Goal: Task Accomplishment & Management: Complete application form

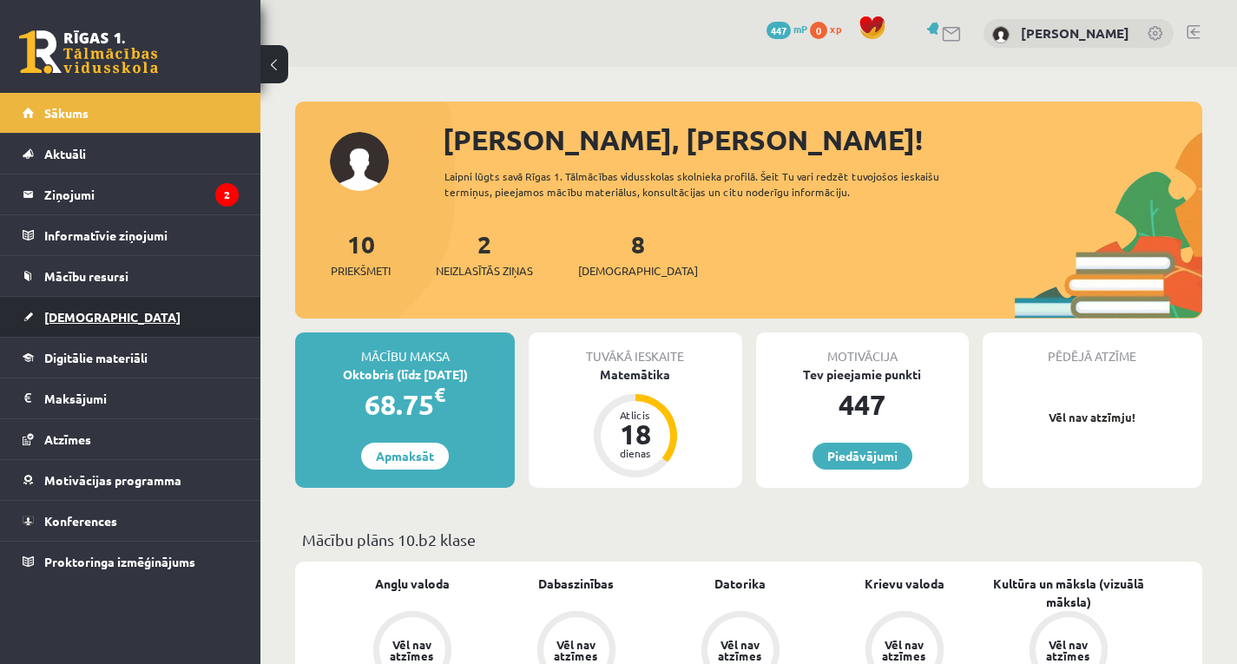
click at [151, 323] on link "[DEMOGRAPHIC_DATA]" at bounding box center [131, 317] width 216 height 40
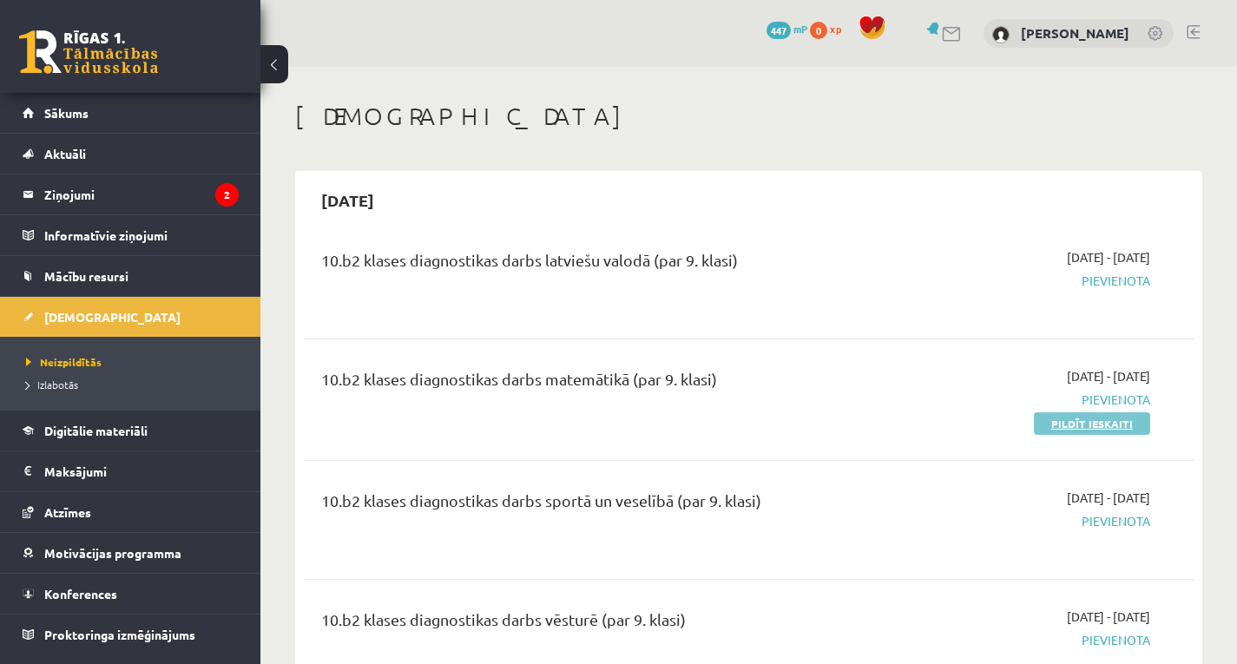
drag, startPoint x: 1083, startPoint y: 426, endPoint x: 699, endPoint y: 82, distance: 515.7
click at [1084, 426] on link "Pildīt ieskaiti" at bounding box center [1092, 423] width 116 height 23
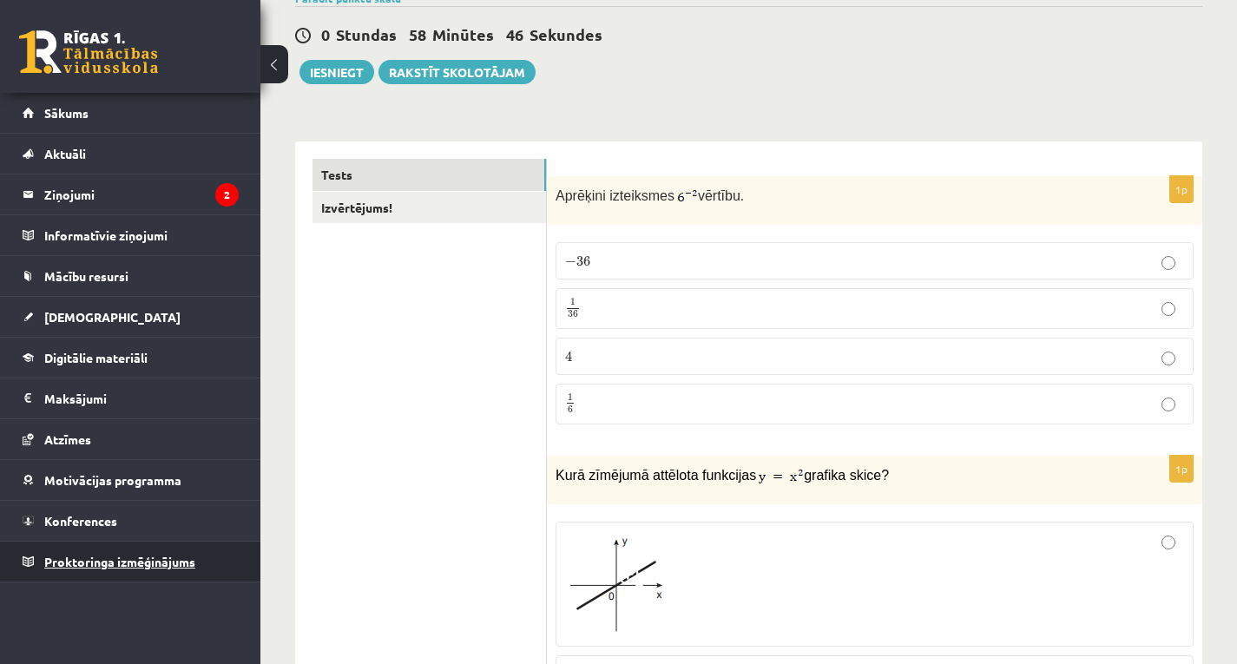
scroll to position [174, 0]
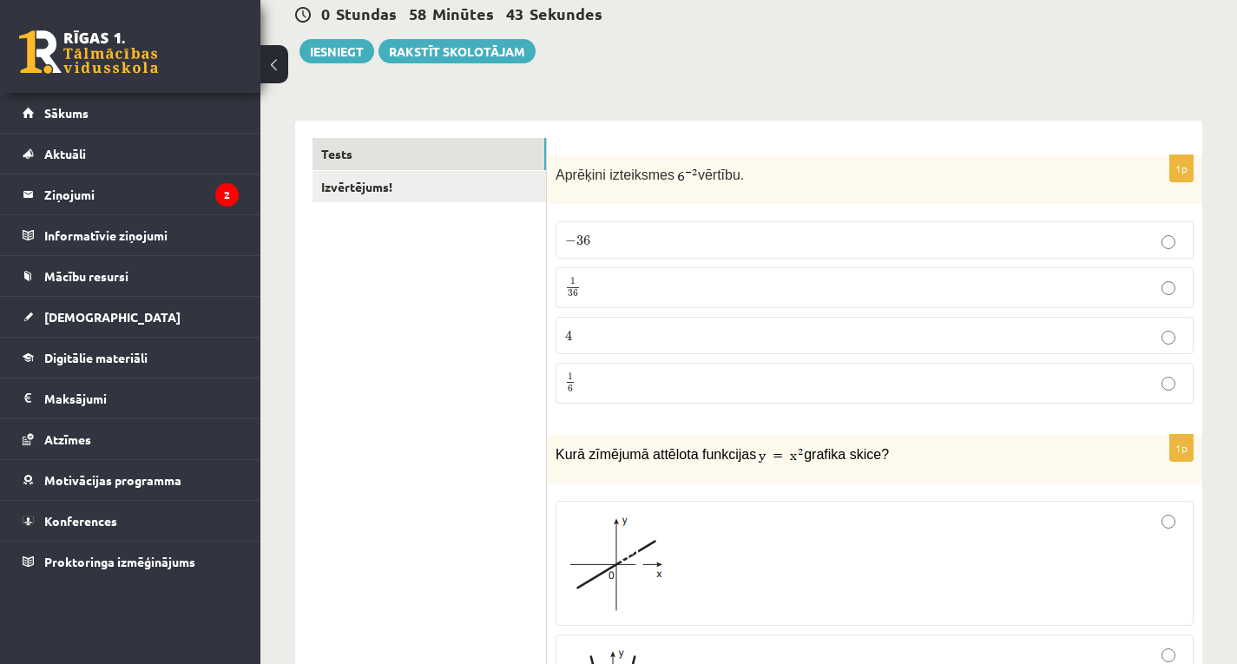
click at [636, 288] on p "1 36 1 36" at bounding box center [874, 288] width 619 height 22
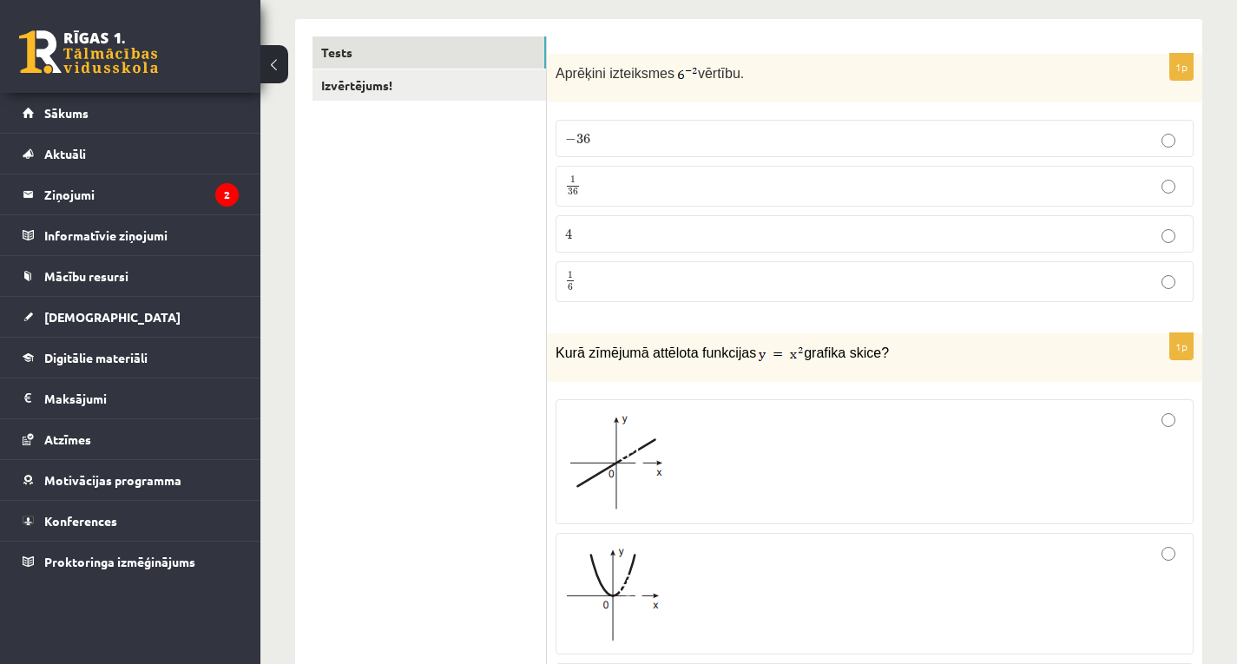
scroll to position [347, 0]
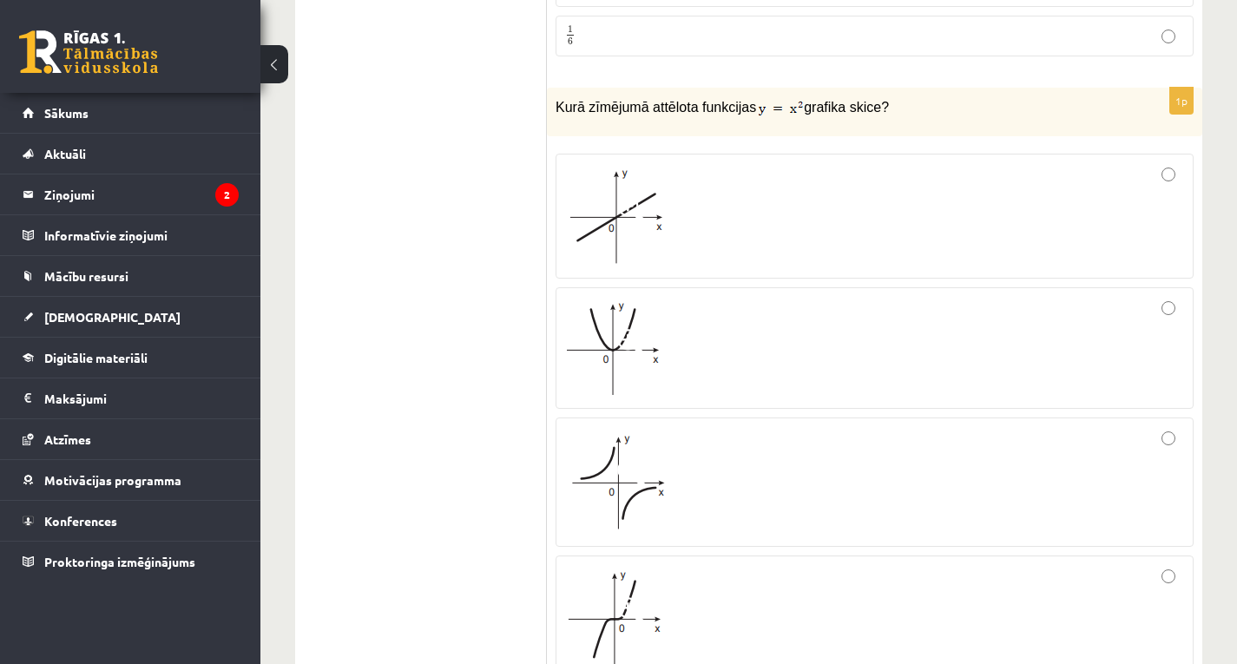
click at [628, 330] on span at bounding box center [631, 343] width 28 height 28
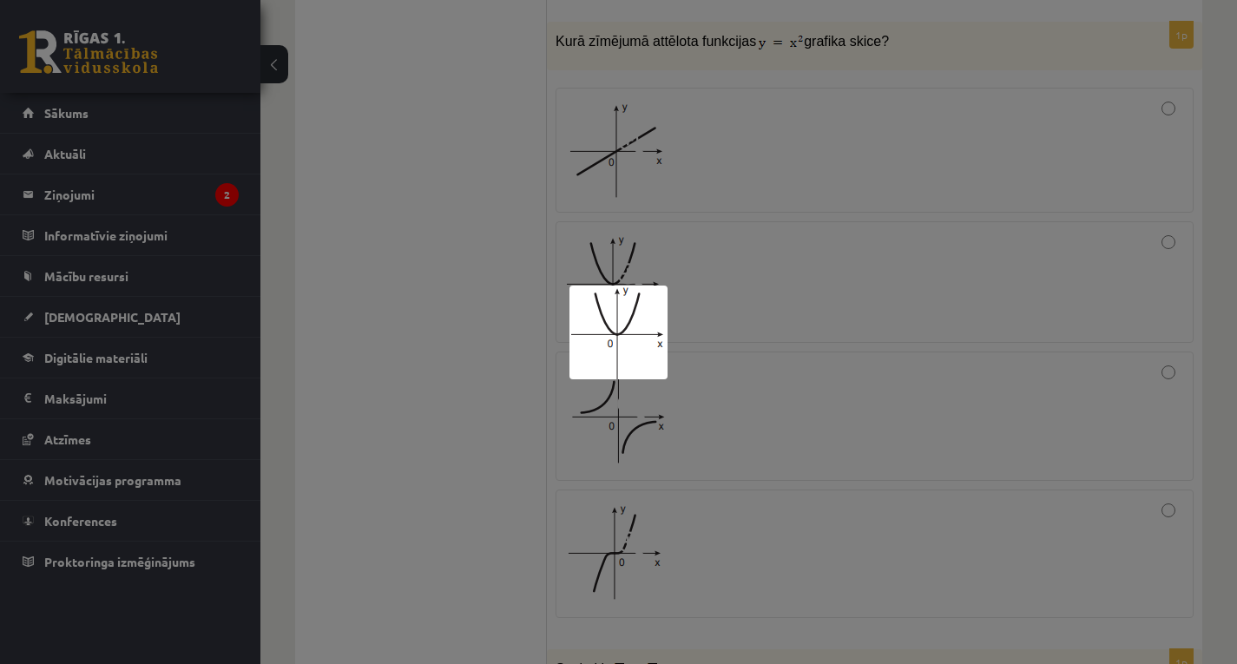
scroll to position [608, 0]
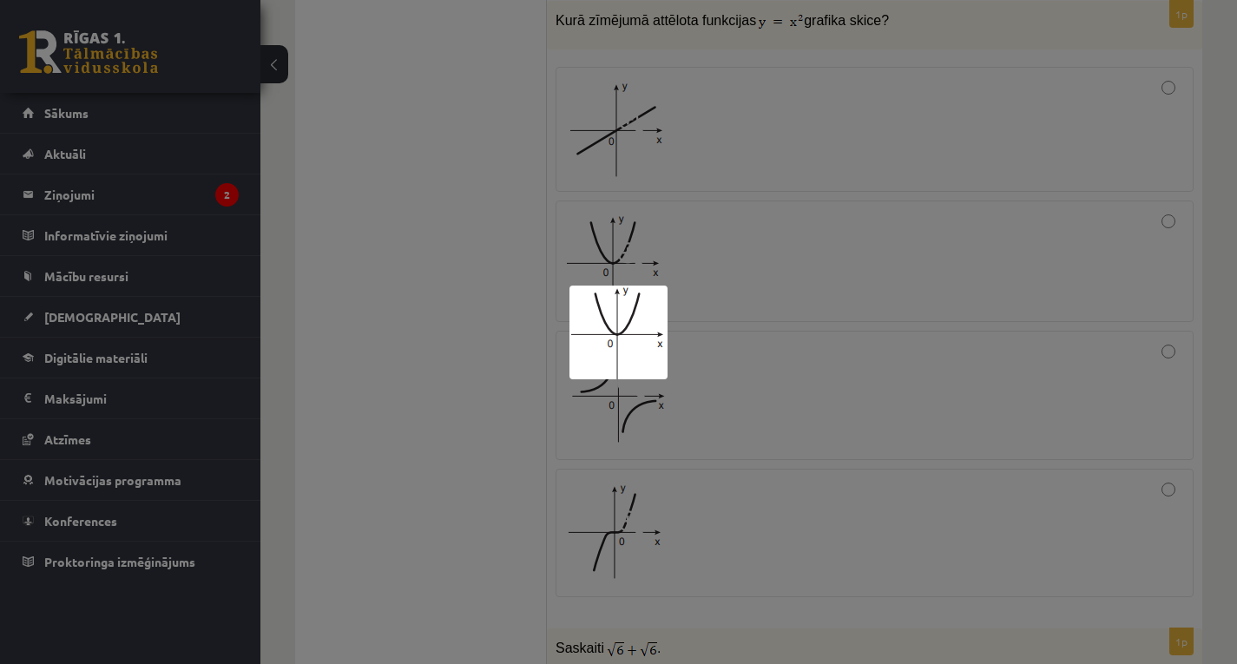
click at [746, 294] on div at bounding box center [618, 332] width 1237 height 664
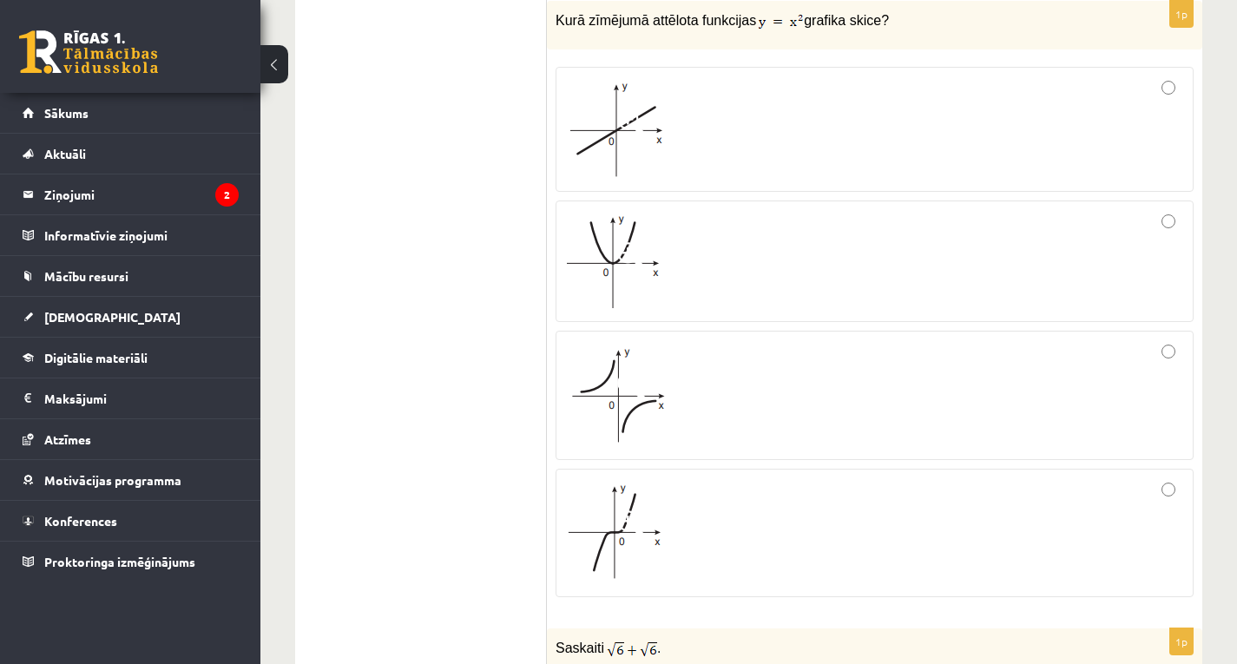
click at [757, 299] on div at bounding box center [874, 261] width 619 height 102
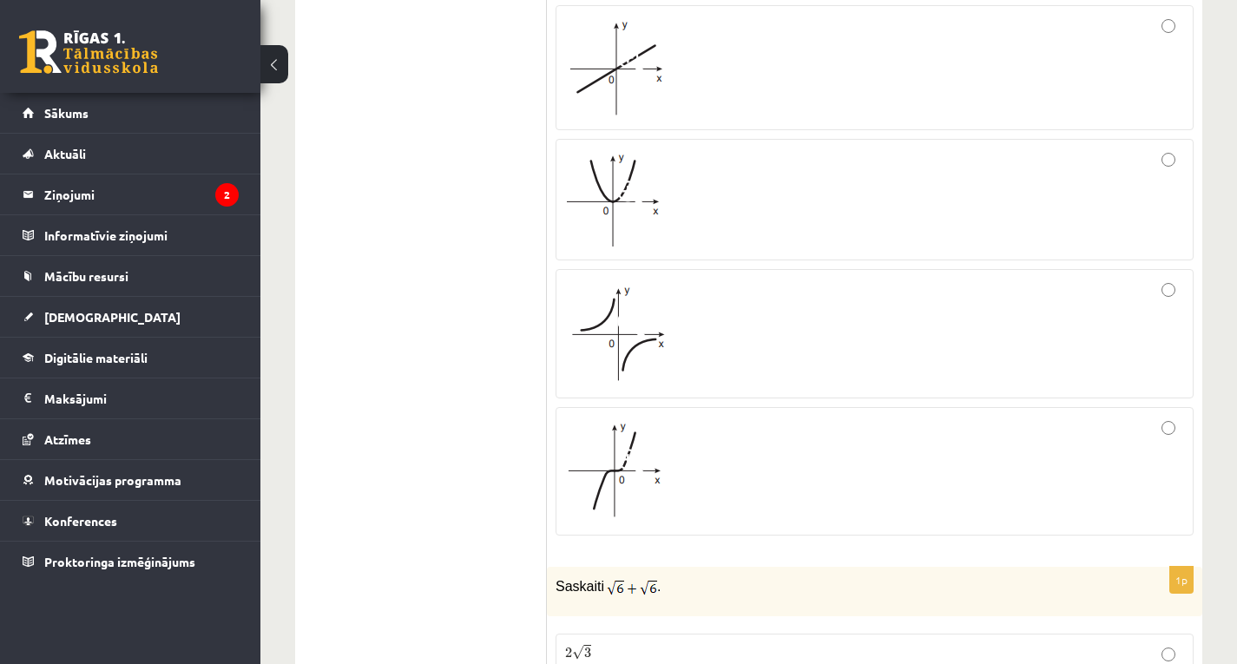
scroll to position [1041, 0]
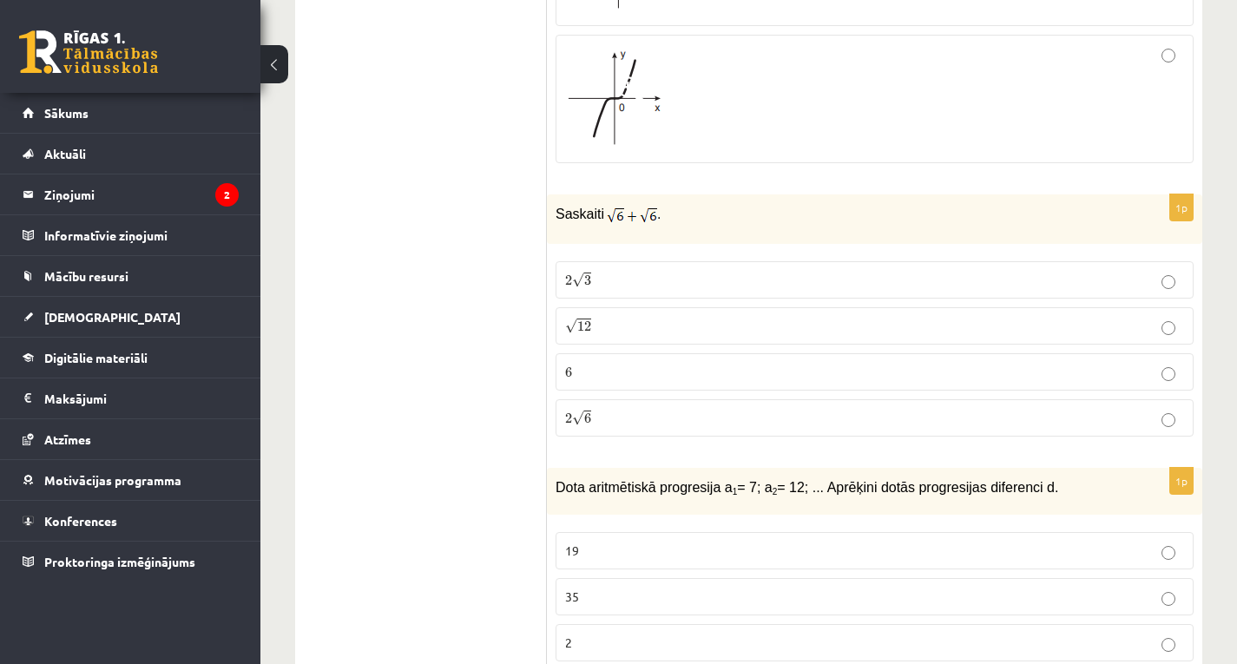
click at [608, 422] on p "2 √ 6 2 6" at bounding box center [874, 418] width 619 height 18
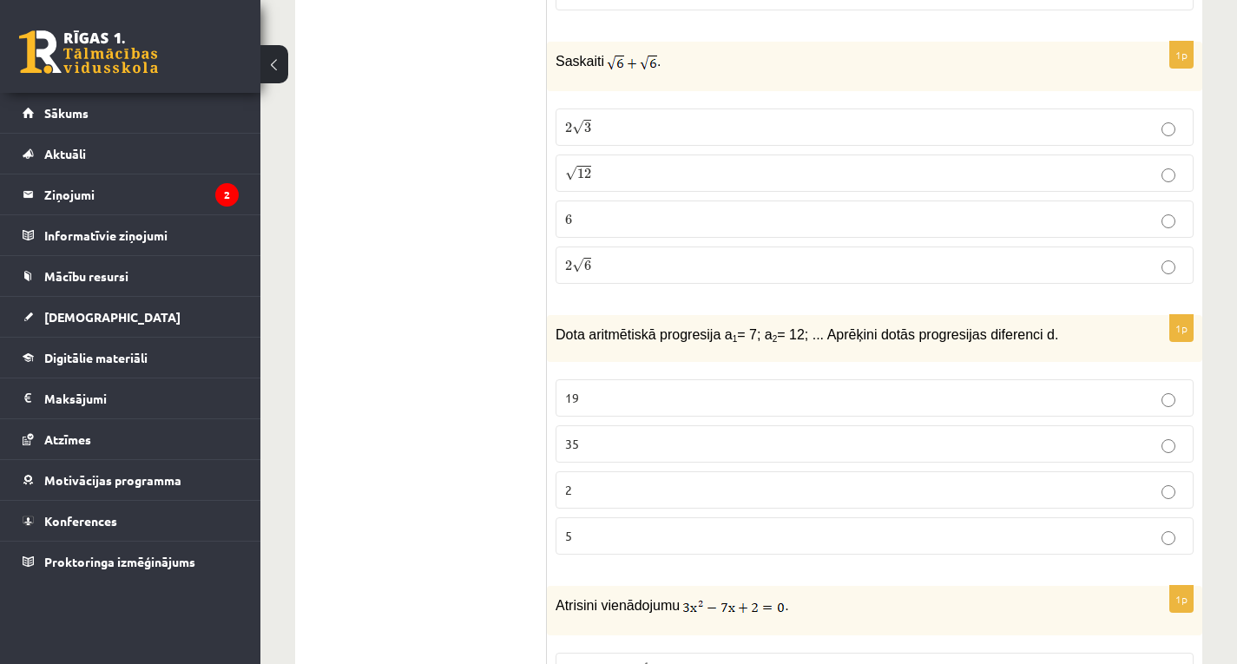
scroll to position [1215, 0]
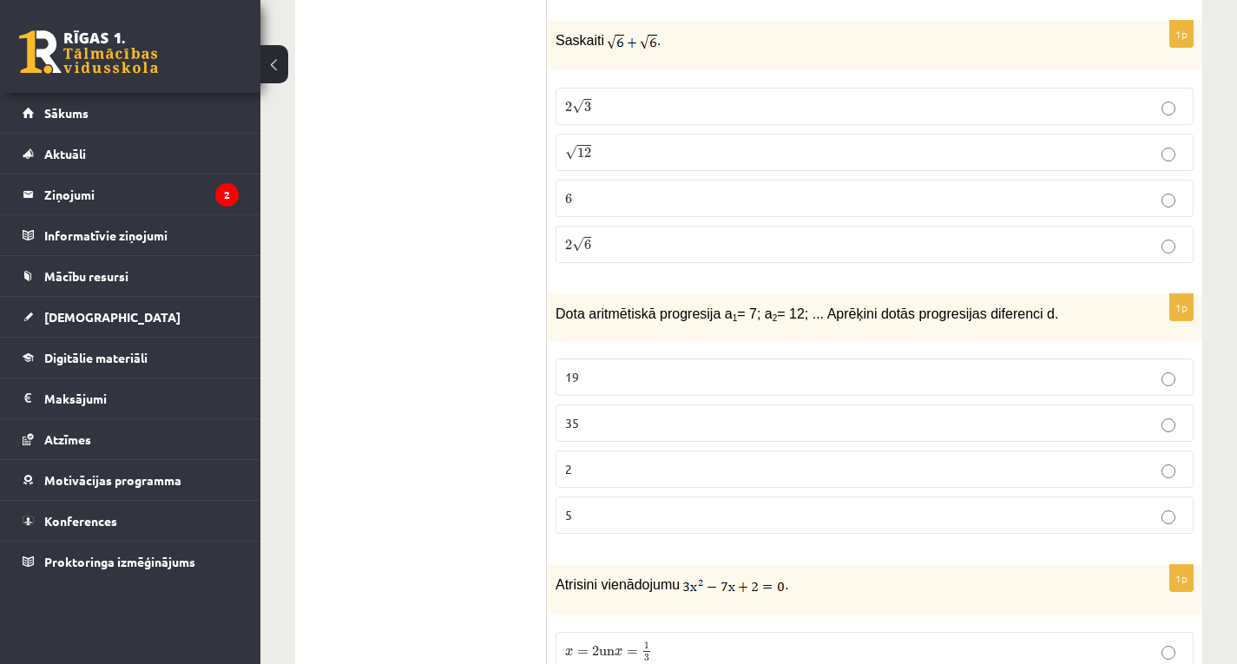
click at [587, 526] on label "5" at bounding box center [874, 514] width 638 height 37
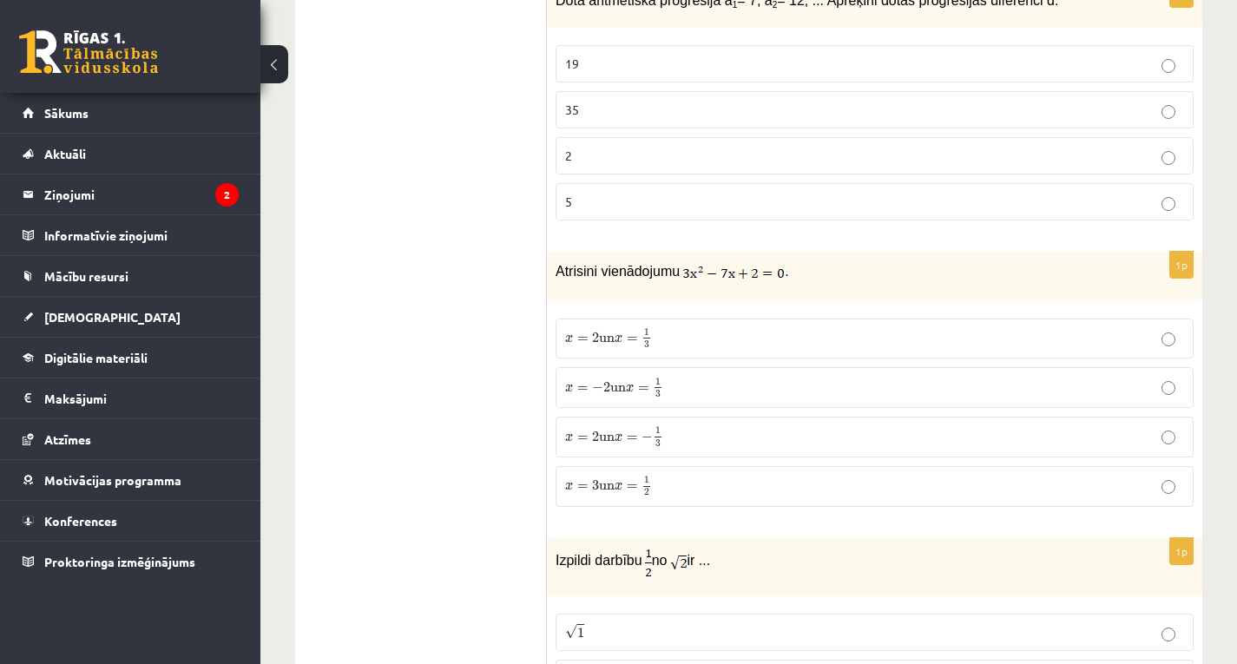
scroll to position [1562, 0]
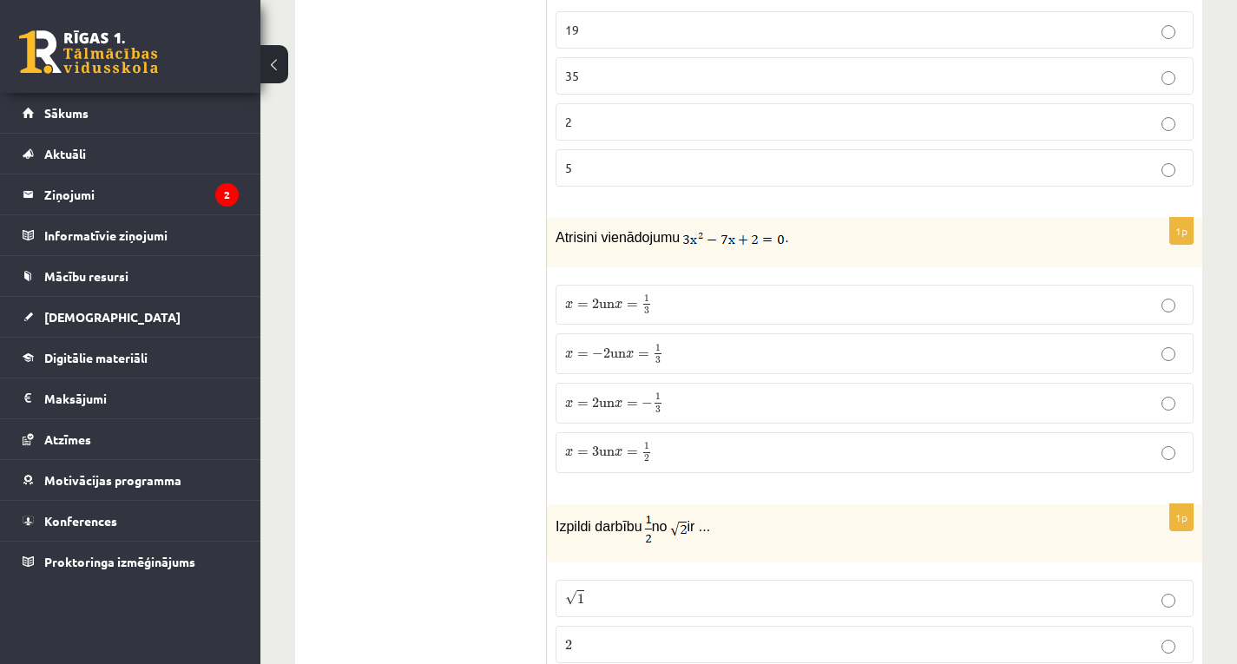
click at [589, 297] on span "x = 2 un x = 1 3" at bounding box center [608, 305] width 87 height 20
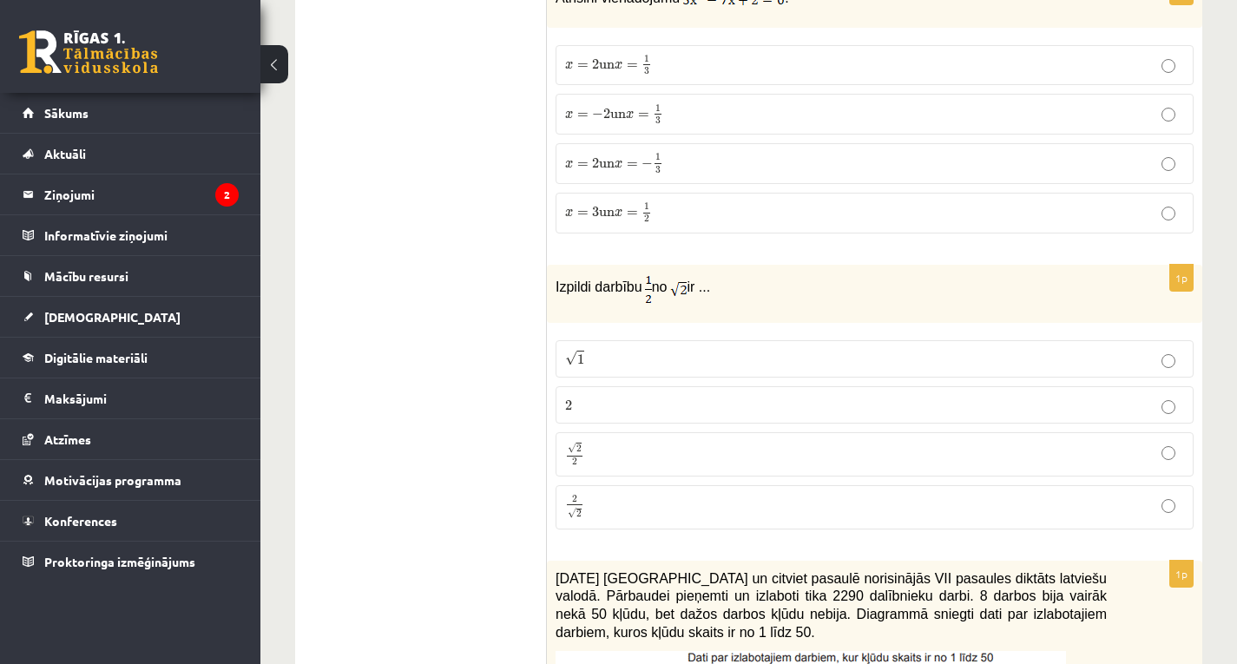
scroll to position [1823, 0]
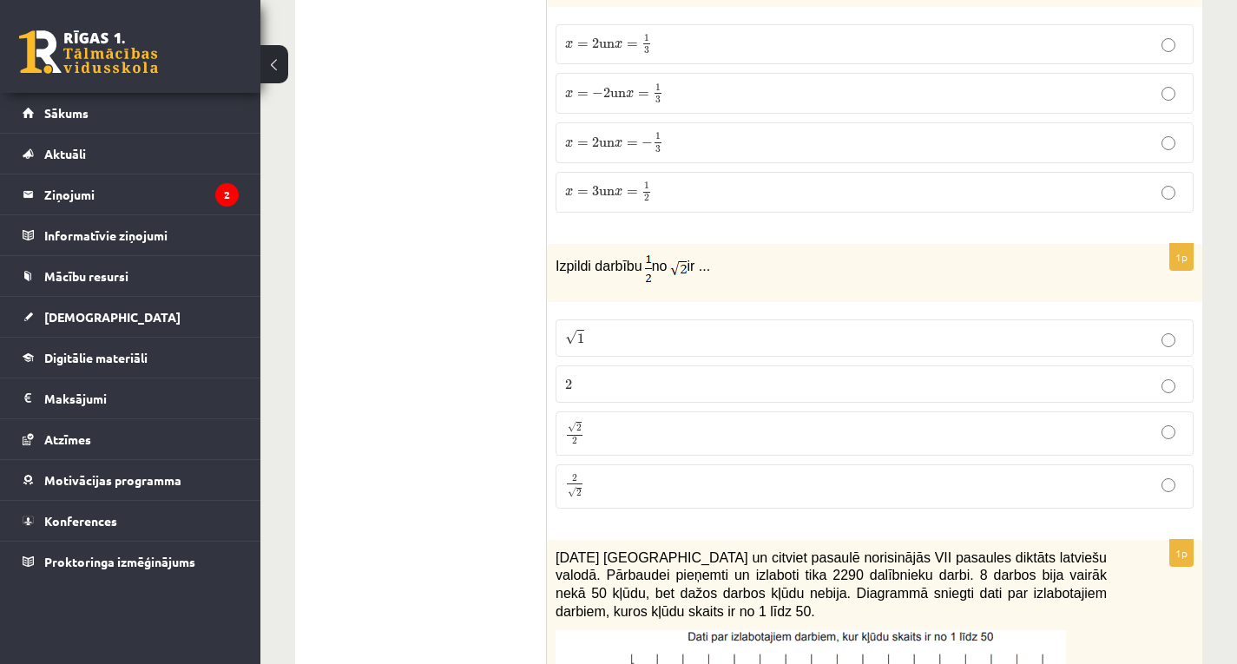
click at [610, 435] on p "√ 2 2 2 2" at bounding box center [874, 433] width 619 height 25
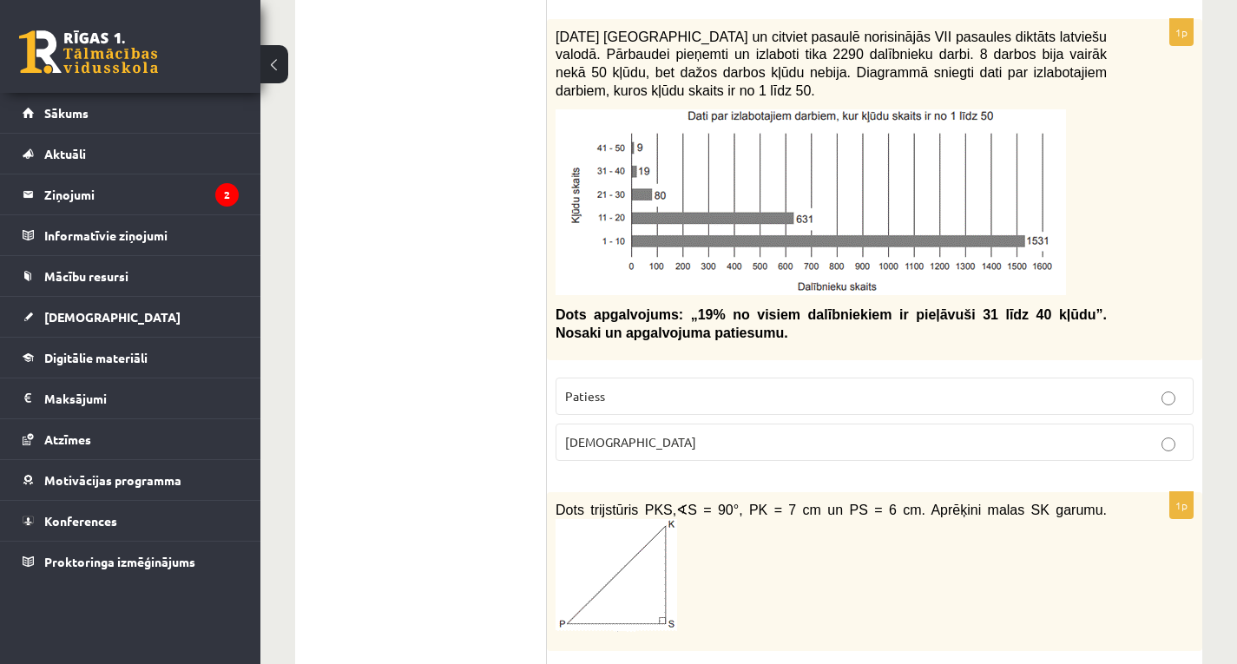
scroll to position [2256, 0]
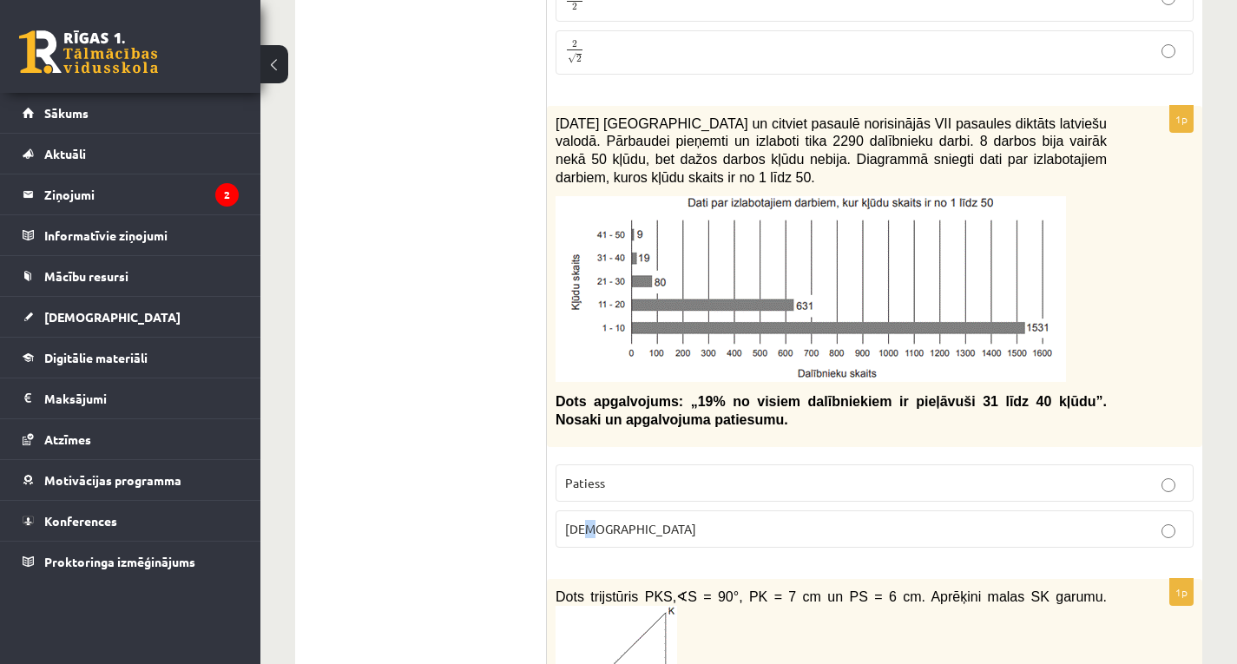
click at [588, 517] on label "Aplams" at bounding box center [874, 528] width 638 height 37
click at [650, 535] on p "Aplams" at bounding box center [874, 529] width 619 height 18
drag, startPoint x: 759, startPoint y: 145, endPoint x: 786, endPoint y: 144, distance: 26.9
click at [786, 144] on span "2021. gada 27. novembrī Latvijā un citviet pasaulē norisinājās VII pasaules dik…" at bounding box center [830, 150] width 551 height 69
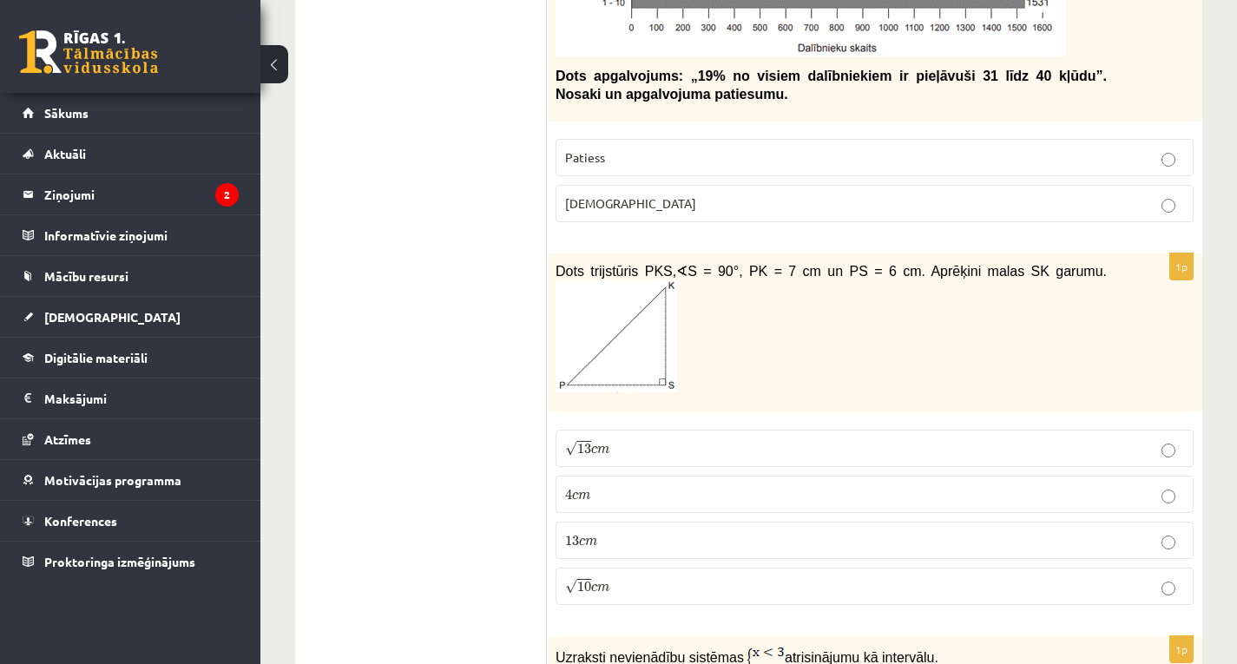
scroll to position [2604, 0]
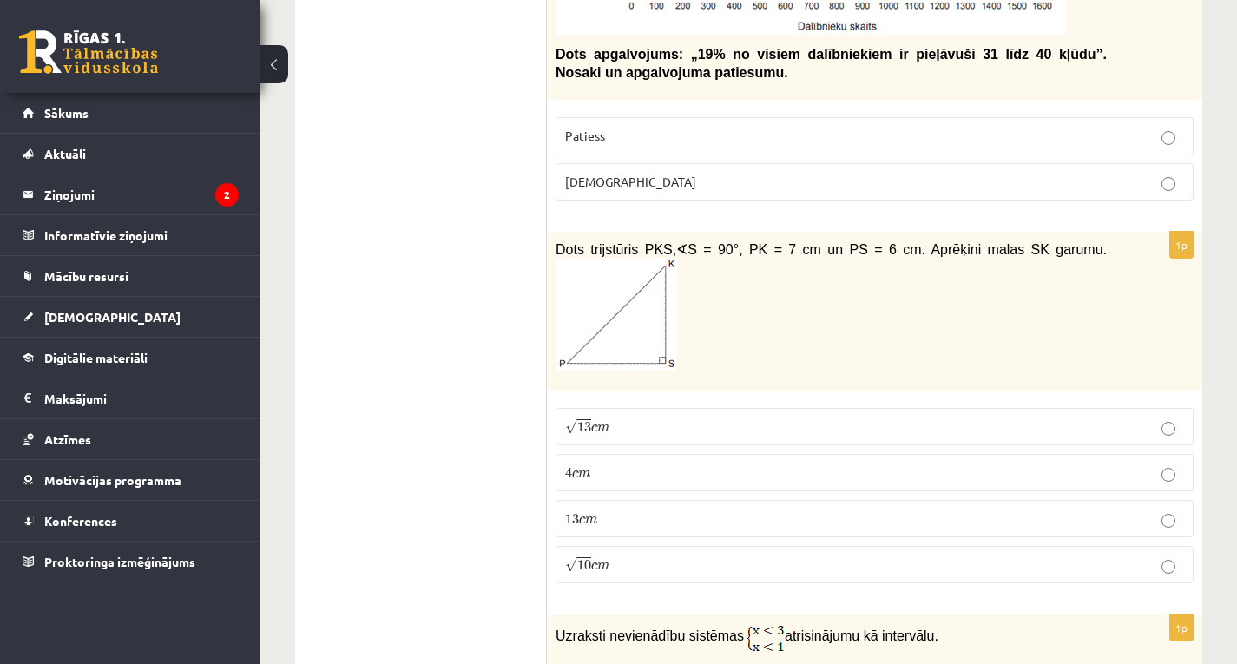
click at [606, 412] on label "√ 13 c m 13 c m" at bounding box center [874, 426] width 638 height 37
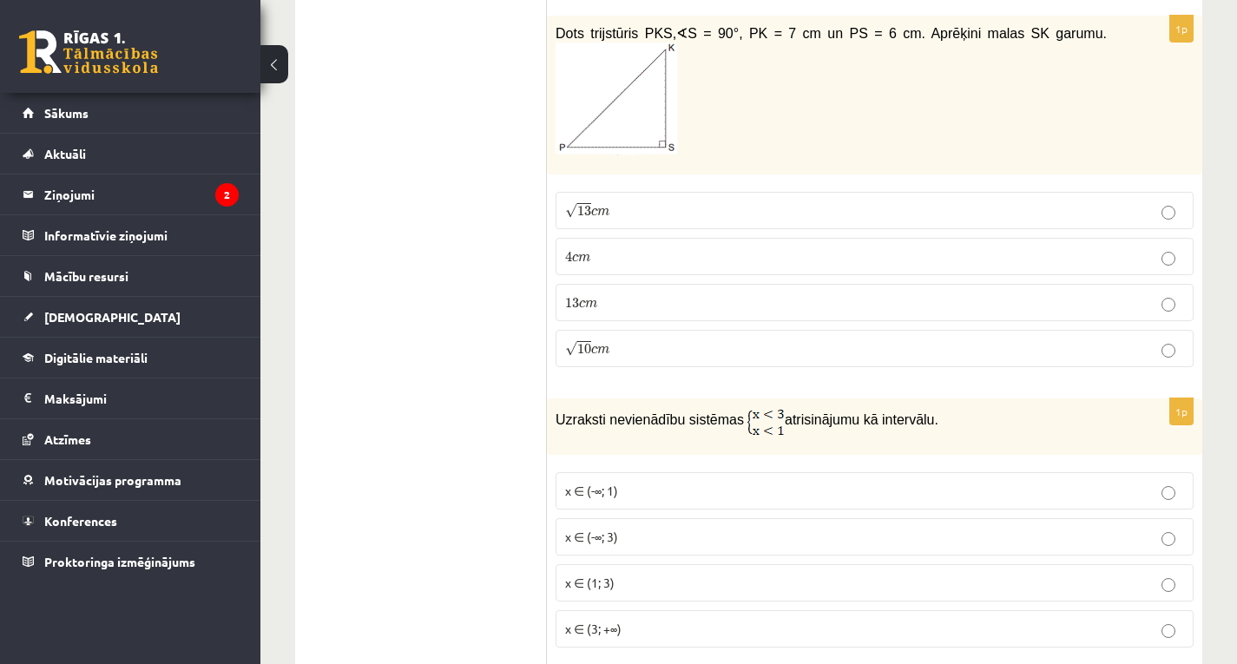
scroll to position [2951, 0]
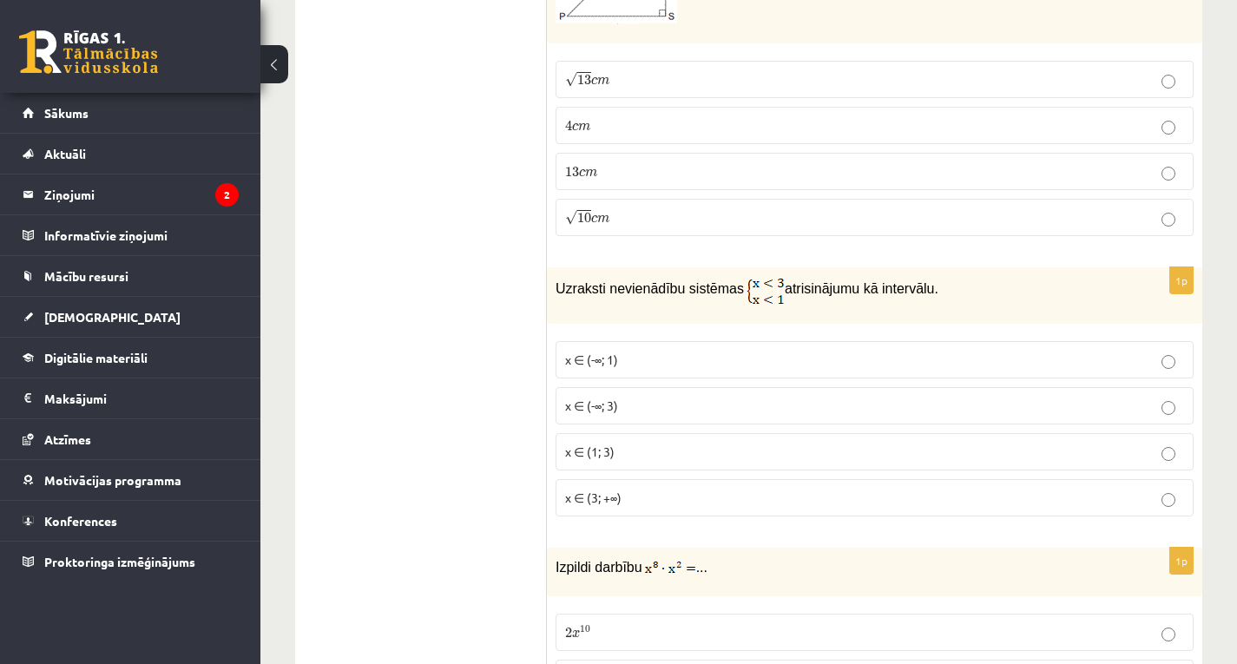
click at [630, 364] on p "x ∈ (-∞; 1)" at bounding box center [874, 360] width 619 height 18
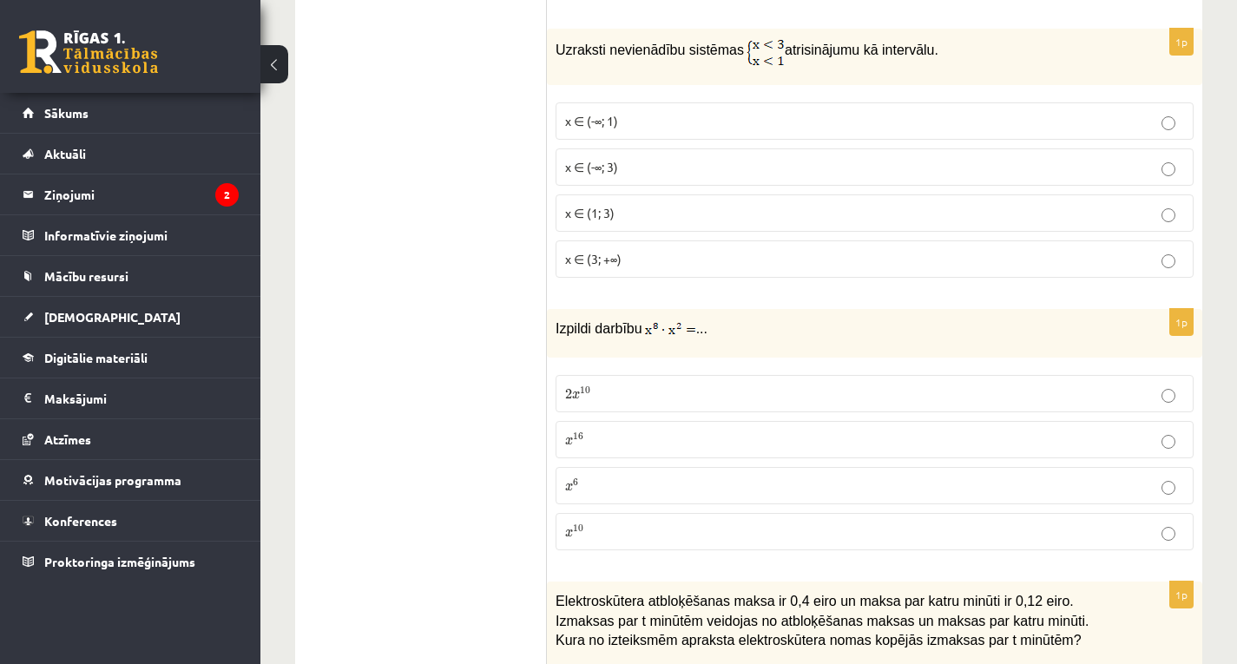
scroll to position [3211, 0]
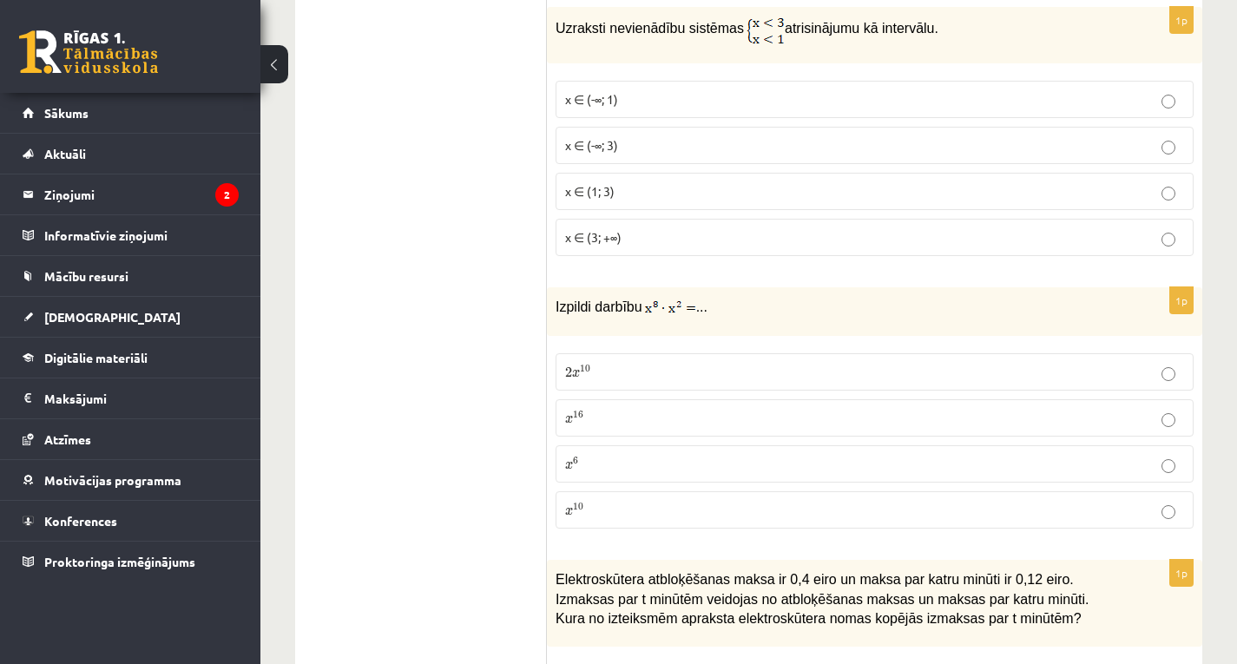
click at [601, 506] on p "x 10 x 10" at bounding box center [874, 510] width 619 height 18
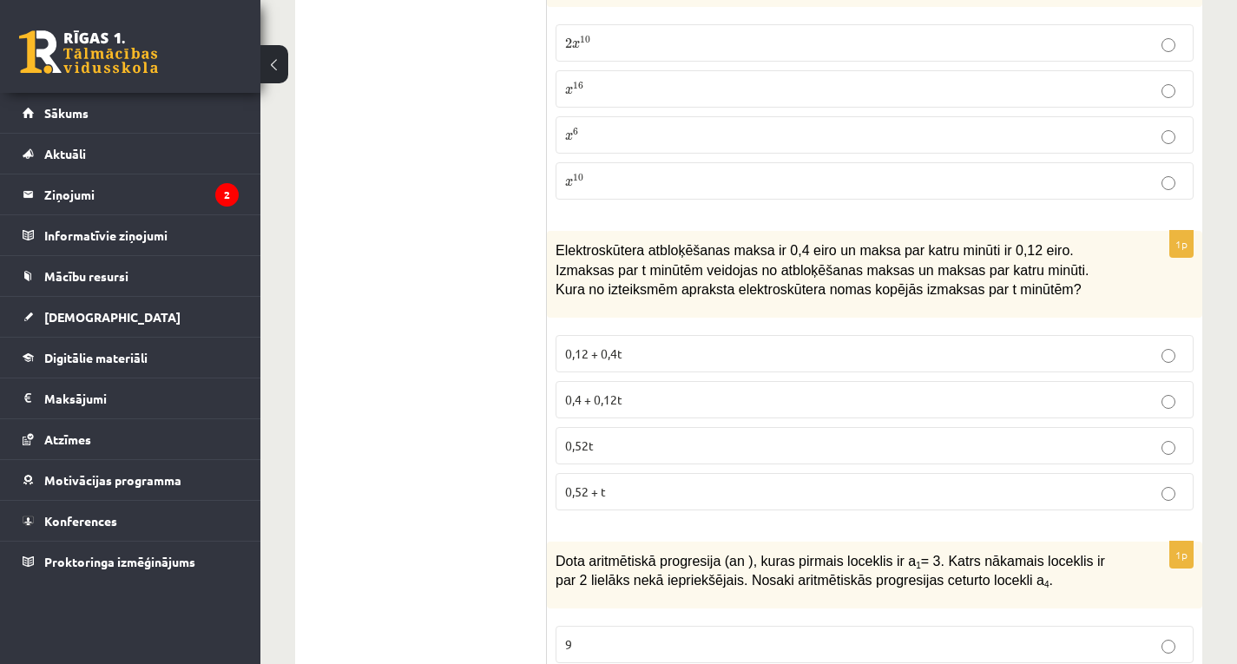
scroll to position [3558, 0]
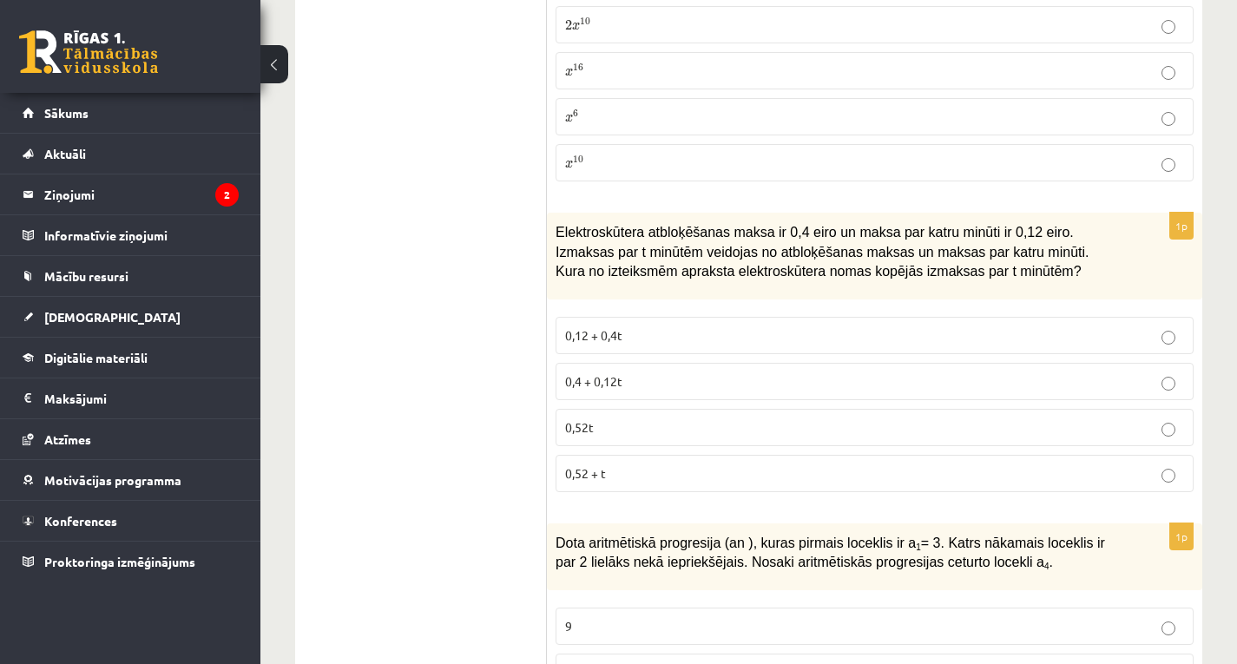
click at [557, 254] on span "Elektroskūtera atbloķēšanas maksa ir 0,4 eiro un maksa par katru minūti ir 0,12…" at bounding box center [822, 252] width 534 height 54
drag, startPoint x: 975, startPoint y: 233, endPoint x: 1015, endPoint y: 229, distance: 40.1
click at [1015, 229] on span "Elektroskūtera atbloķēšanas maksa ir 0,4 eiro un maksa par katru minūti ir 0,12…" at bounding box center [822, 252] width 534 height 54
click at [604, 377] on span "0,4 + 0,12t" at bounding box center [593, 381] width 57 height 16
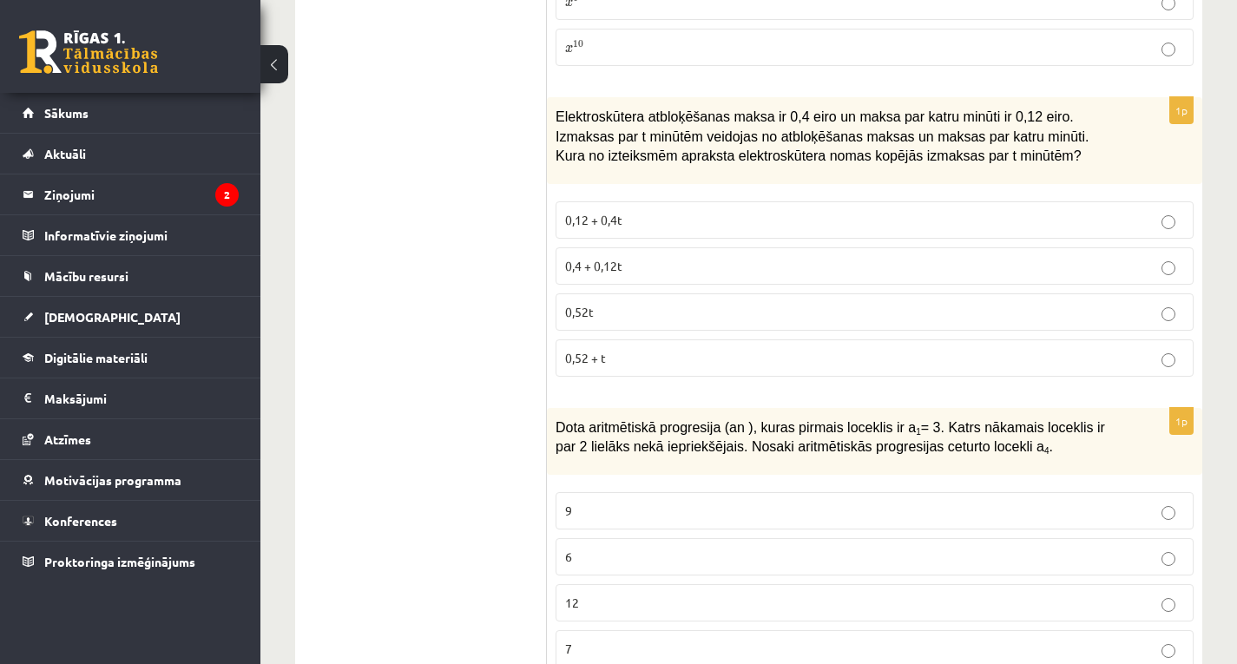
scroll to position [3732, 0]
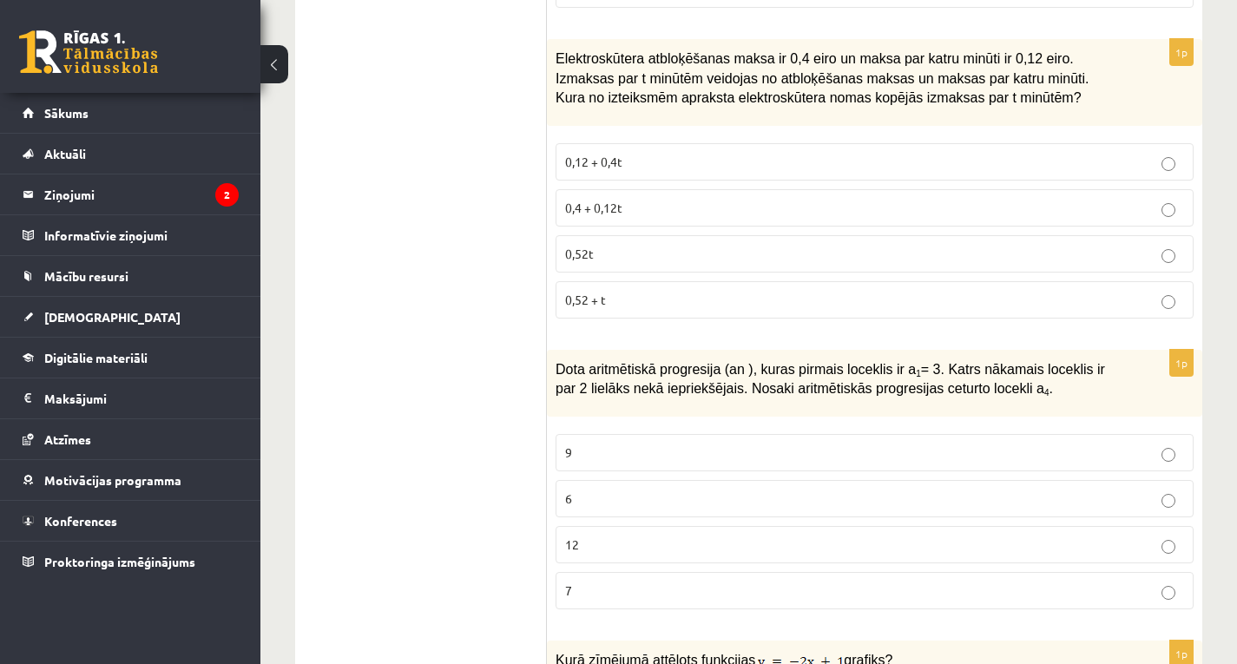
click at [596, 444] on p "9" at bounding box center [874, 452] width 619 height 18
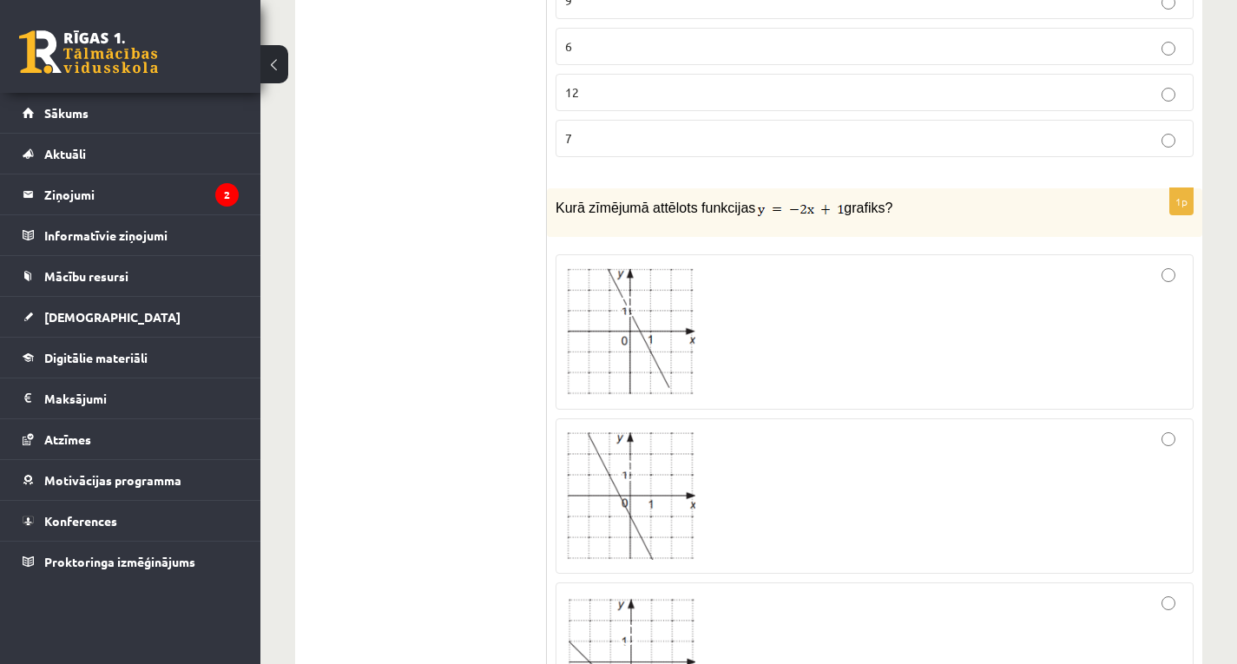
scroll to position [4166, 0]
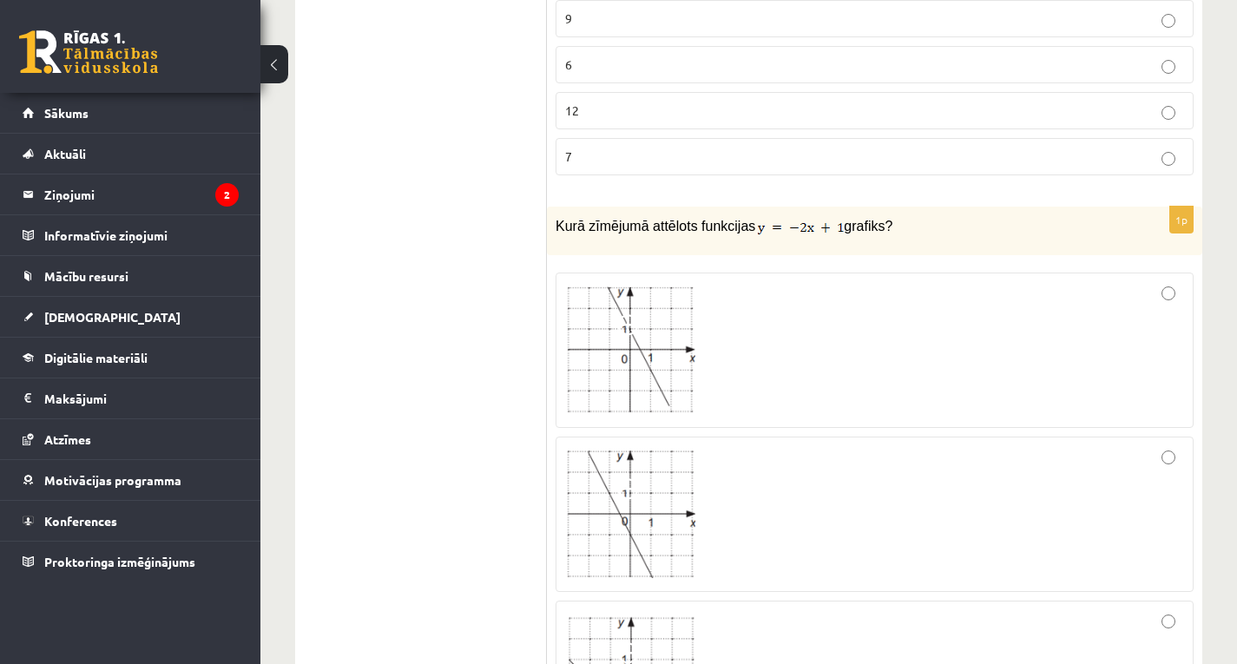
click at [633, 362] on img at bounding box center [630, 350] width 130 height 128
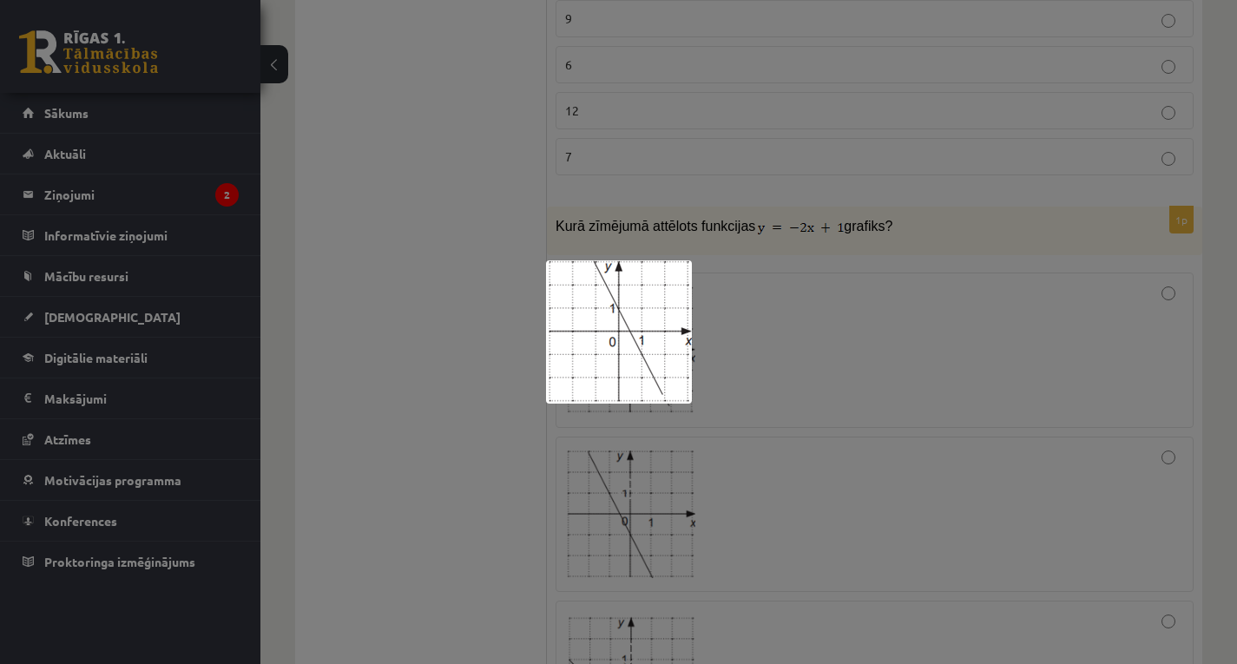
click at [814, 319] on div at bounding box center [618, 332] width 1237 height 664
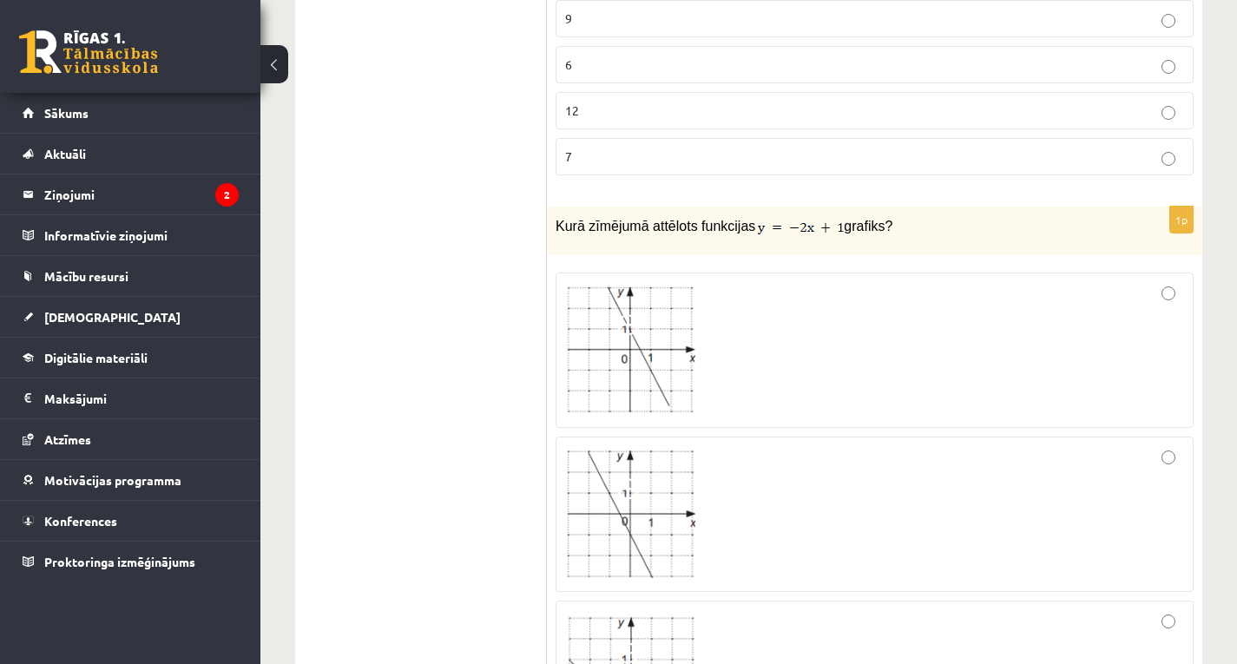
click at [838, 322] on div at bounding box center [874, 350] width 619 height 136
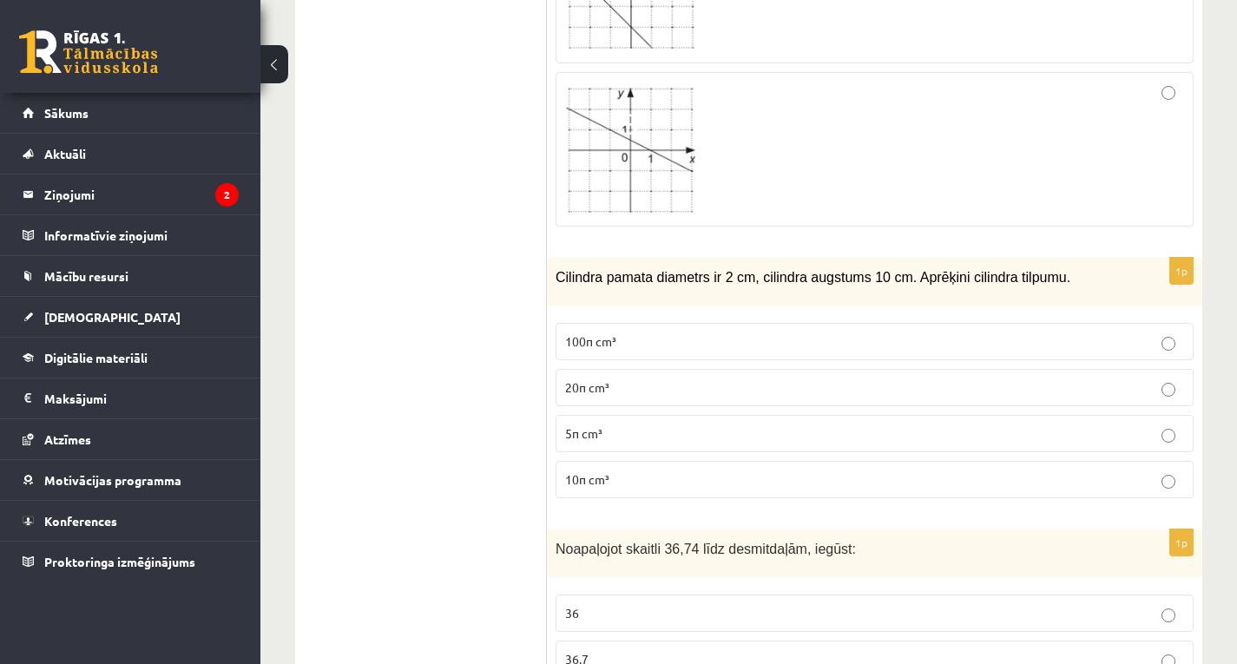
scroll to position [4947, 0]
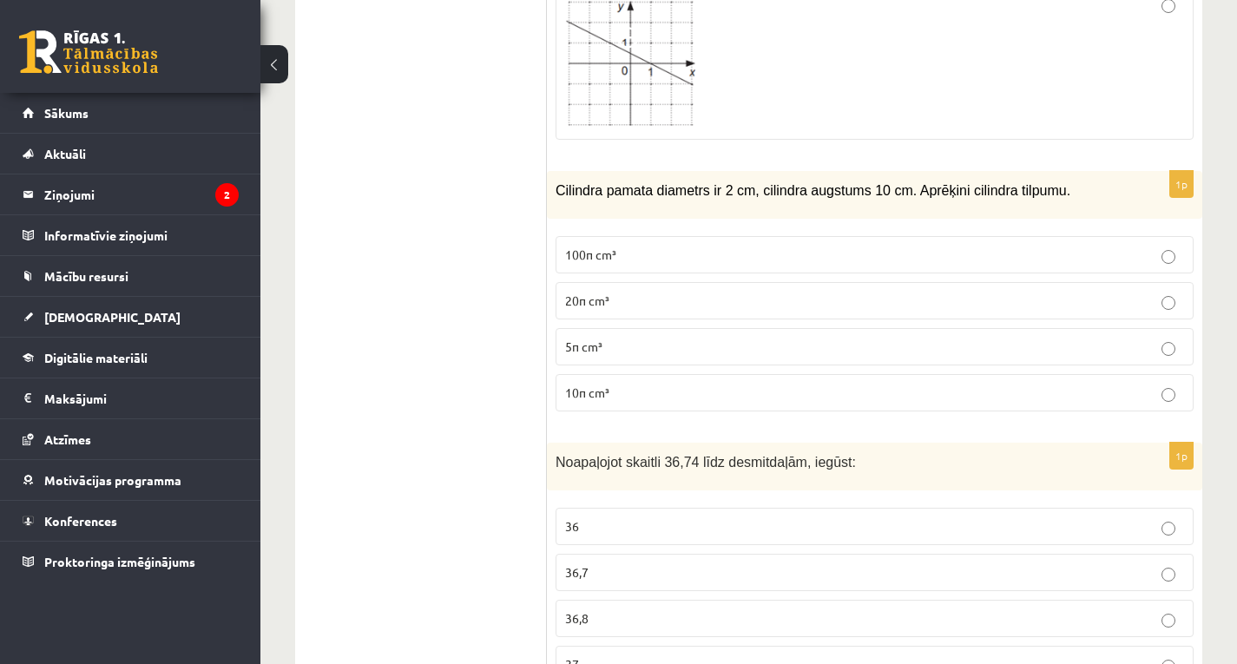
click at [562, 391] on label "10π cm³" at bounding box center [874, 392] width 638 height 37
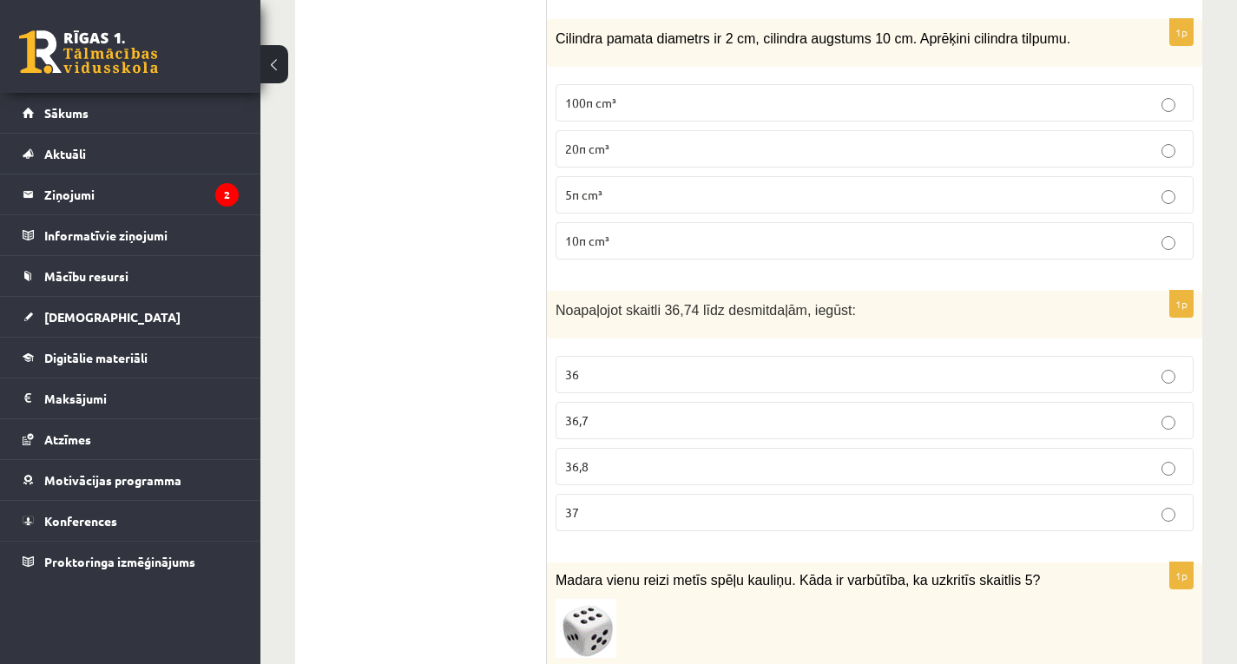
scroll to position [5120, 0]
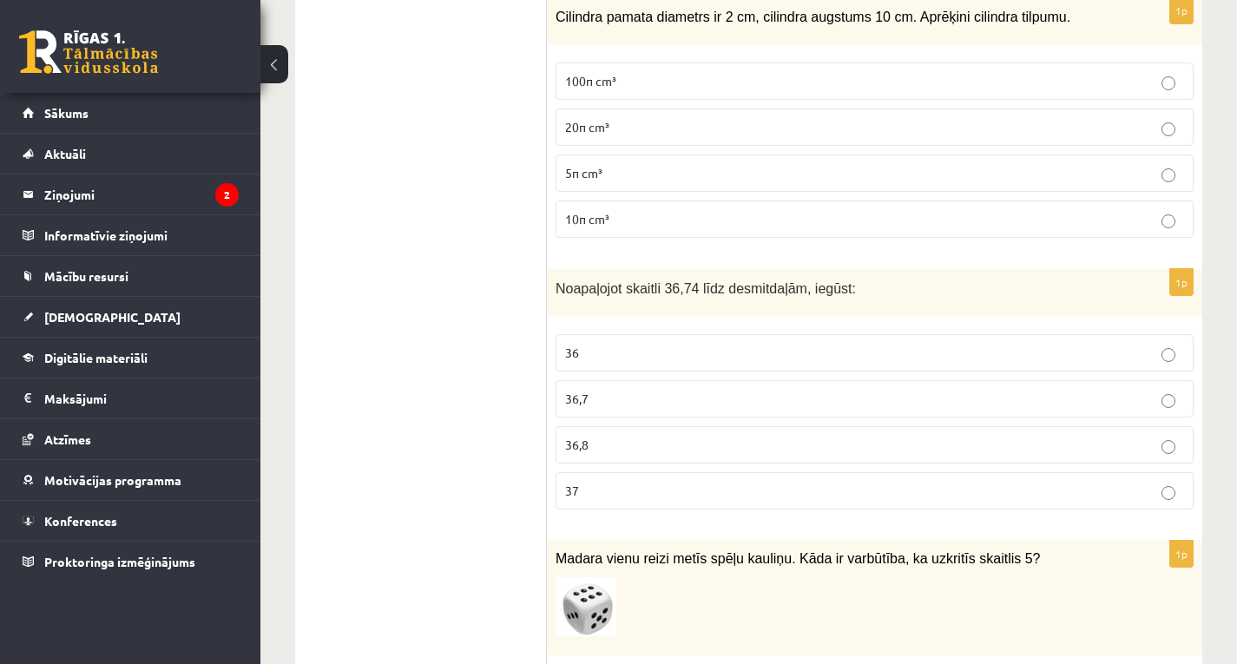
click at [613, 406] on label "36,7" at bounding box center [874, 398] width 638 height 37
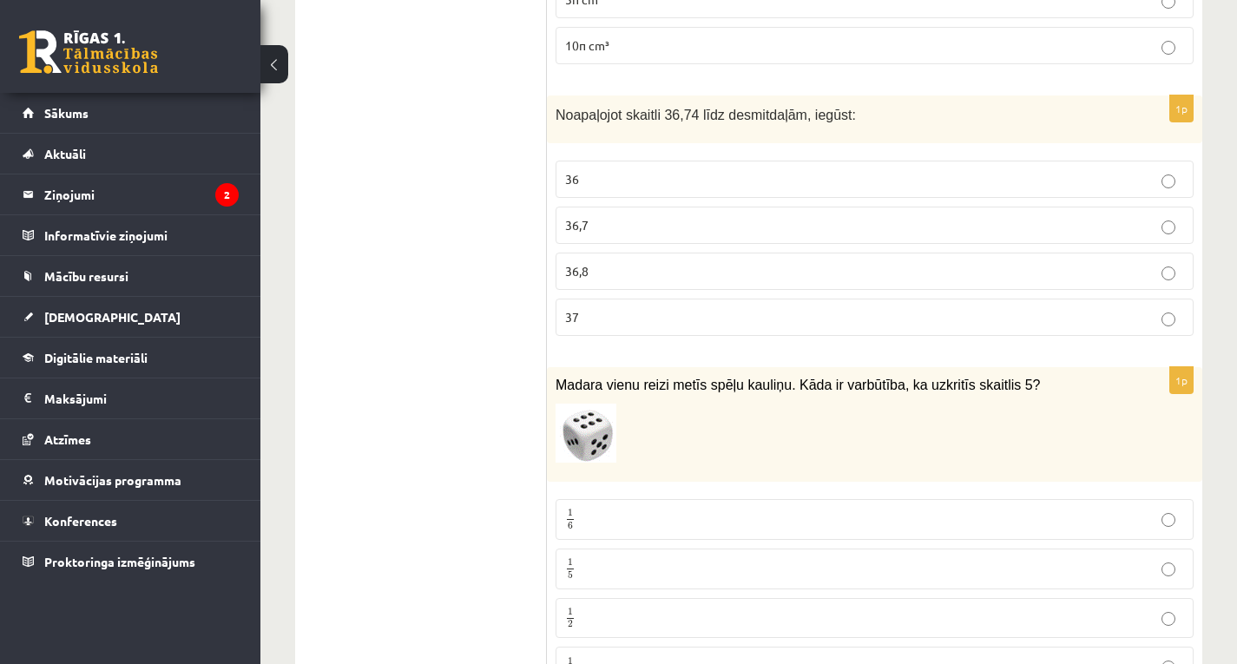
scroll to position [5381, 0]
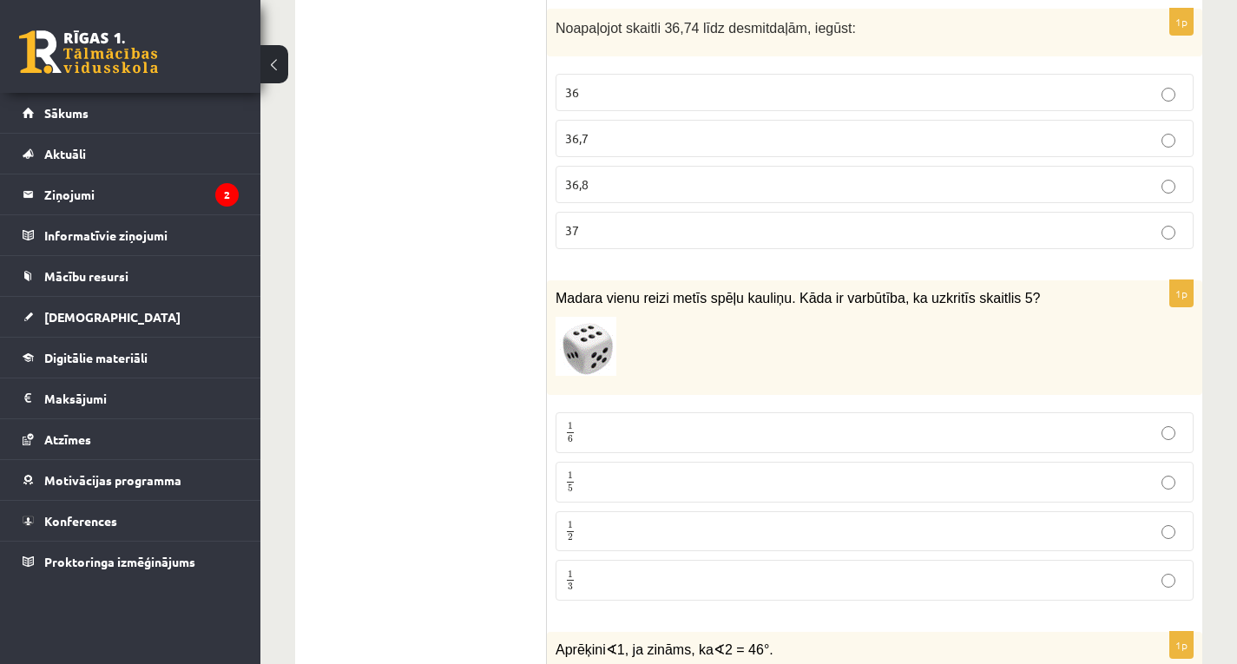
click at [595, 431] on p "1 6 1 6" at bounding box center [874, 433] width 619 height 22
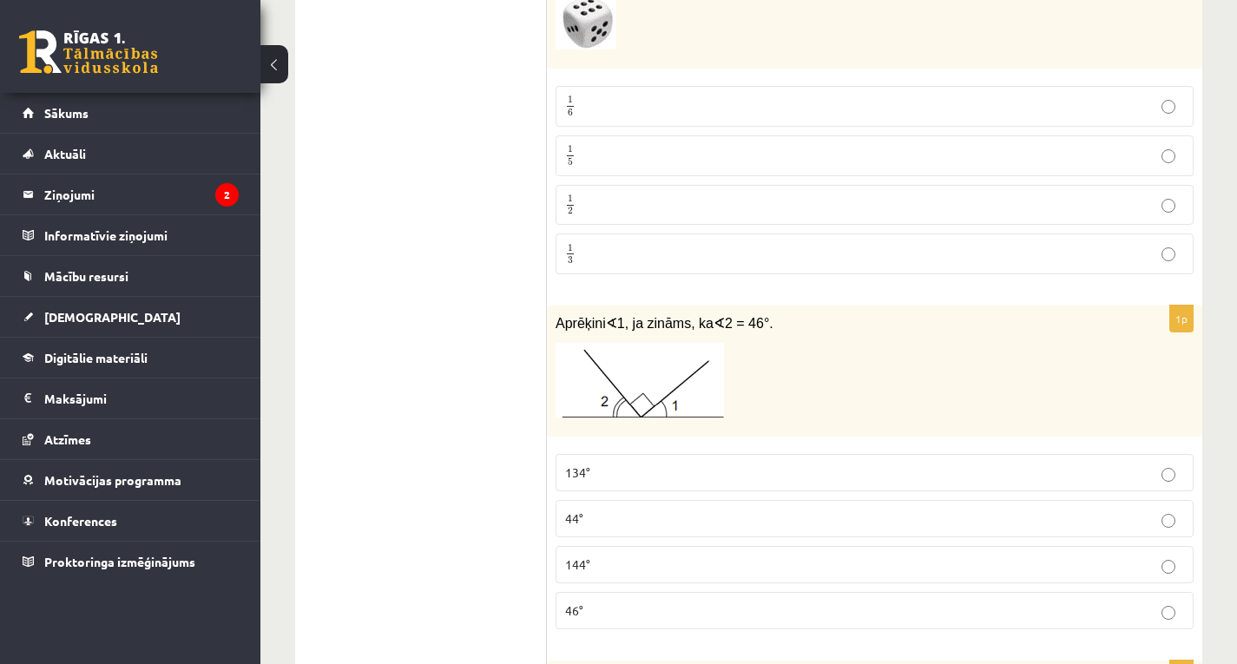
scroll to position [5728, 0]
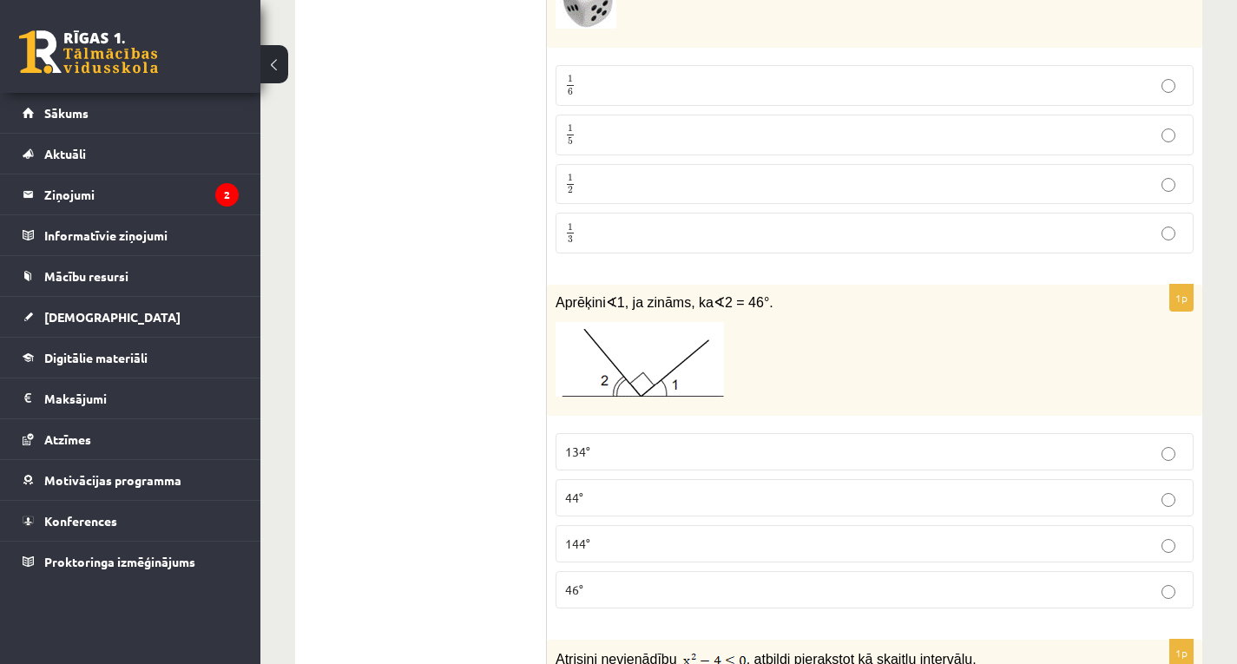
click at [700, 509] on label "44°" at bounding box center [874, 497] width 638 height 37
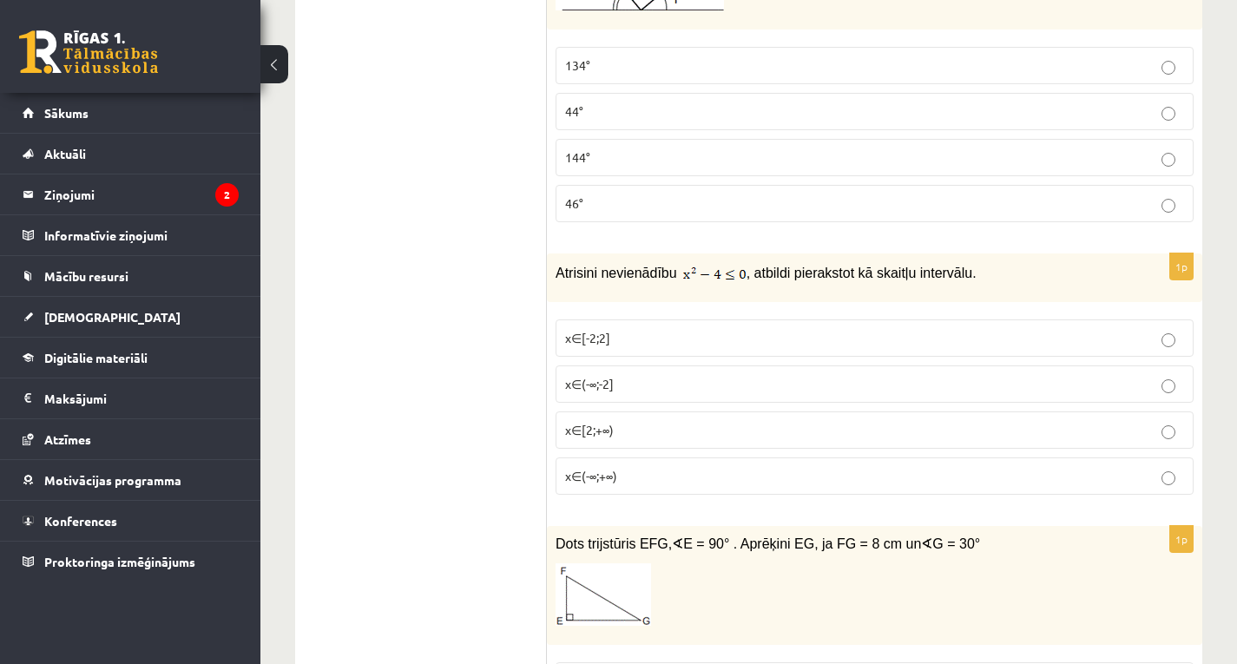
scroll to position [6162, 0]
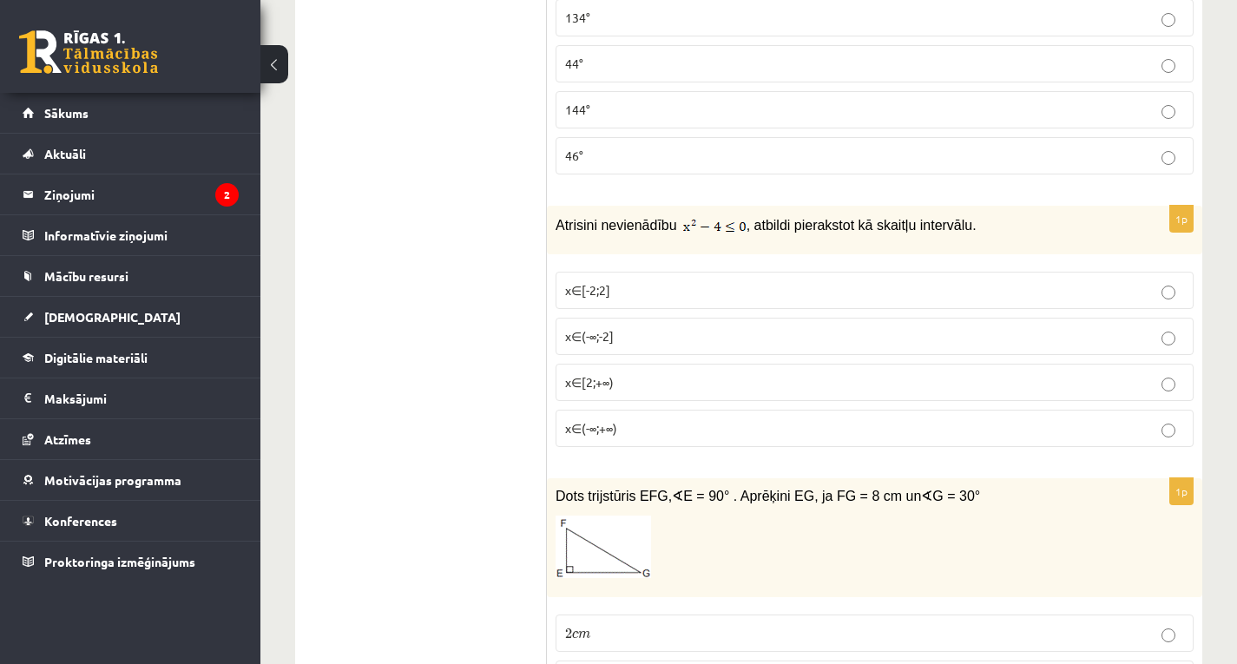
click at [559, 348] on label "x∈(-∞;-2]" at bounding box center [874, 336] width 638 height 37
click at [592, 297] on label "x∈[-2;2]" at bounding box center [874, 290] width 638 height 37
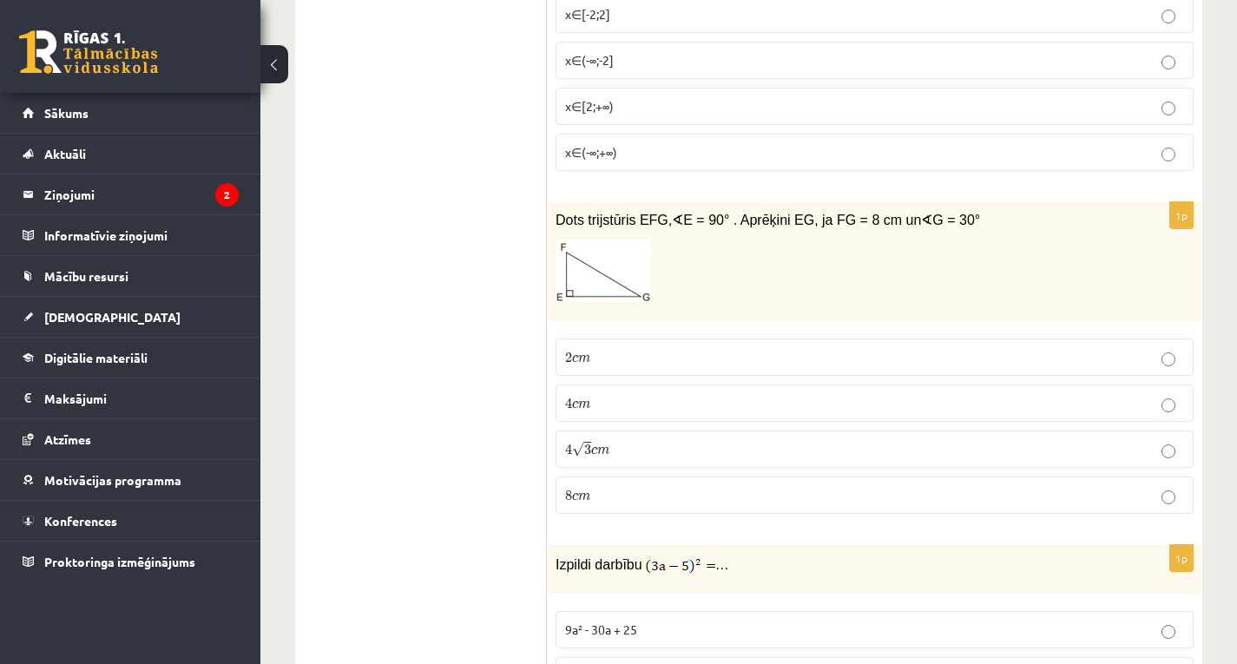
scroll to position [6509, 0]
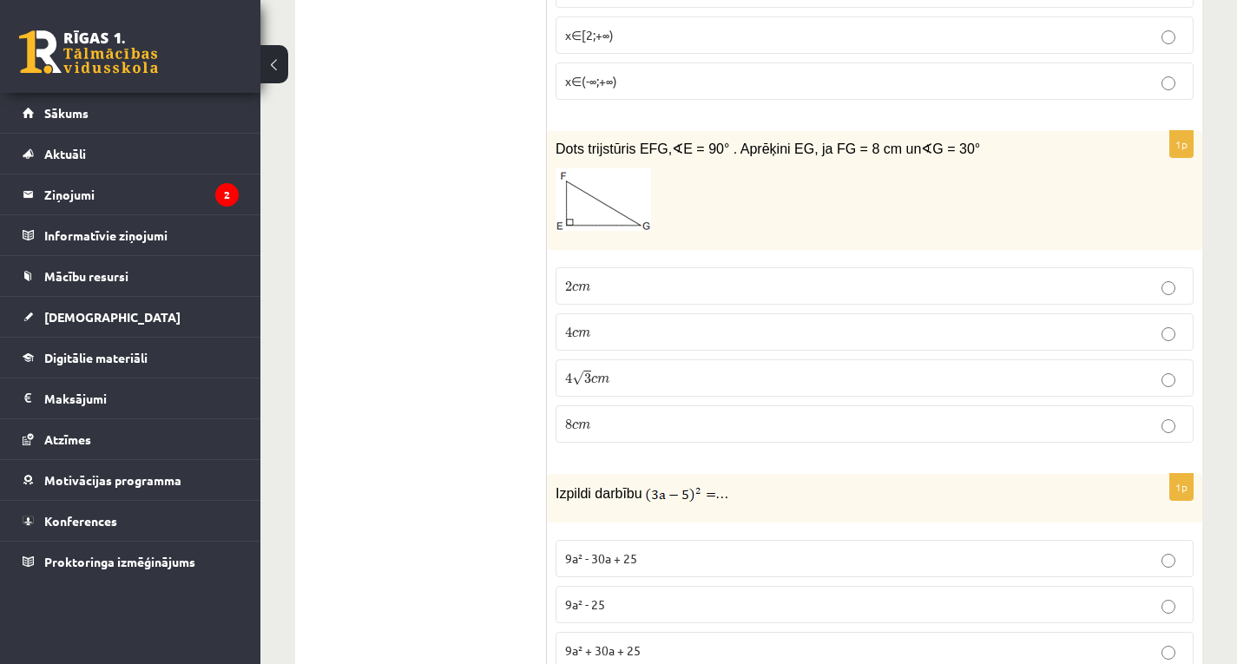
click at [604, 383] on p "4 √ 3 c m 4 3 c m" at bounding box center [874, 378] width 619 height 18
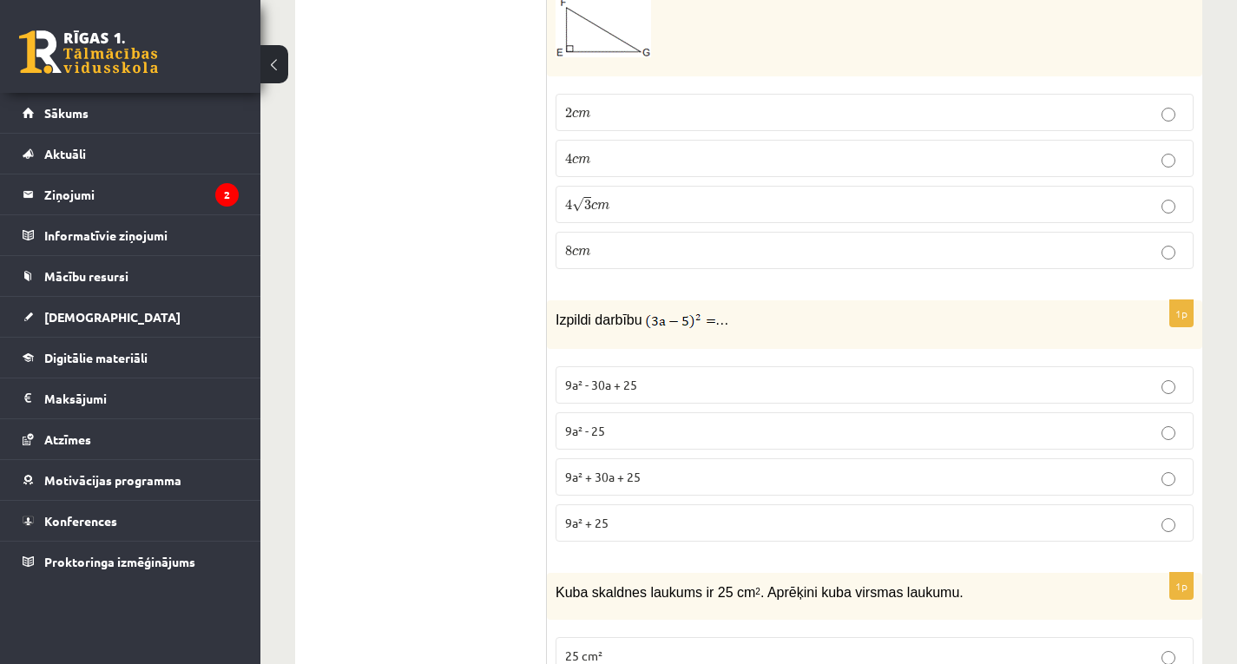
scroll to position [6769, 0]
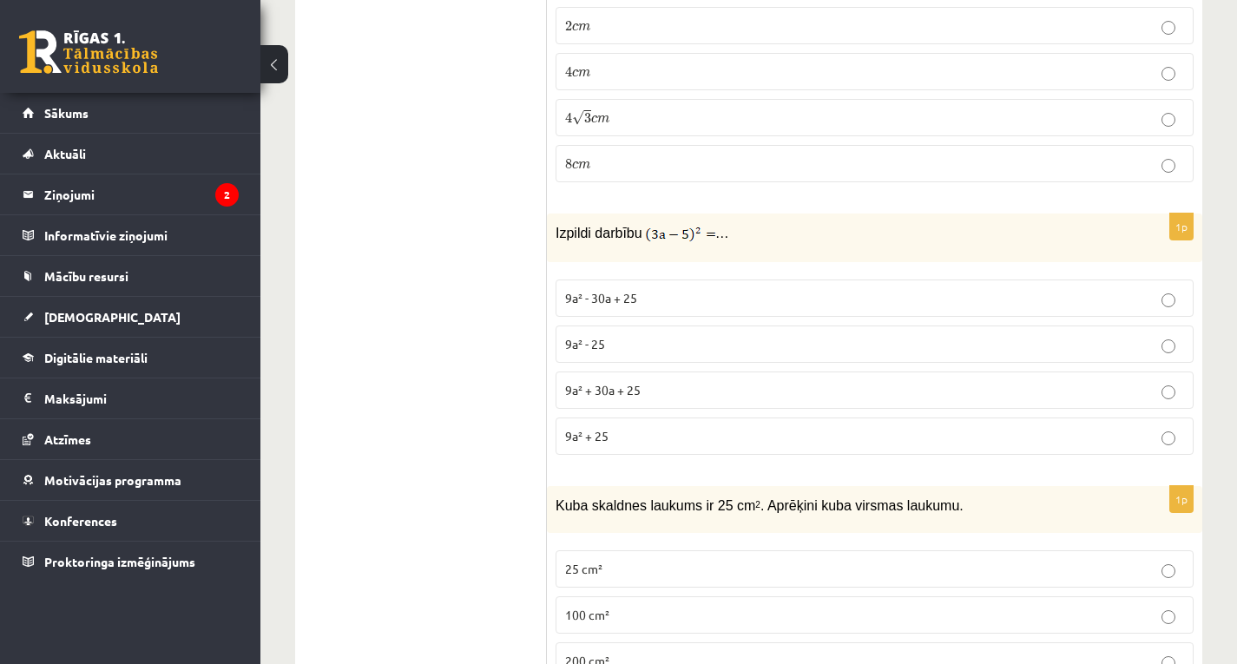
click at [573, 294] on span "9a² - 30a + 25" at bounding box center [601, 298] width 72 height 16
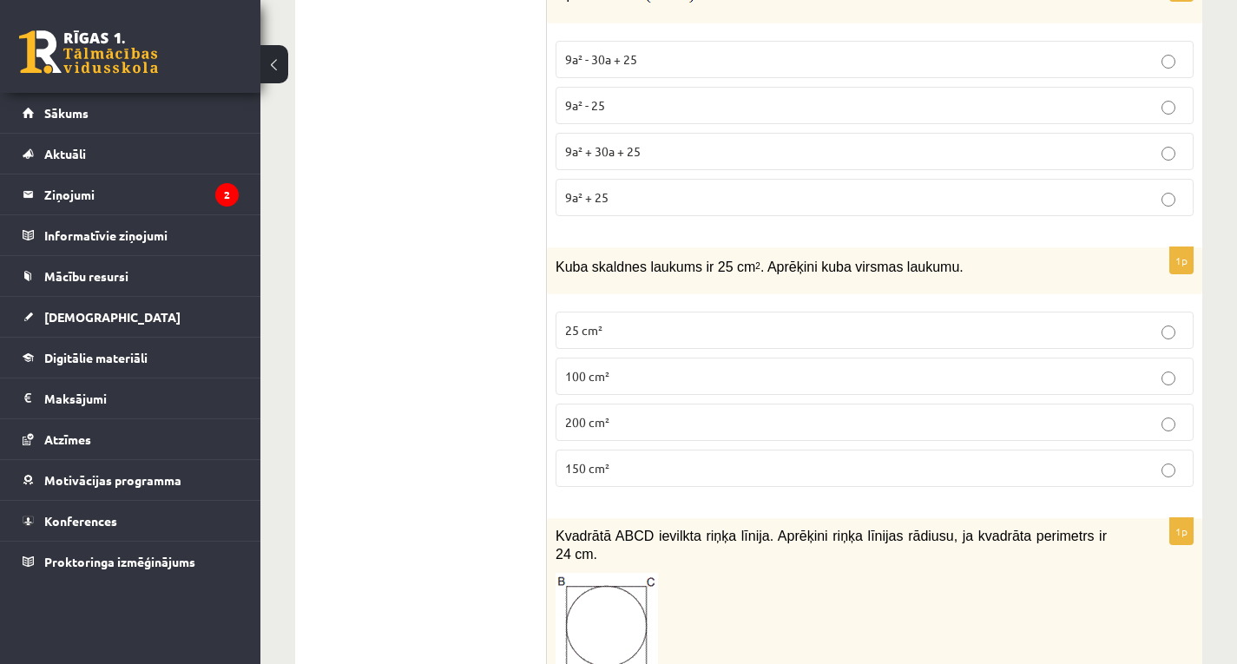
scroll to position [7030, 0]
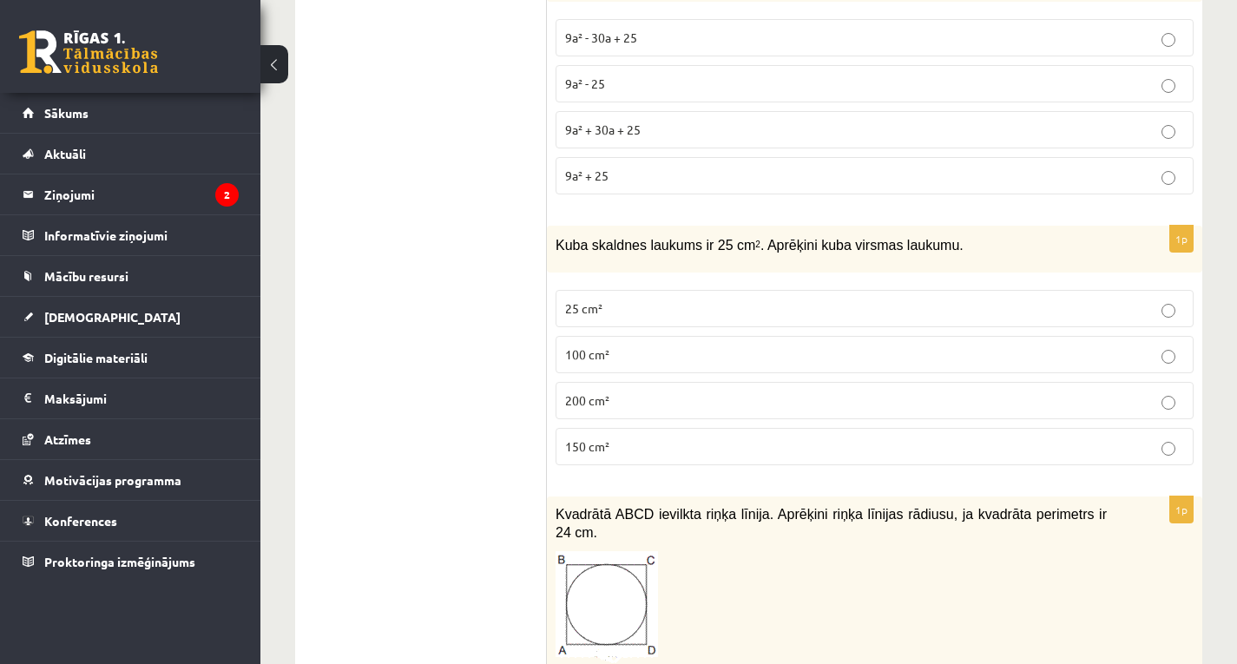
click at [733, 438] on p "150 cm²" at bounding box center [874, 446] width 619 height 18
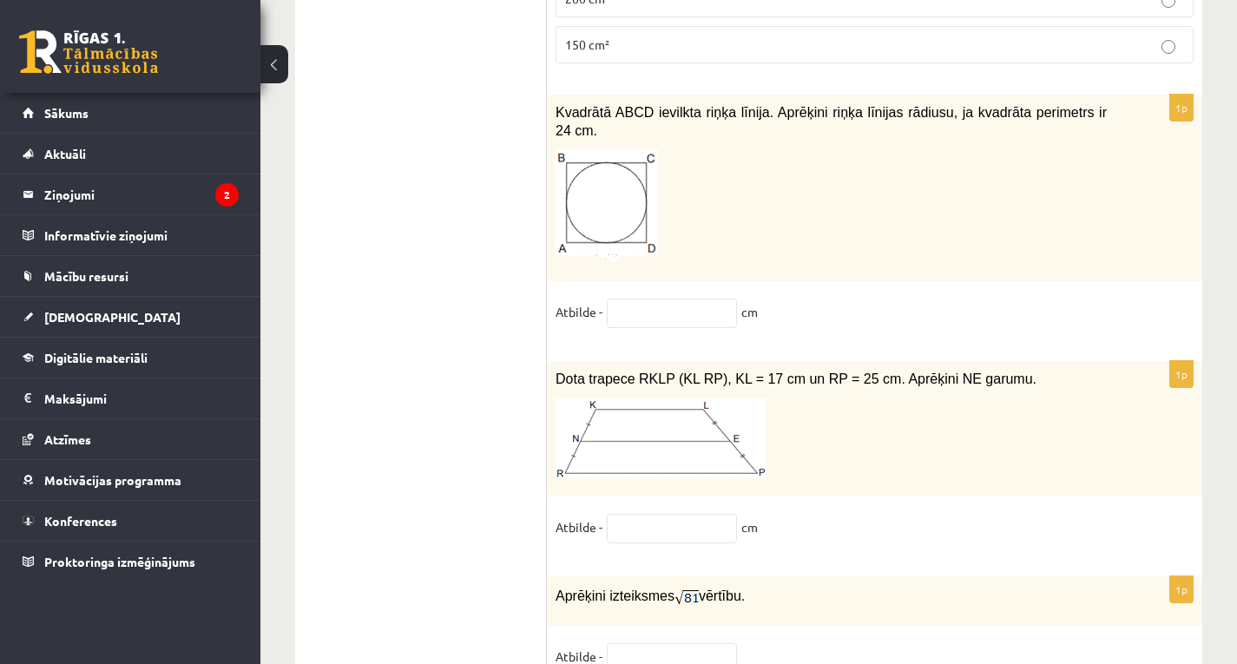
scroll to position [7464, 0]
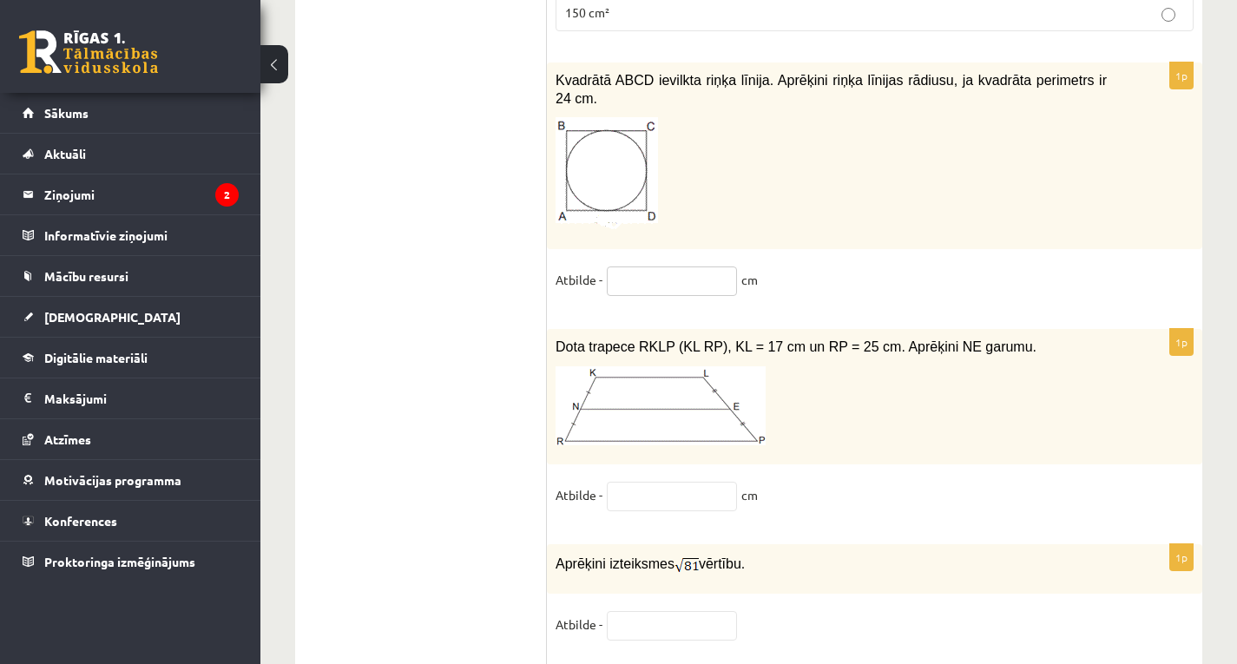
click at [676, 266] on input "text" at bounding box center [672, 281] width 130 height 30
type input "*"
click at [630, 482] on input "text" at bounding box center [672, 497] width 130 height 30
type input "**"
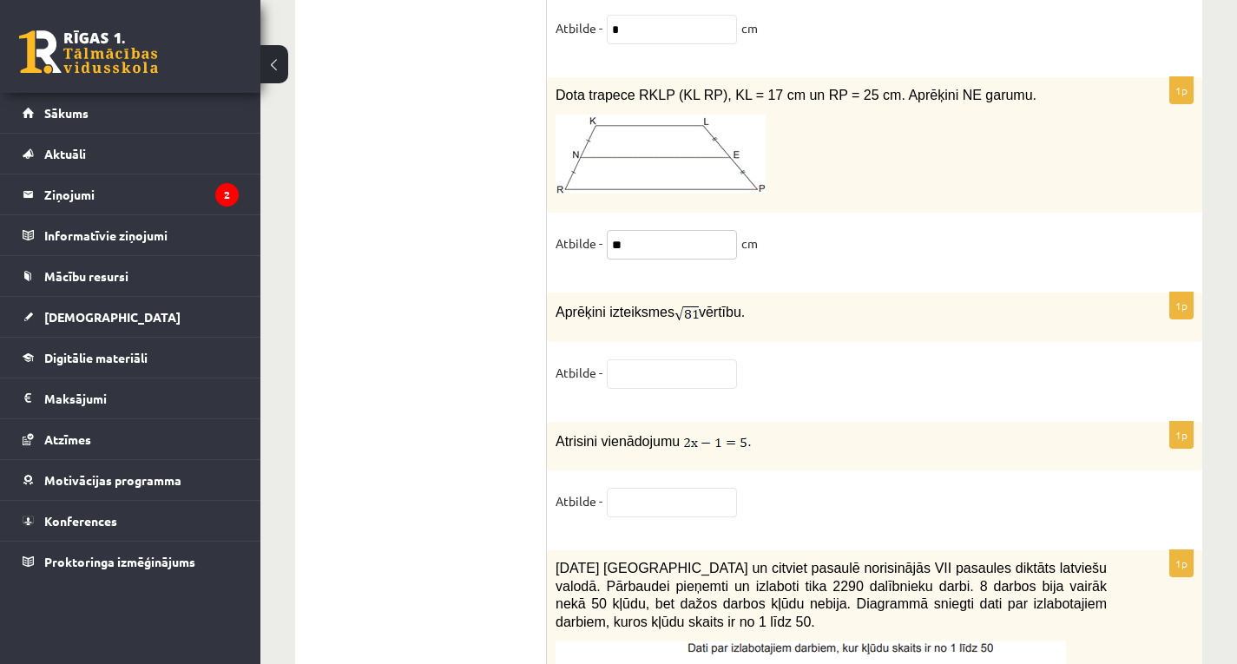
scroll to position [7724, 0]
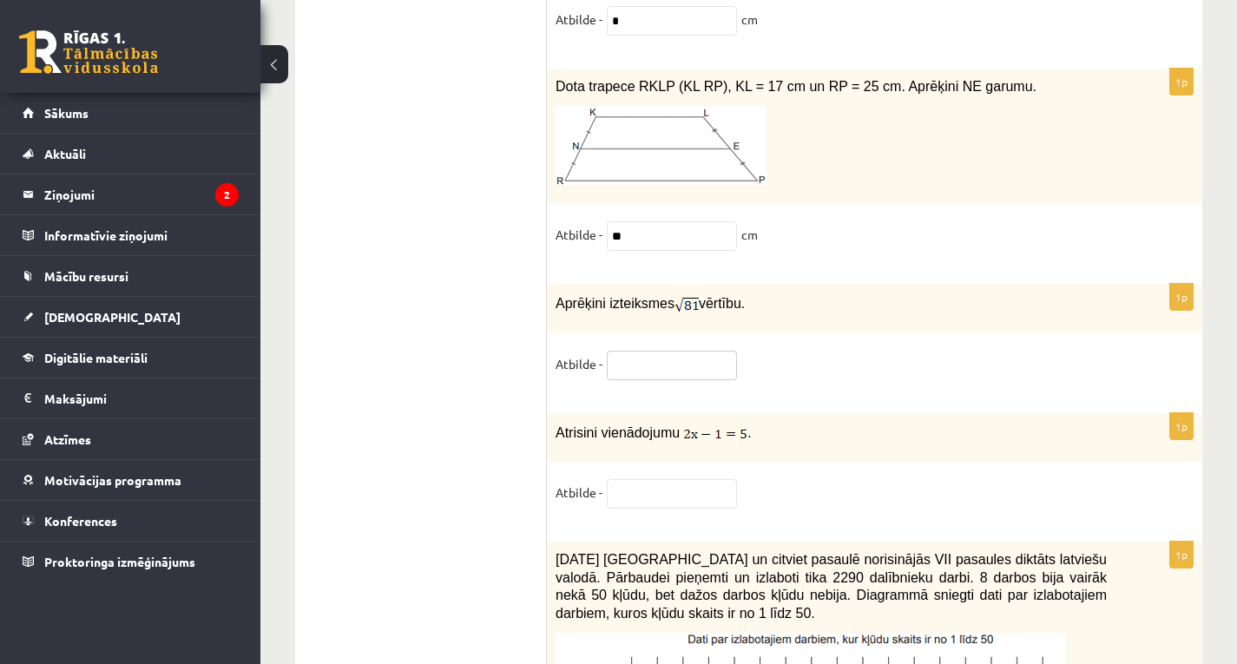
click at [648, 351] on input "text" at bounding box center [672, 366] width 130 height 30
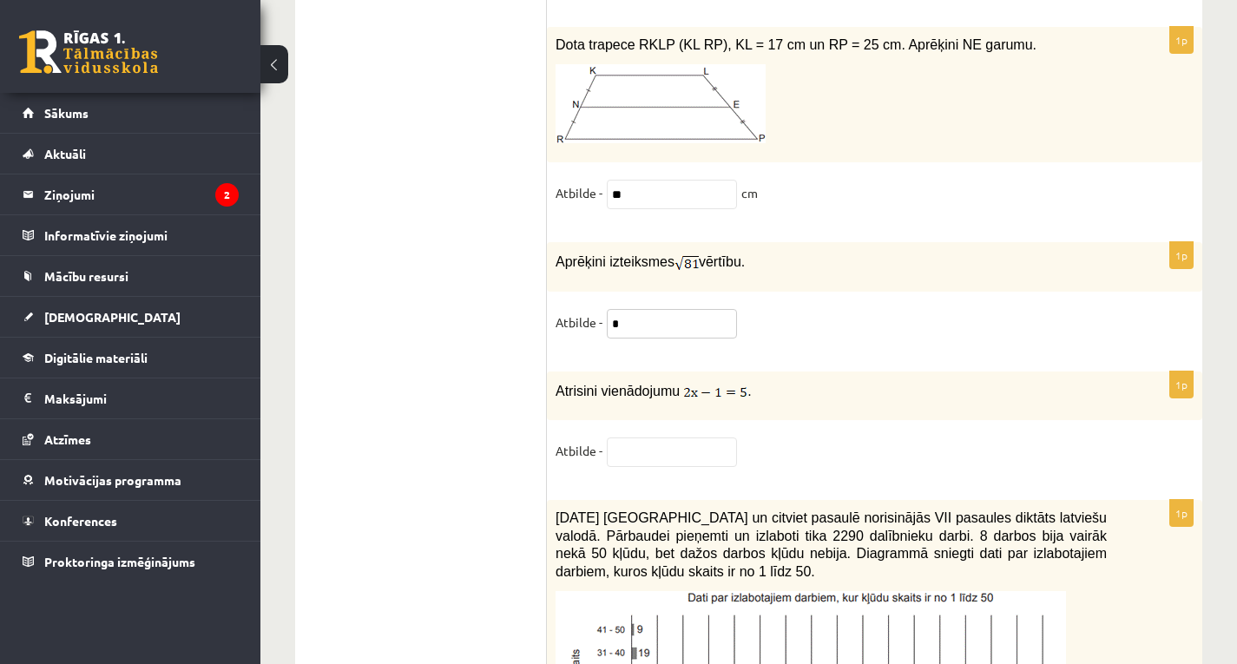
scroll to position [7811, 0]
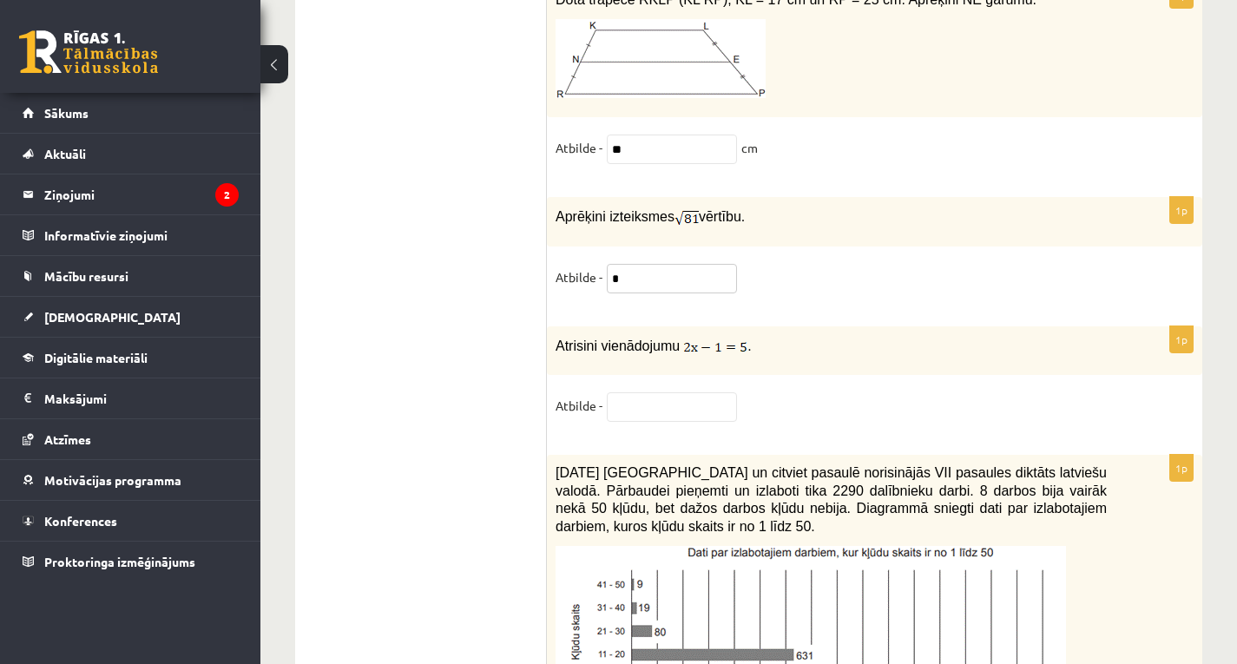
type input "*"
click at [644, 392] on input "text" at bounding box center [672, 407] width 130 height 30
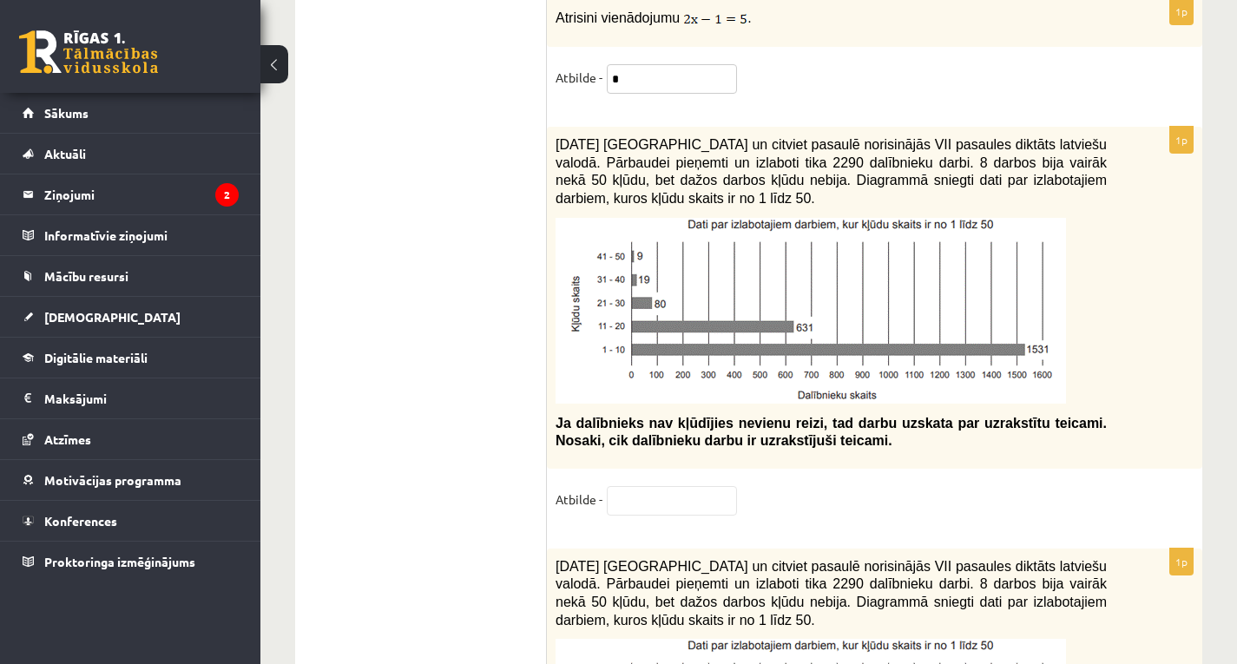
scroll to position [8158, 0]
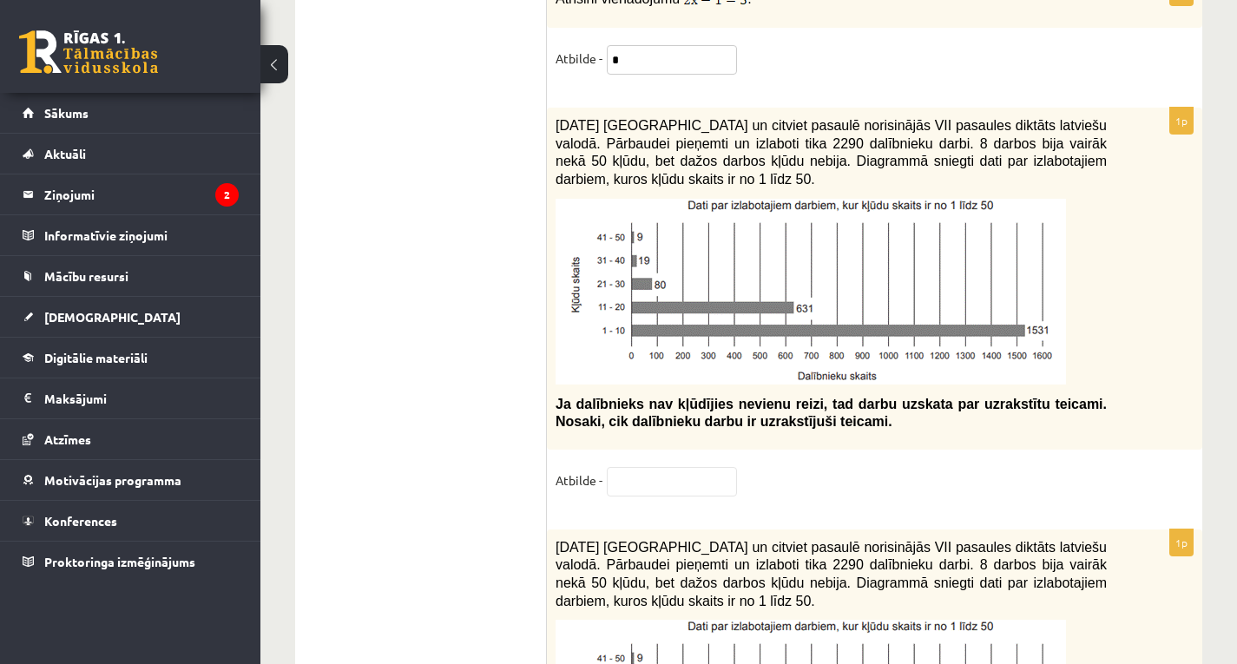
type input "*"
click at [736, 467] on input "text" at bounding box center [672, 482] width 130 height 30
drag, startPoint x: 580, startPoint y: 173, endPoint x: 620, endPoint y: 168, distance: 40.3
click at [620, 168] on div "2021. gada 27. novembrī Latvijā un citviet pasaulē norisinājās VII pasaules dik…" at bounding box center [874, 279] width 655 height 342
drag, startPoint x: 894, startPoint y: 135, endPoint x: 1086, endPoint y: 132, distance: 191.8
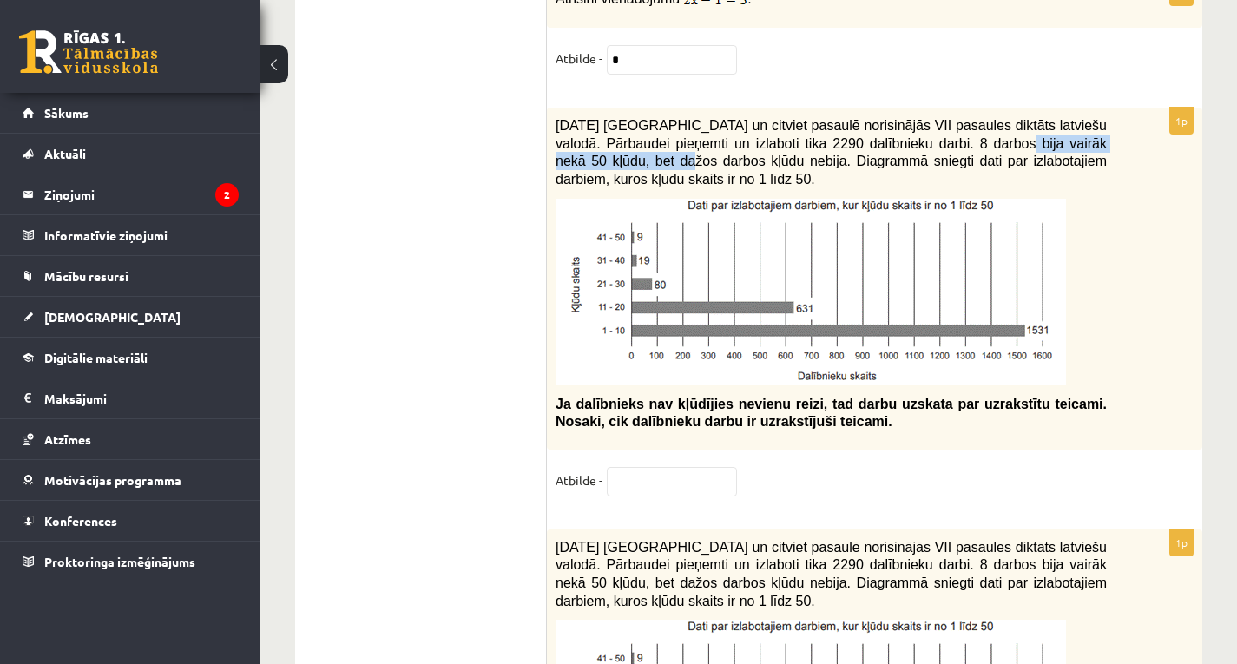
click at [1086, 132] on span "2021. gada 27. novembrī Latvijā un citviet pasaulē norisinājās VII pasaules dik…" at bounding box center [830, 152] width 551 height 69
drag, startPoint x: 574, startPoint y: 168, endPoint x: 618, endPoint y: 168, distance: 44.3
click at [618, 168] on span "2021. gada 27. novembrī Latvijā un citviet pasaulē norisinājās VII pasaules dik…" at bounding box center [830, 152] width 551 height 69
click at [641, 472] on input "text" at bounding box center [672, 482] width 130 height 30
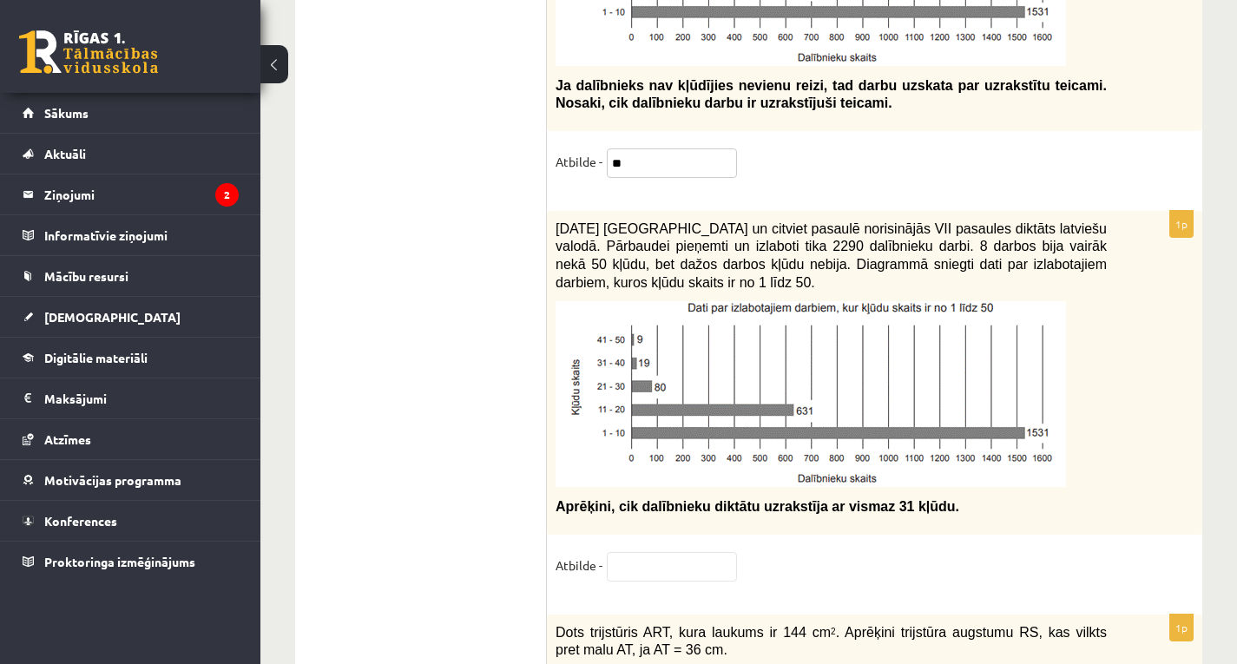
scroll to position [8505, 0]
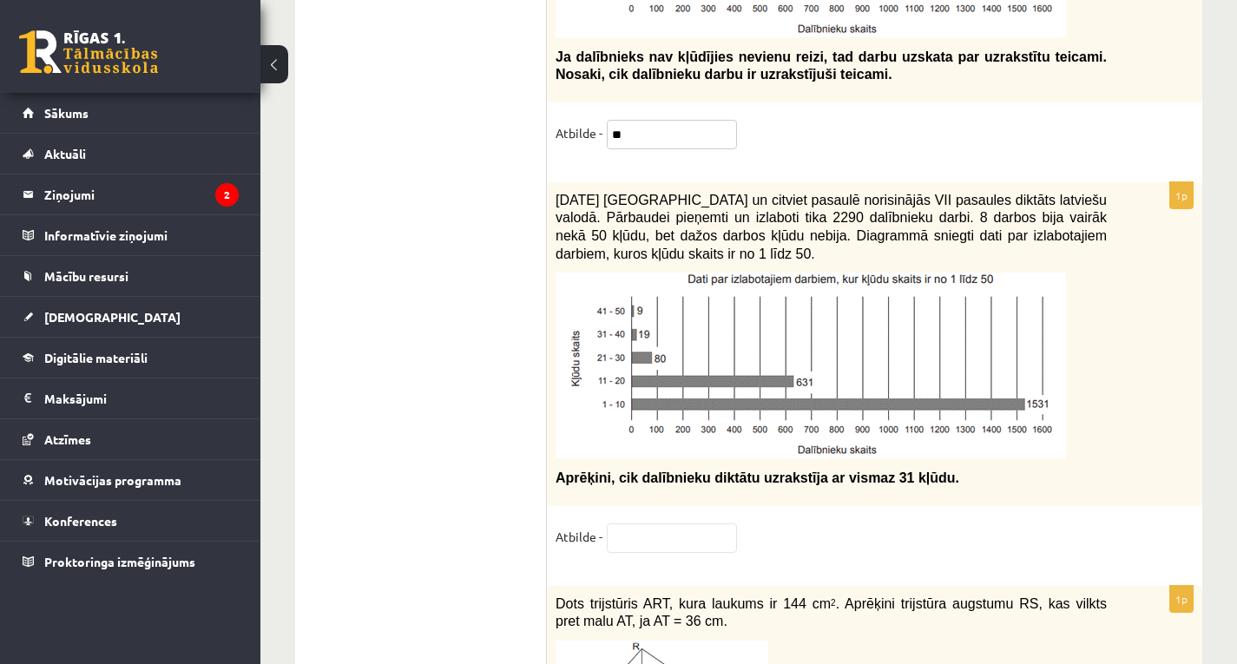
type input "**"
click at [648, 523] on input "text" at bounding box center [672, 538] width 130 height 30
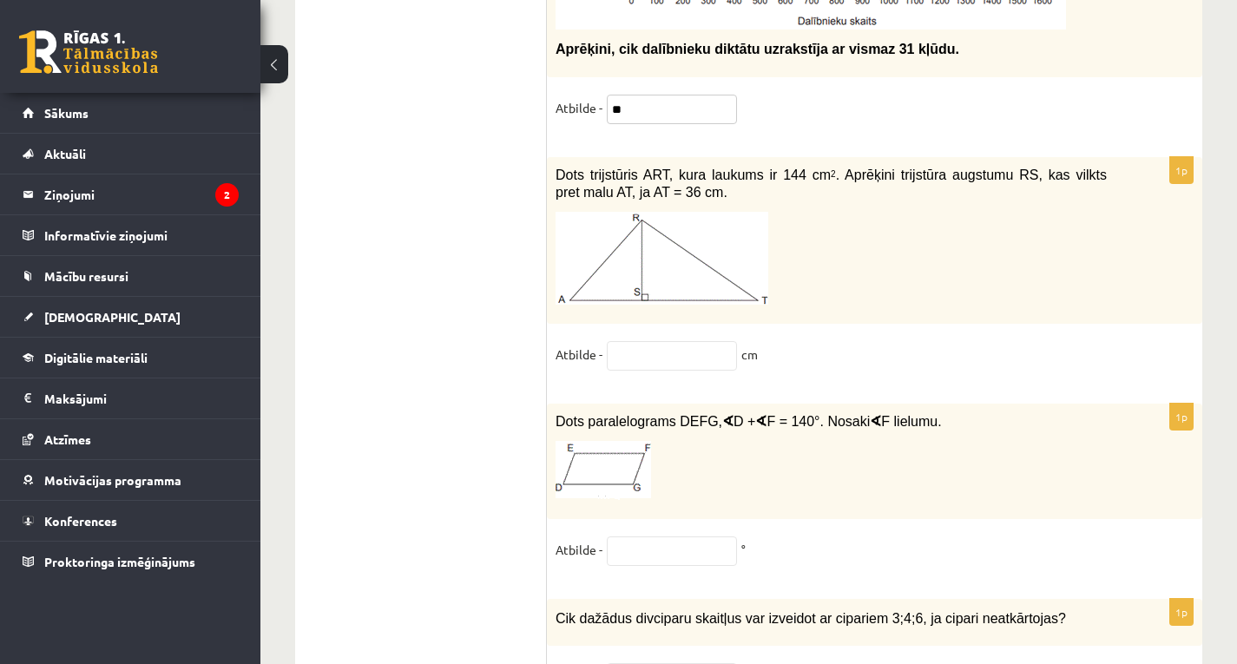
scroll to position [8936, 0]
type input "**"
click at [648, 325] on div "1p Dots trijstūris ART, kura laukums ir 144 cm 2 . Aprēķini trijstūra augstumu …" at bounding box center [874, 269] width 655 height 229
click at [655, 344] on input "text" at bounding box center [672, 354] width 130 height 30
type input "*"
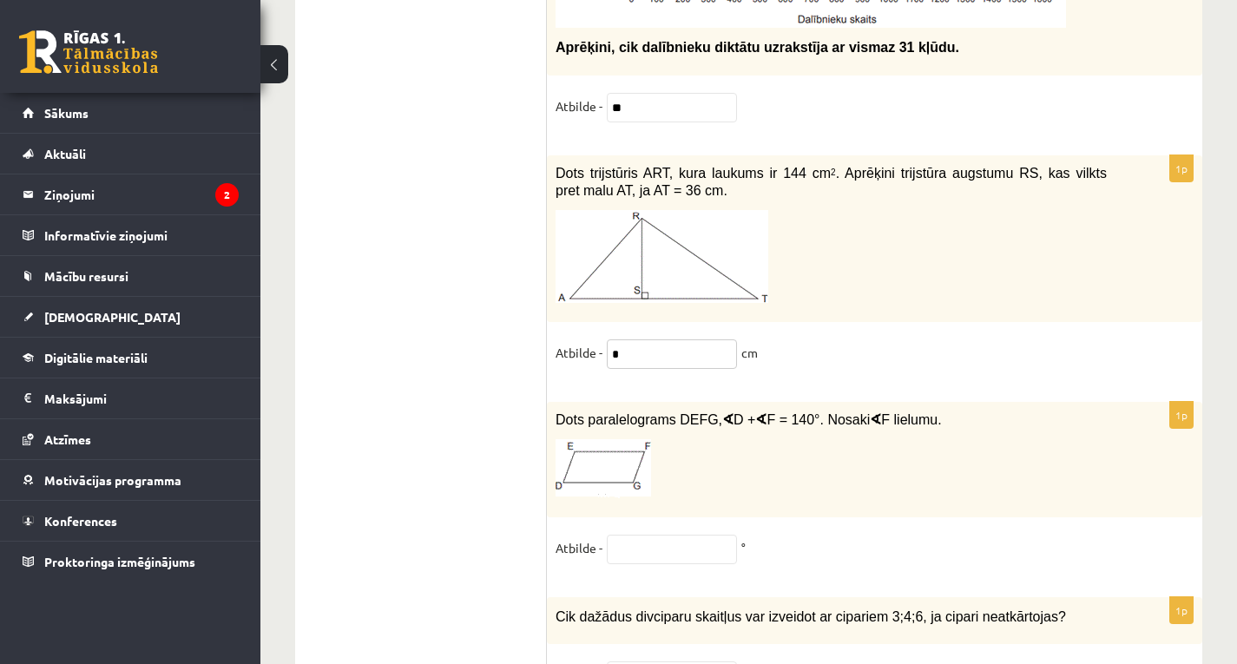
type input "*"
click at [665, 535] on input "text" at bounding box center [672, 550] width 130 height 30
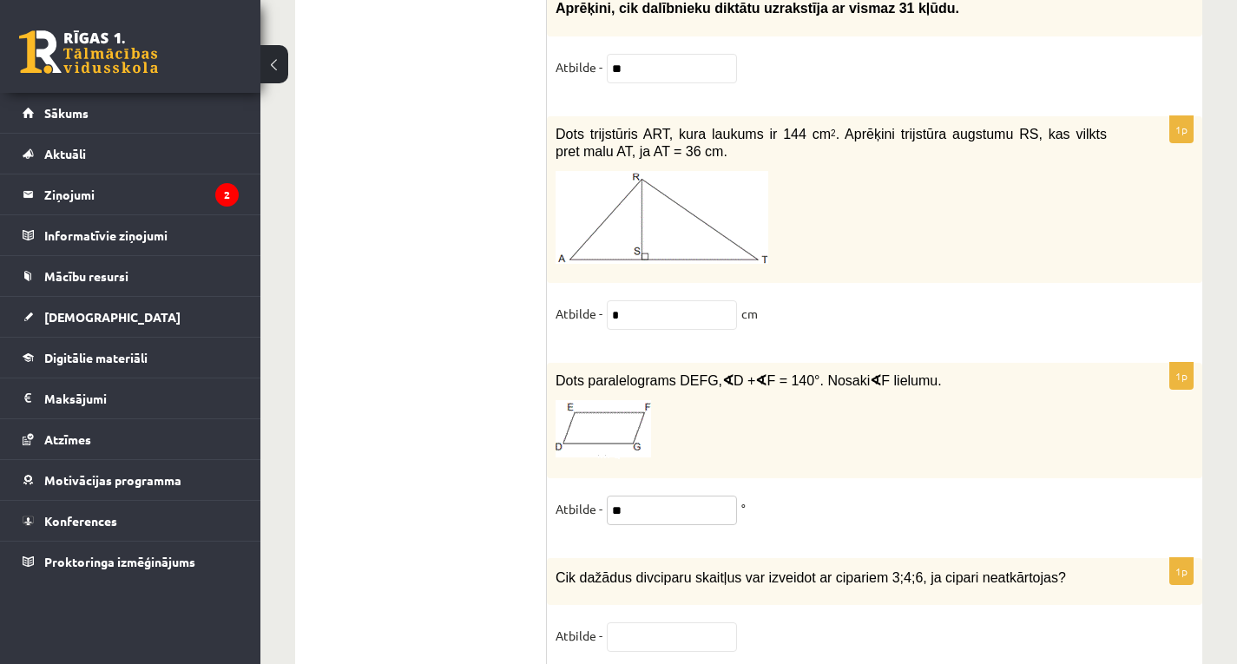
scroll to position [9022, 0]
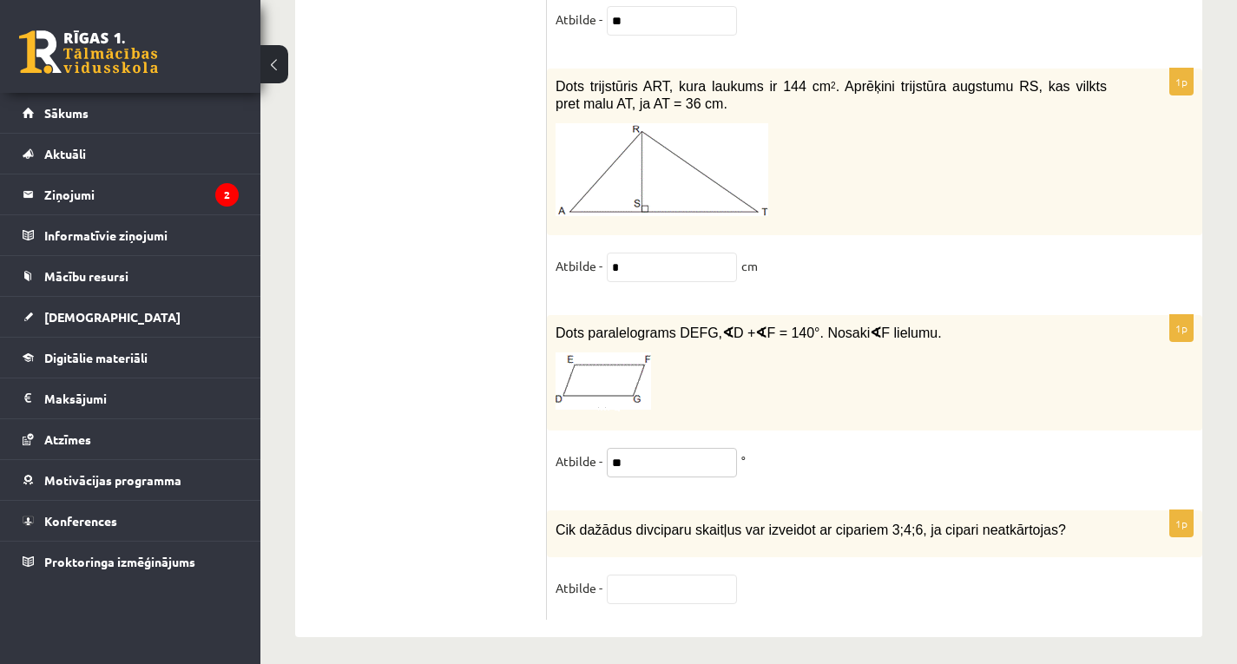
type input "**"
click at [700, 575] on input "text" at bounding box center [672, 590] width 130 height 30
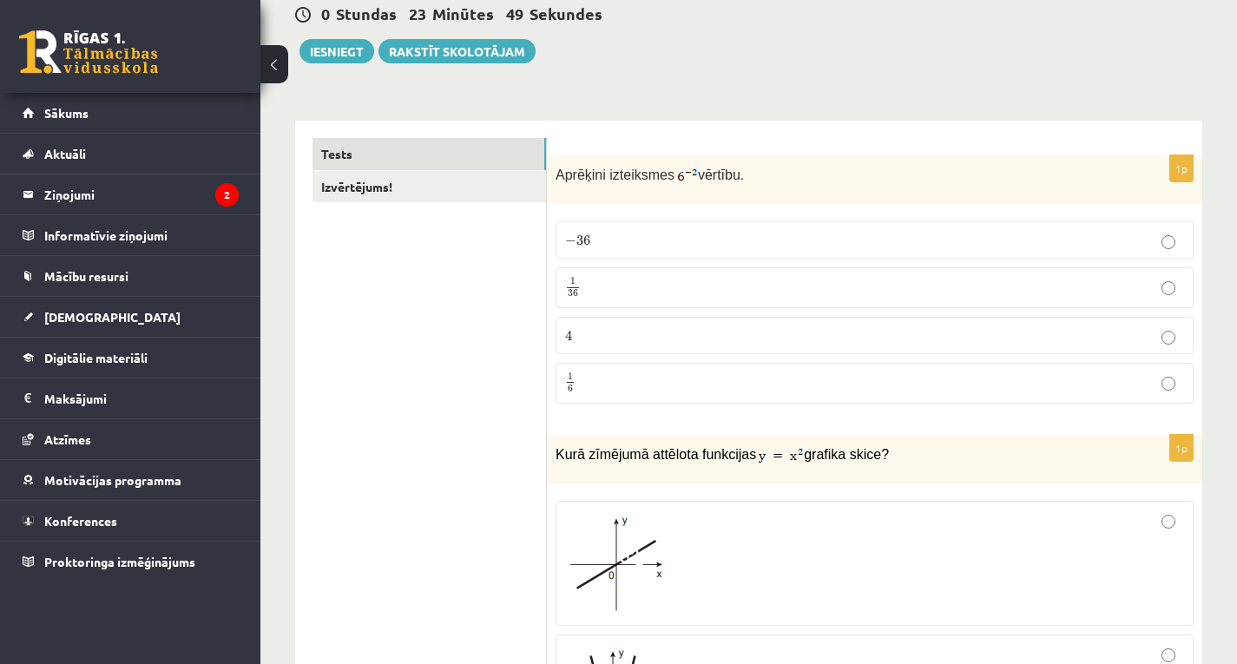
scroll to position [0, 0]
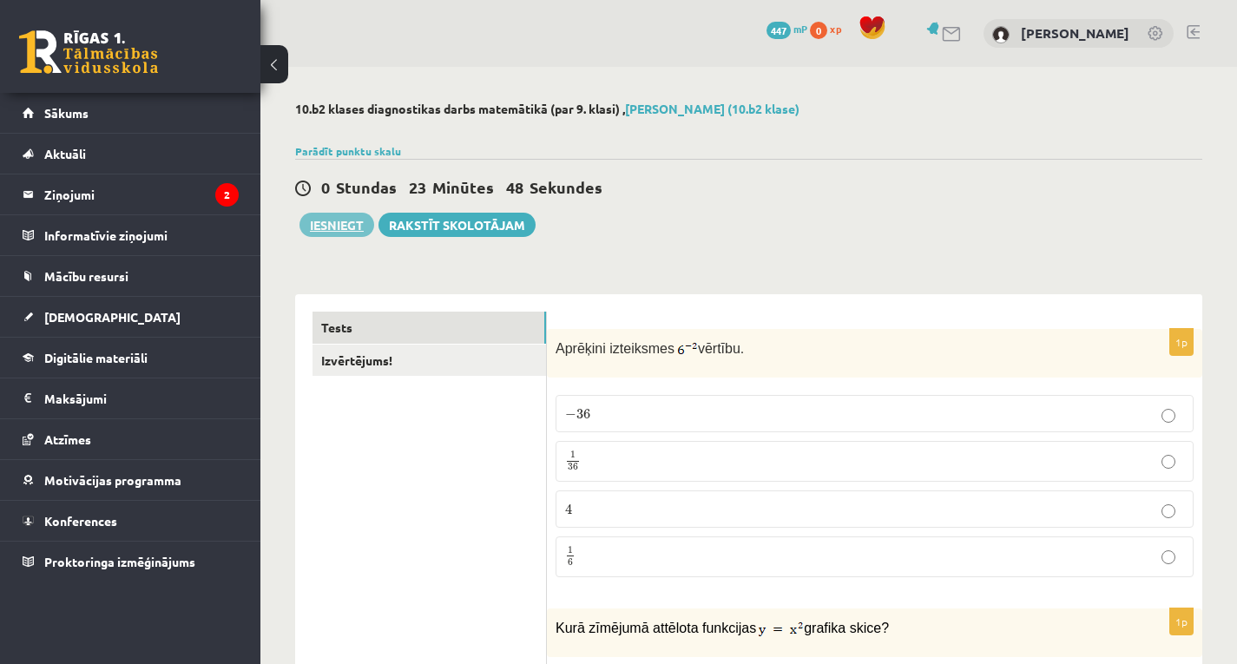
type input "*"
click at [359, 227] on button "Iesniegt" at bounding box center [336, 225] width 75 height 24
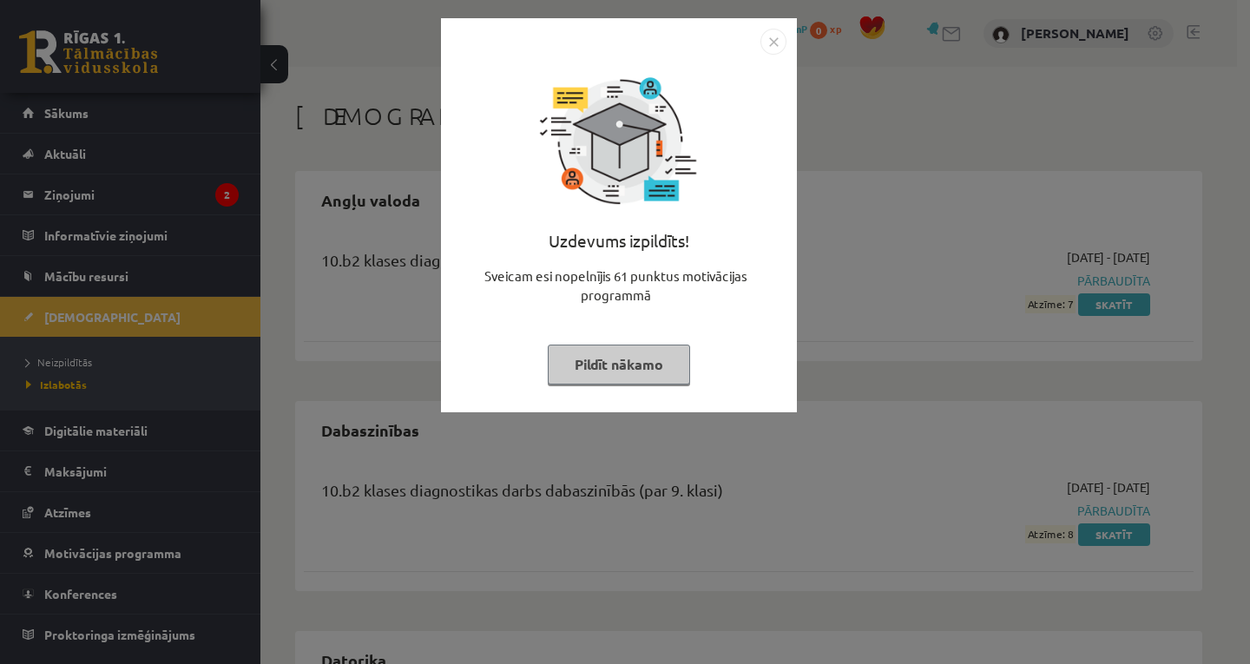
click at [764, 43] on img "Close" at bounding box center [773, 42] width 26 height 26
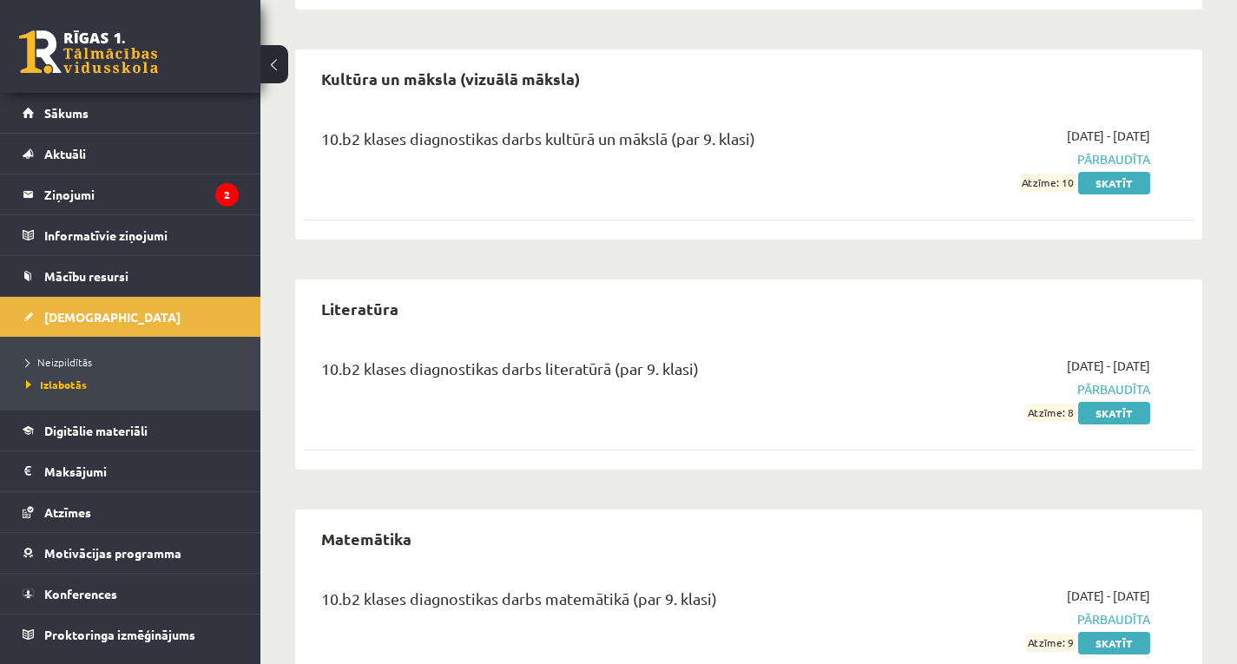
scroll to position [1111, 0]
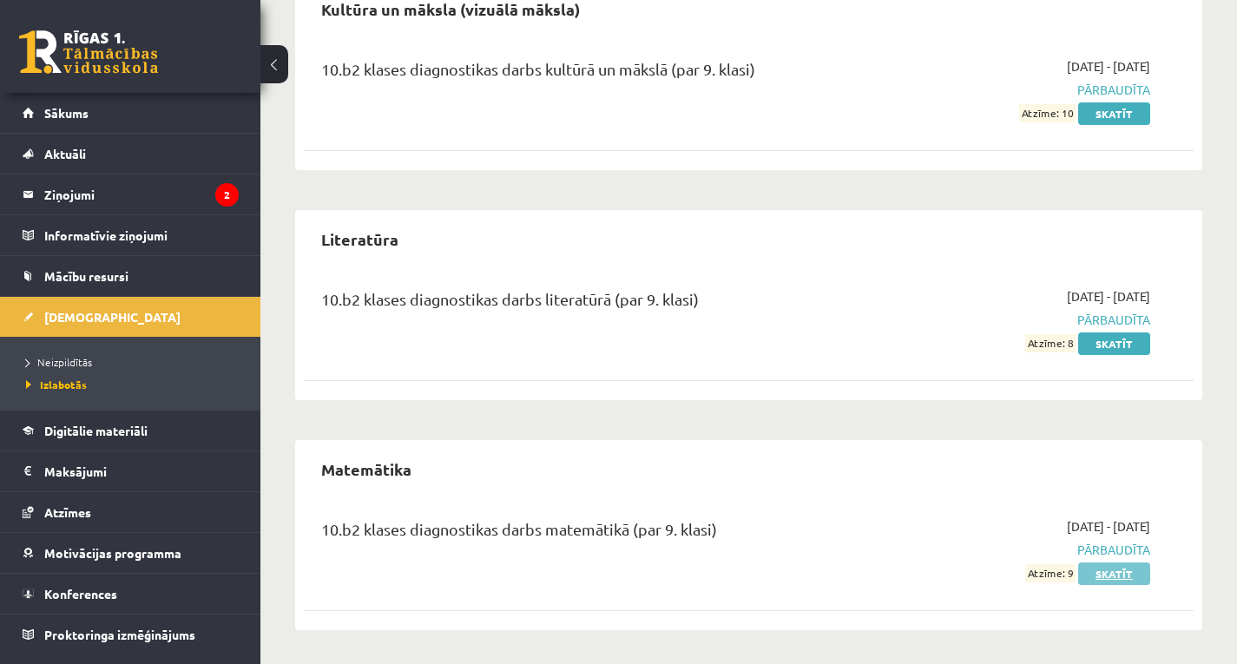
click at [1099, 571] on link "Skatīt" at bounding box center [1114, 573] width 72 height 23
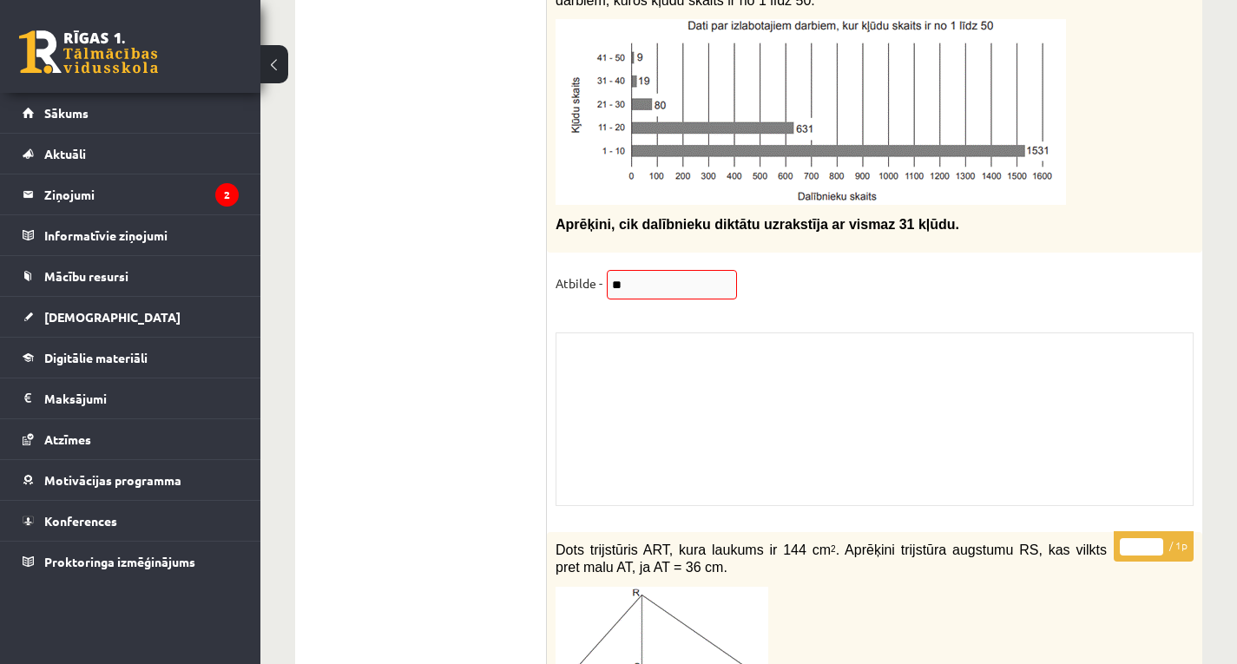
scroll to position [13973, 0]
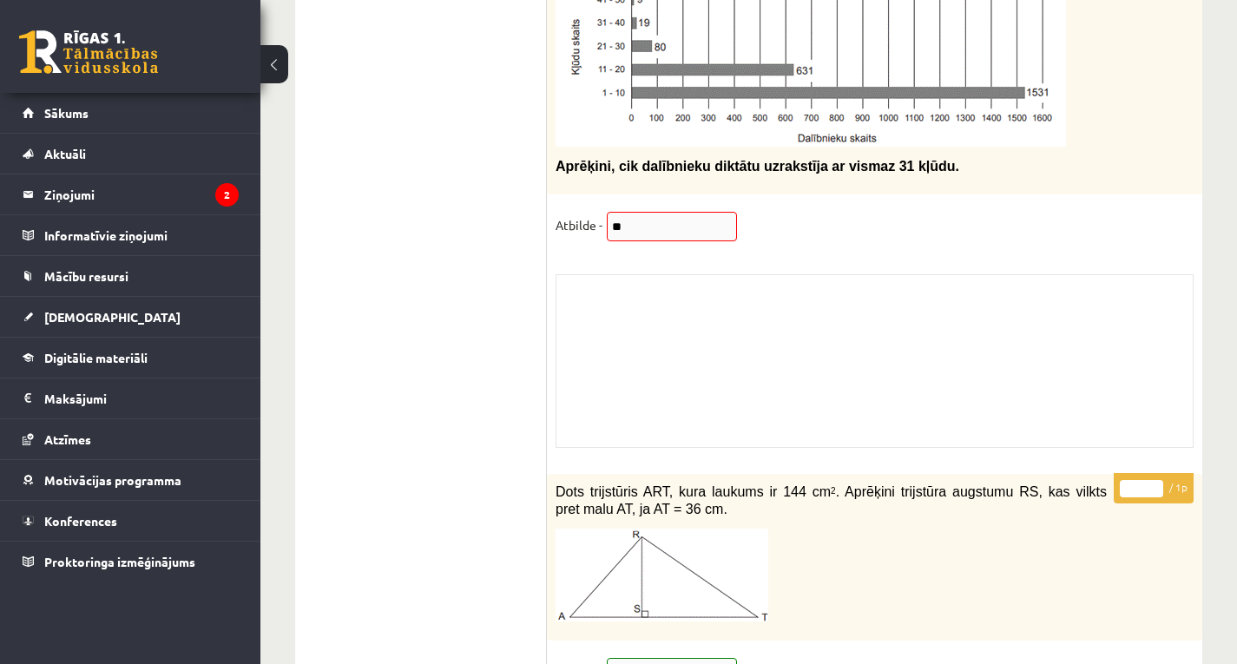
click at [636, 344] on div "Skolotāja pielikums" at bounding box center [874, 361] width 638 height 174
click at [592, 277] on div "Skolotāja pielikums" at bounding box center [874, 361] width 638 height 174
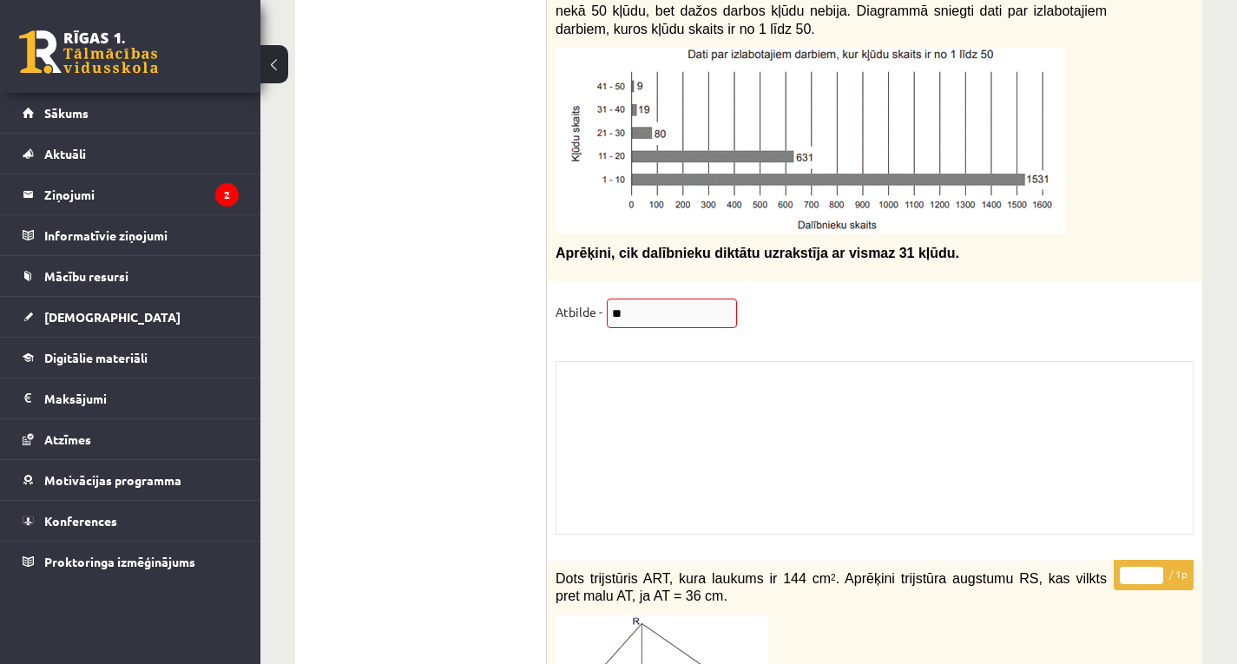
scroll to position [13799, 0]
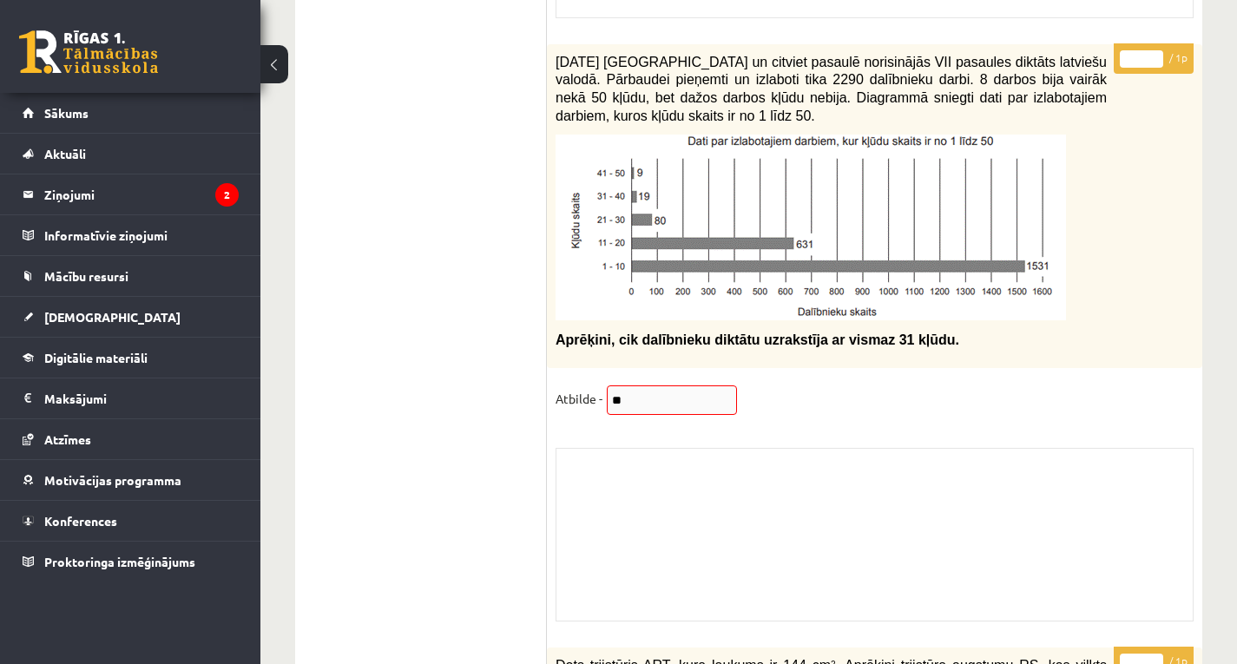
click at [637, 400] on fieldset "Atbilde - **" at bounding box center [874, 403] width 638 height 36
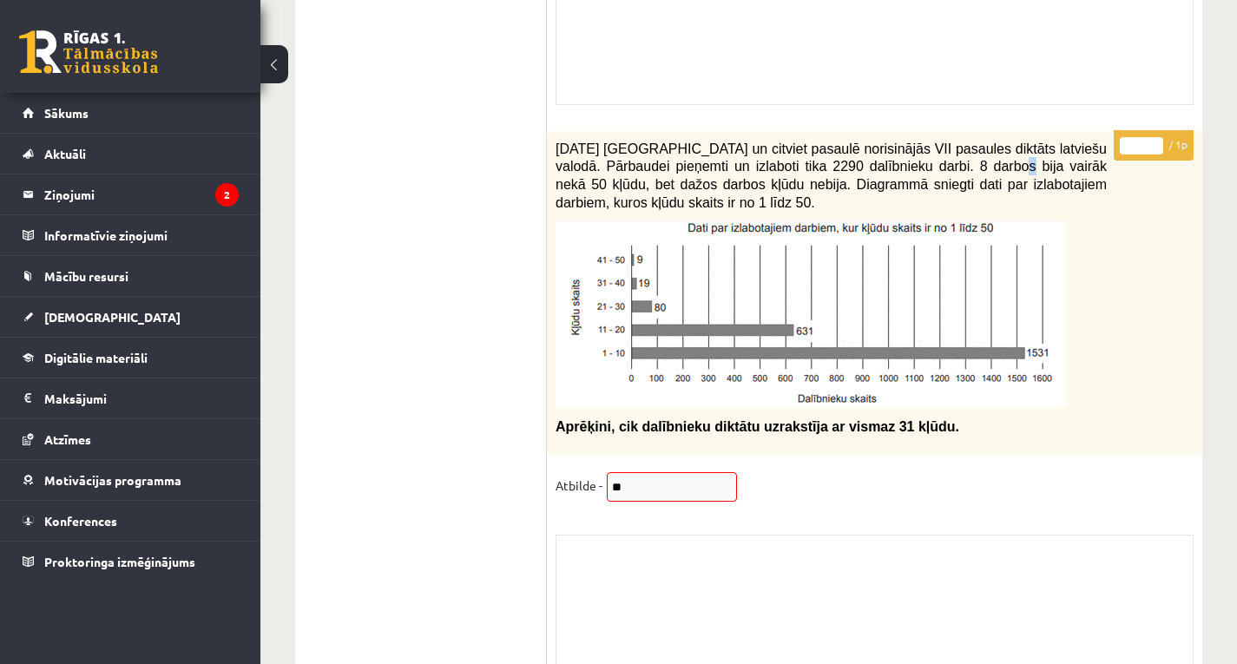
click at [887, 154] on span "2021. gada 27. novembrī Latvijā un citviet pasaulē norisinājās VII pasaules dik…" at bounding box center [830, 175] width 551 height 69
click at [943, 292] on img at bounding box center [810, 314] width 510 height 186
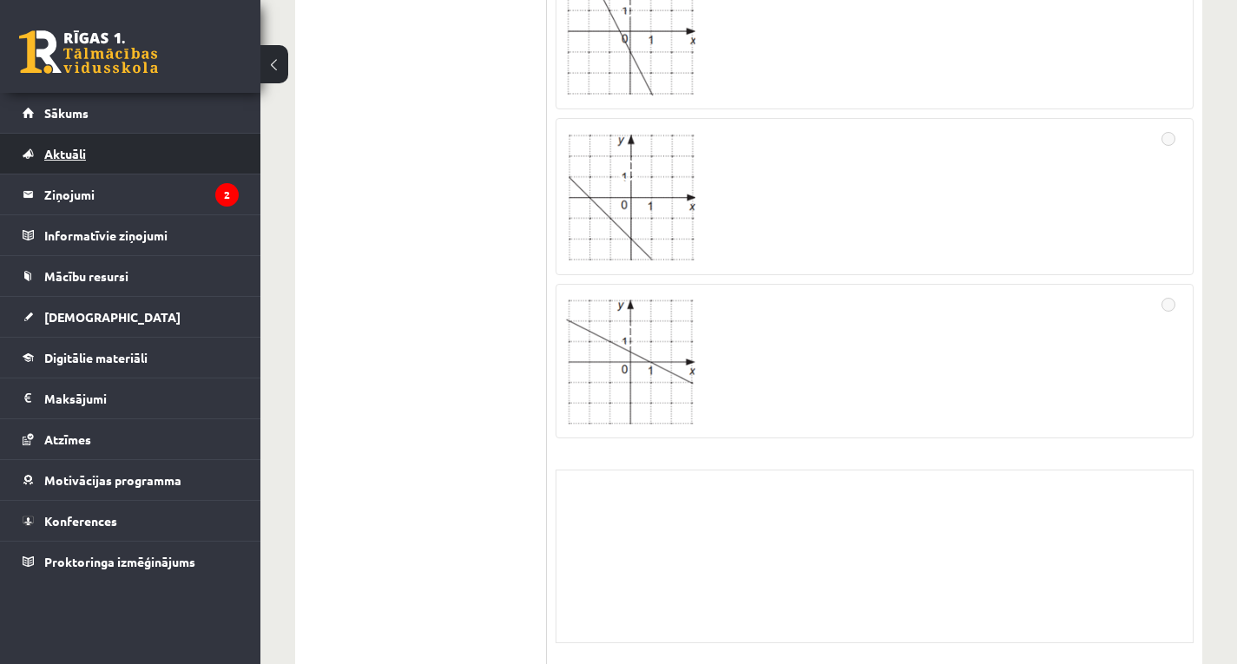
scroll to position [6992, 0]
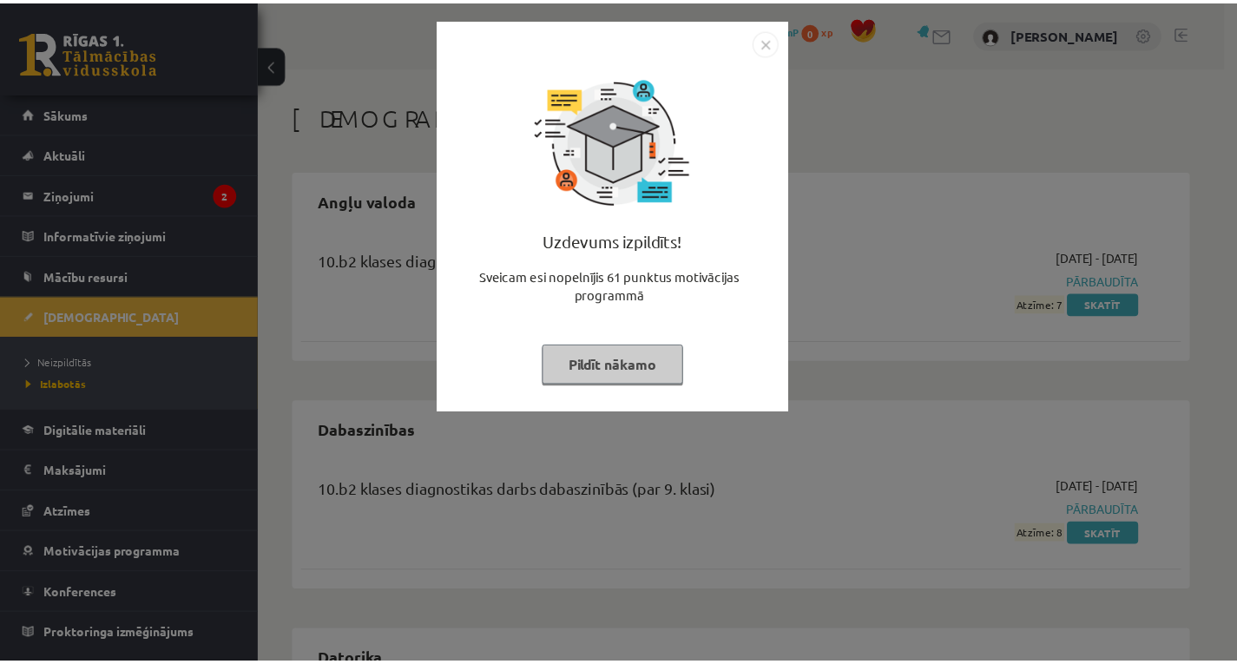
scroll to position [1100, 0]
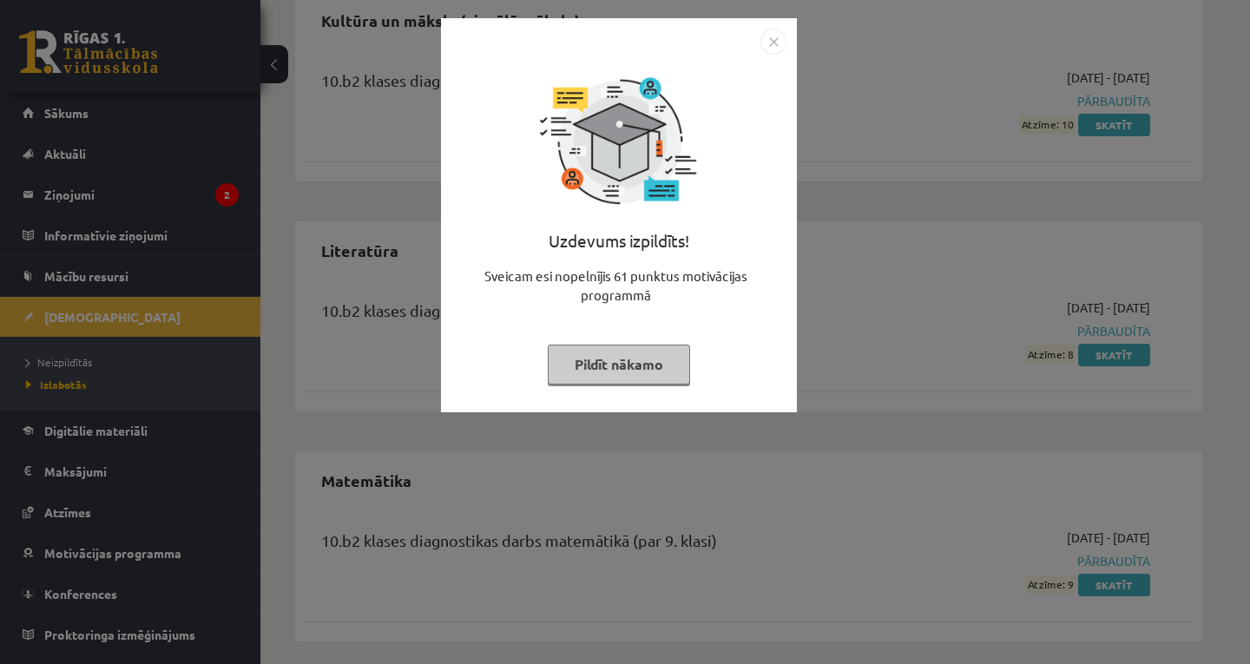
click at [776, 44] on img "Close" at bounding box center [773, 42] width 26 height 26
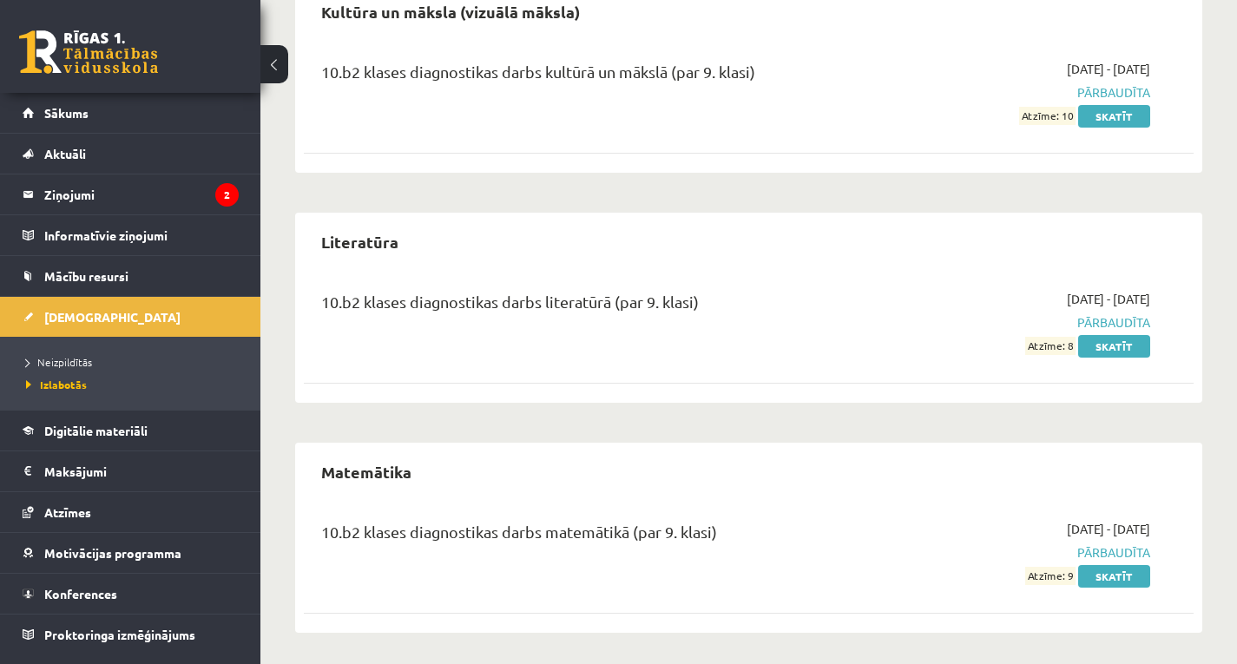
scroll to position [1111, 0]
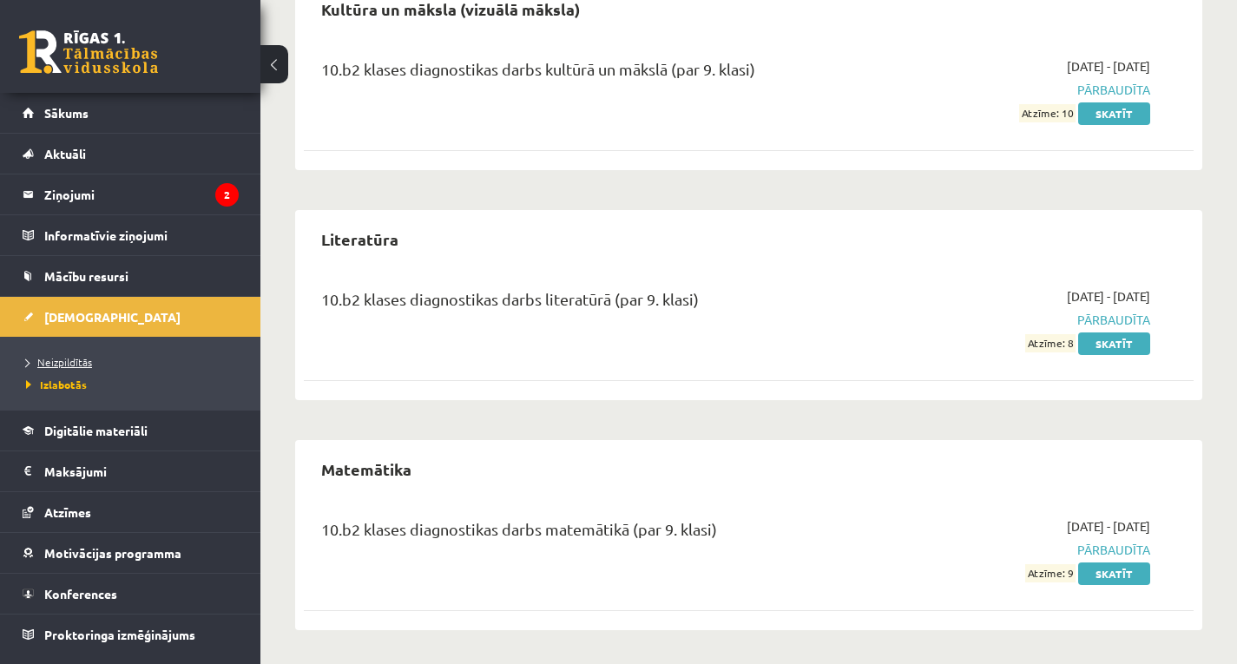
click at [60, 365] on span "Neizpildītās" at bounding box center [59, 362] width 66 height 14
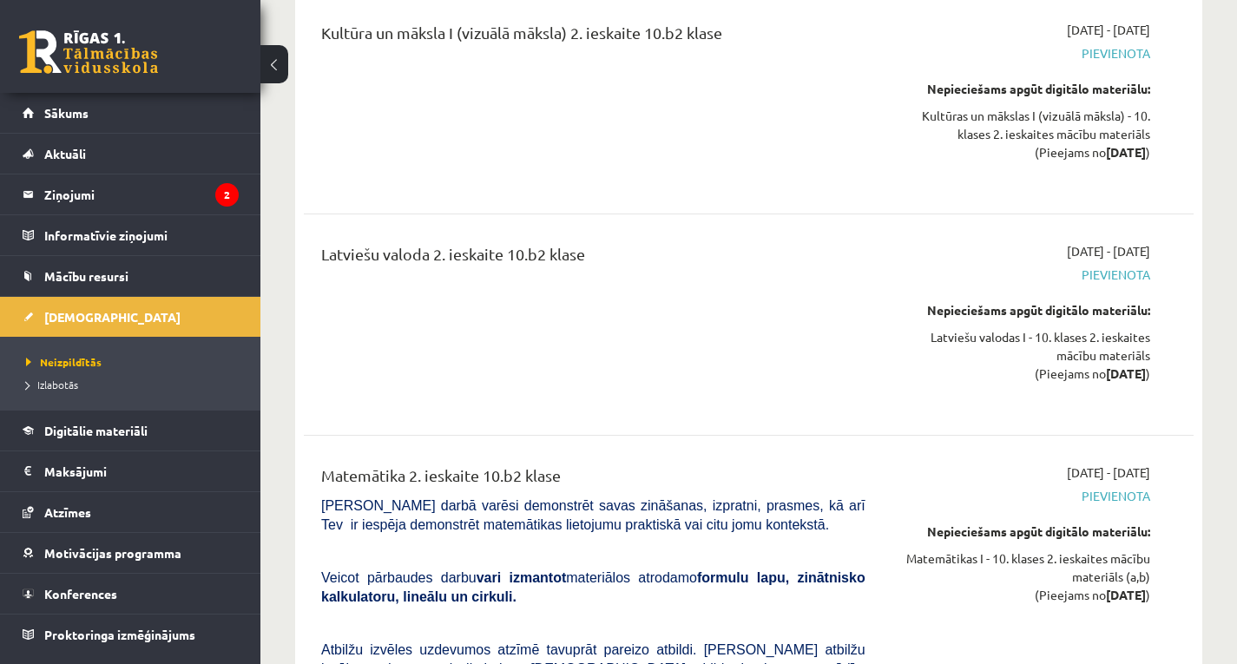
scroll to position [5207, 0]
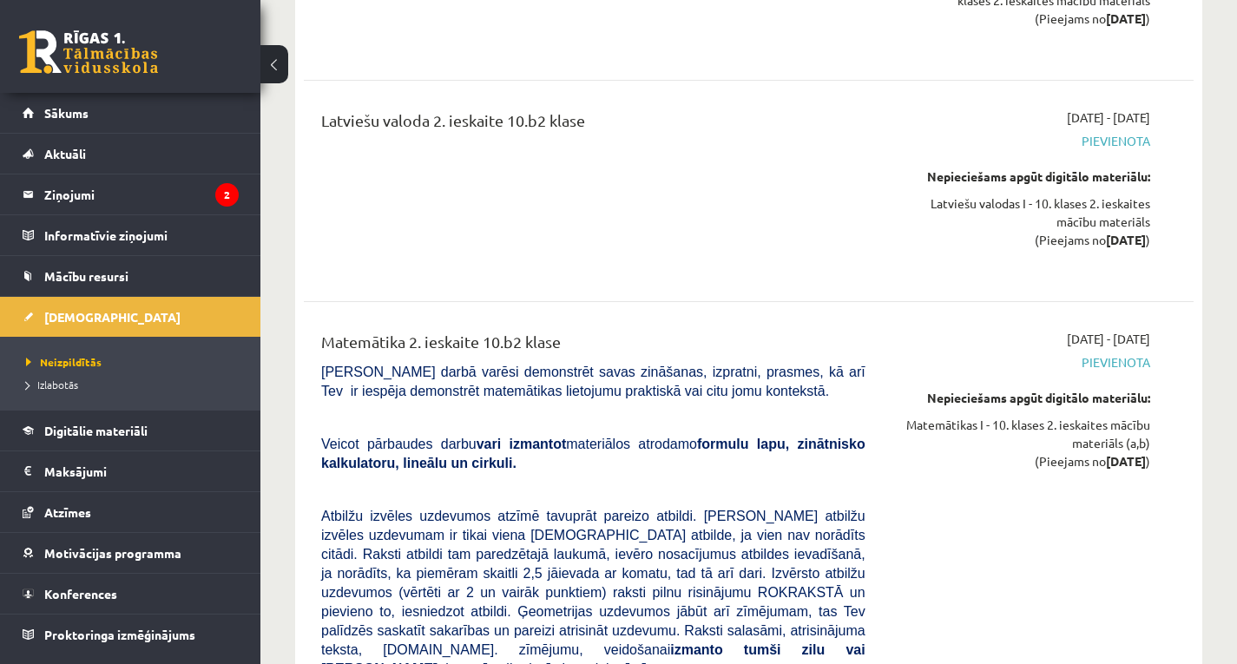
drag, startPoint x: 1149, startPoint y: 267, endPoint x: 1097, endPoint y: 256, distance: 53.3
click at [1097, 330] on span "2025-12-01 - 2025-12-15" at bounding box center [1108, 339] width 83 height 18
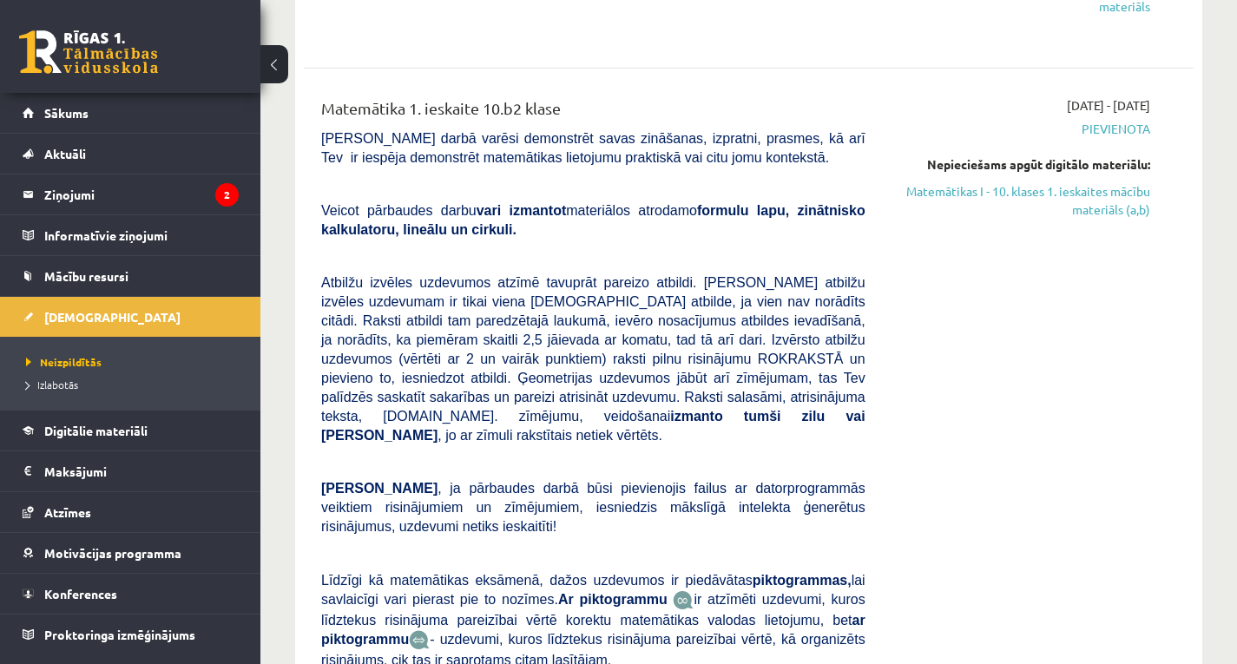
scroll to position [2256, 0]
drag, startPoint x: 932, startPoint y: 147, endPoint x: 775, endPoint y: 86, distance: 168.4
click at [932, 181] on link "Matemātikas I - 10. klases 1. ieskaites mācību materiāls (a,b)" at bounding box center [1020, 199] width 259 height 36
click at [1039, 181] on link "Matemātikas I - 10. klases 1. ieskaites mācību materiāls (a,b)" at bounding box center [1020, 199] width 259 height 36
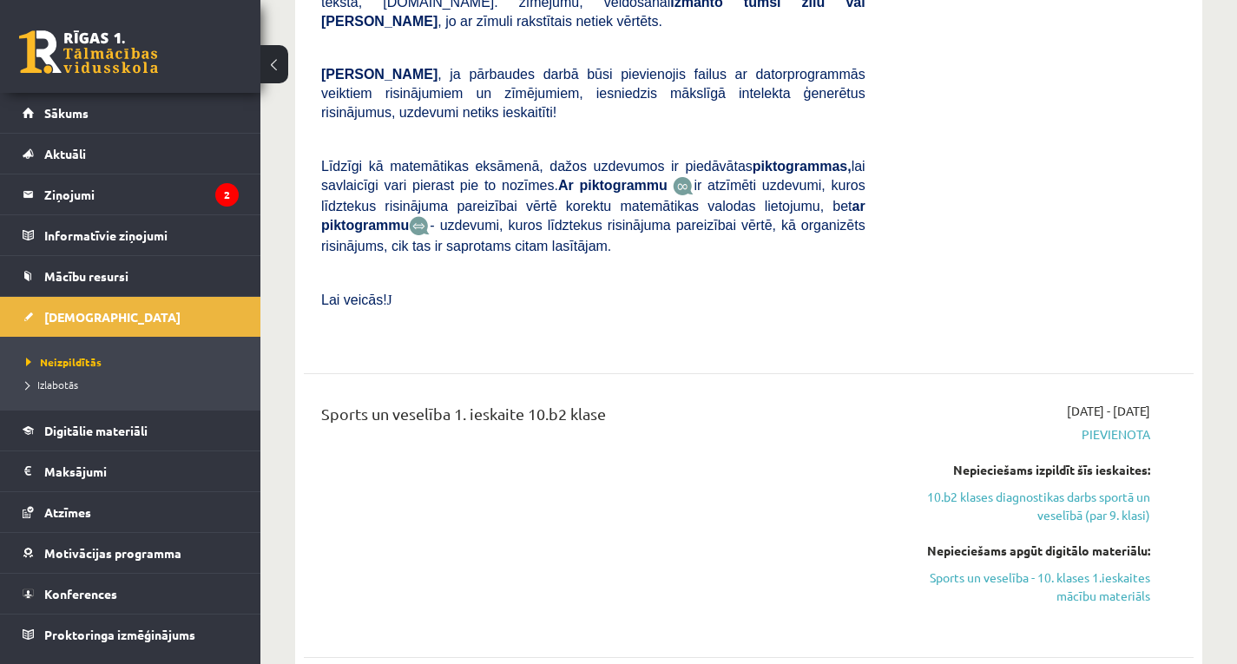
scroll to position [2690, 0]
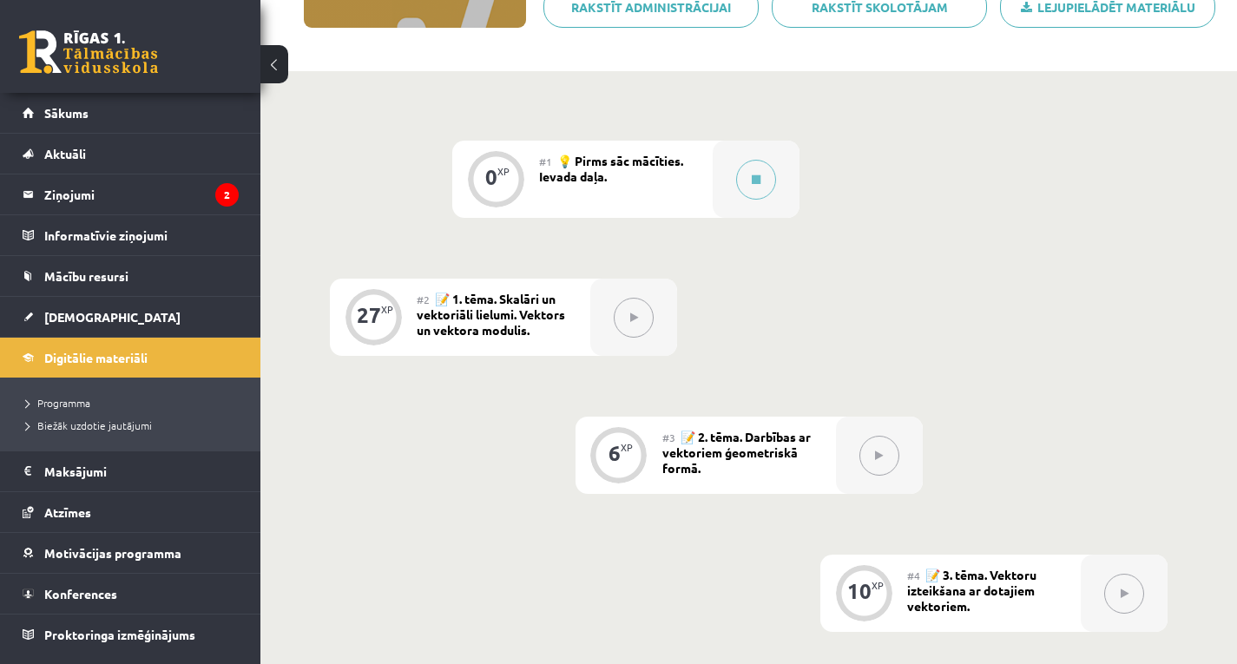
scroll to position [347, 0]
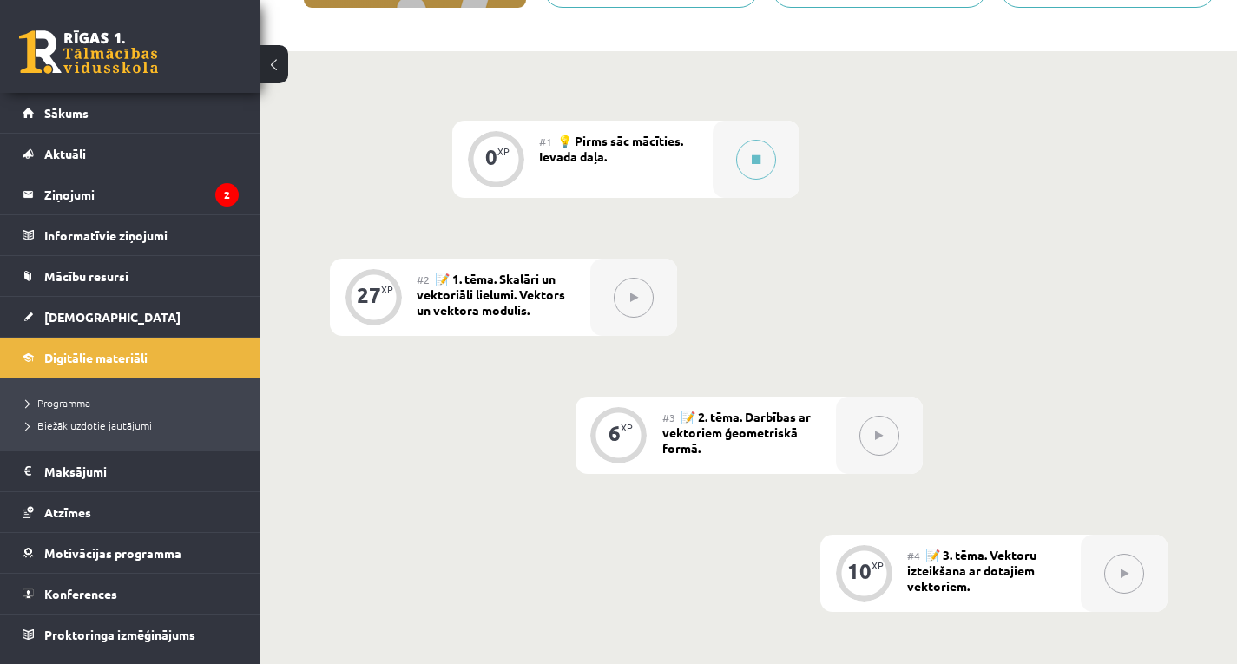
click at [504, 152] on div "XP" at bounding box center [503, 152] width 12 height 10
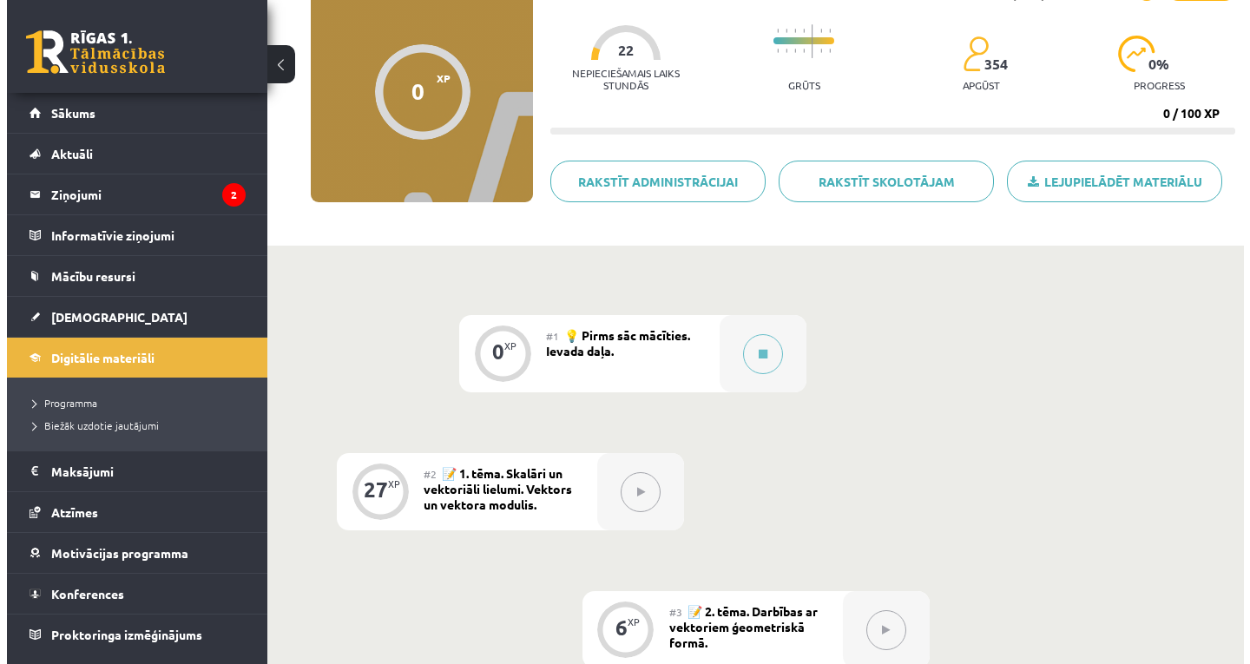
scroll to position [174, 0]
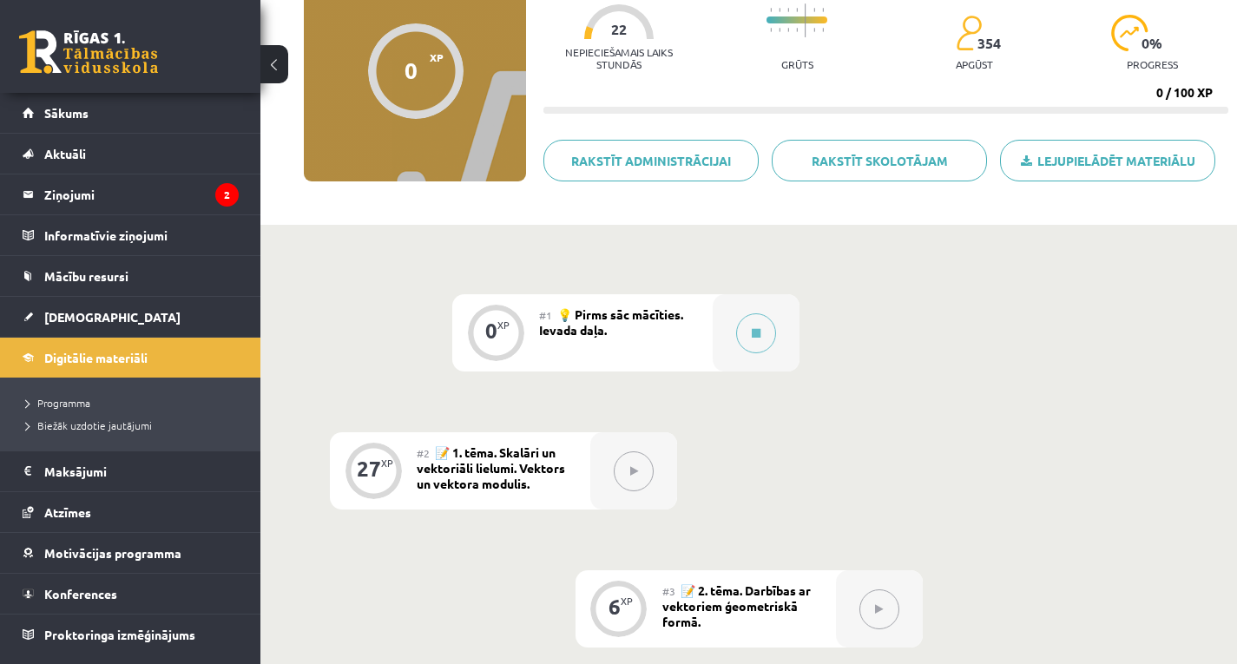
click at [409, 64] on div "0" at bounding box center [410, 70] width 13 height 26
click at [743, 330] on button at bounding box center [756, 333] width 40 height 40
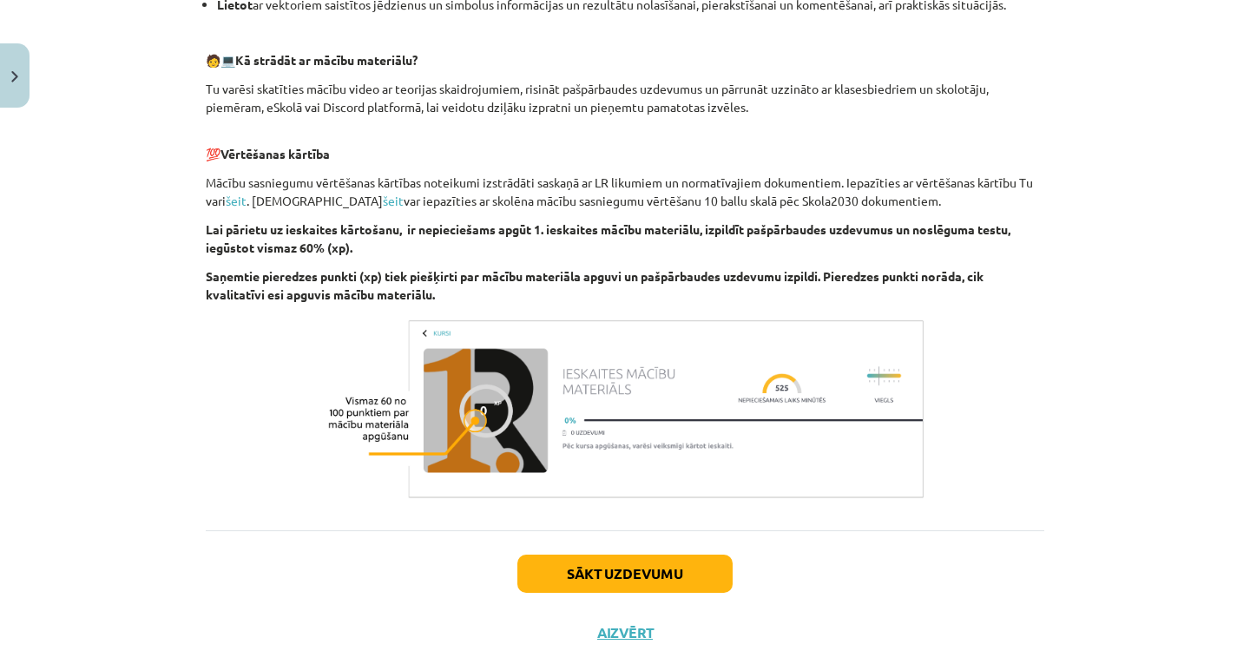
scroll to position [883, 0]
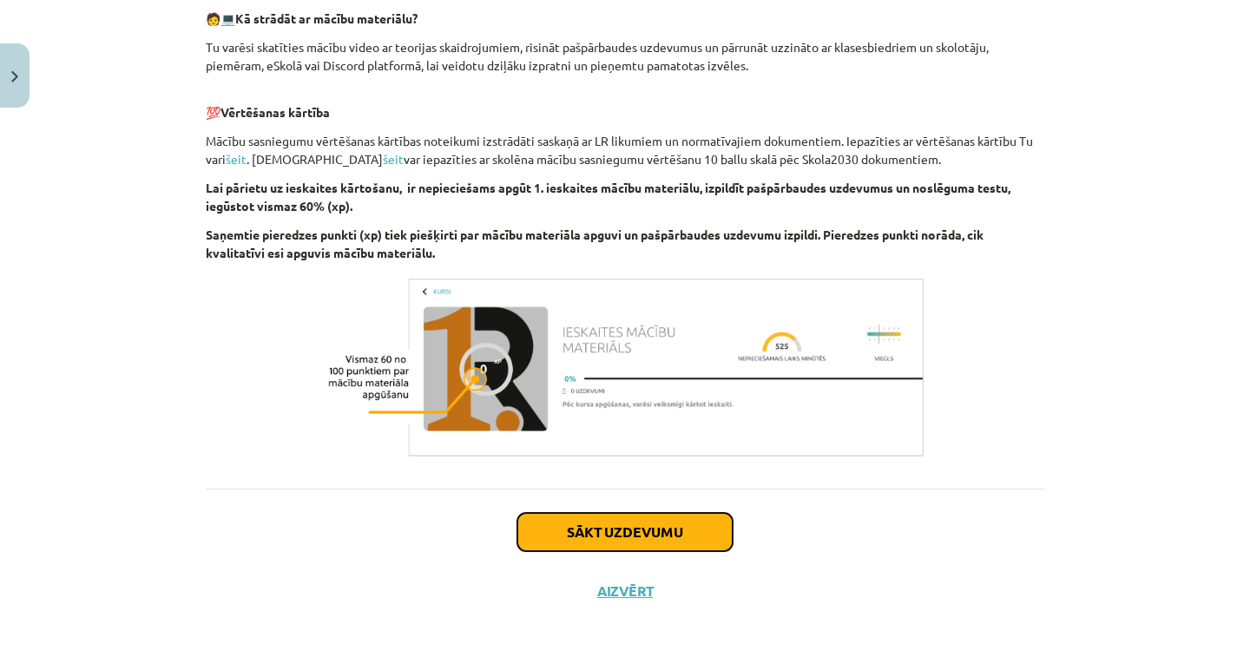
click at [580, 533] on button "Sākt uzdevumu" at bounding box center [624, 532] width 215 height 38
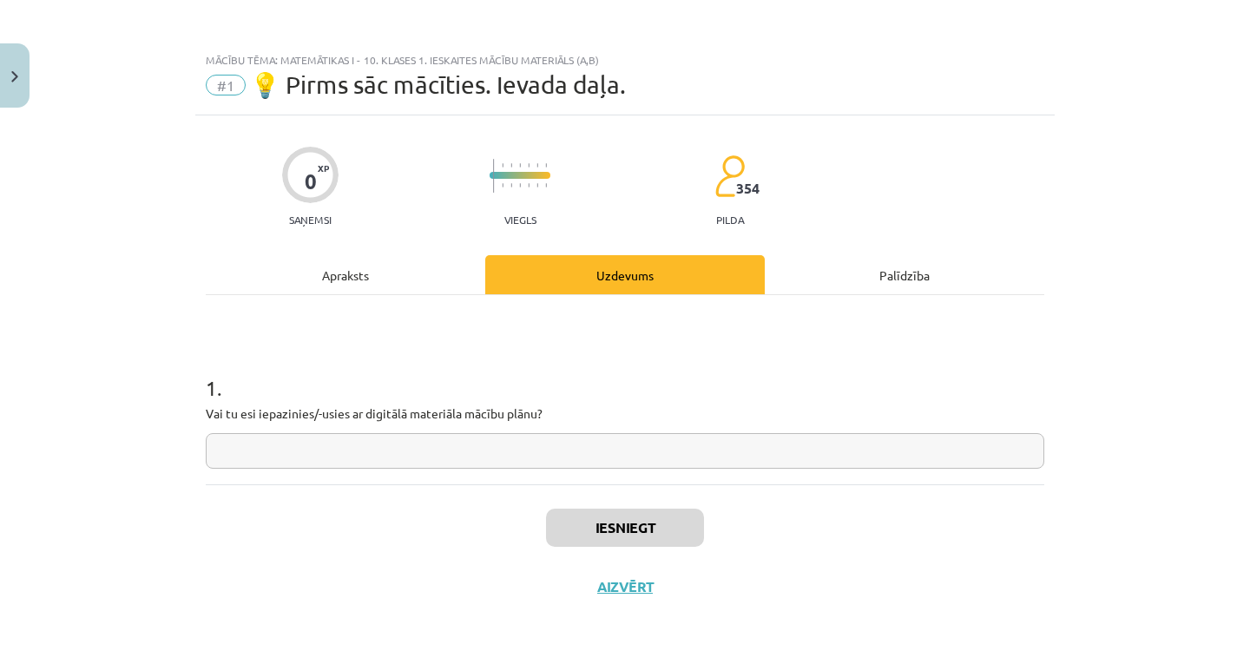
scroll to position [0, 0]
click at [354, 463] on input "text" at bounding box center [625, 451] width 838 height 36
type input "**"
click at [564, 534] on button "Iesniegt" at bounding box center [625, 528] width 158 height 38
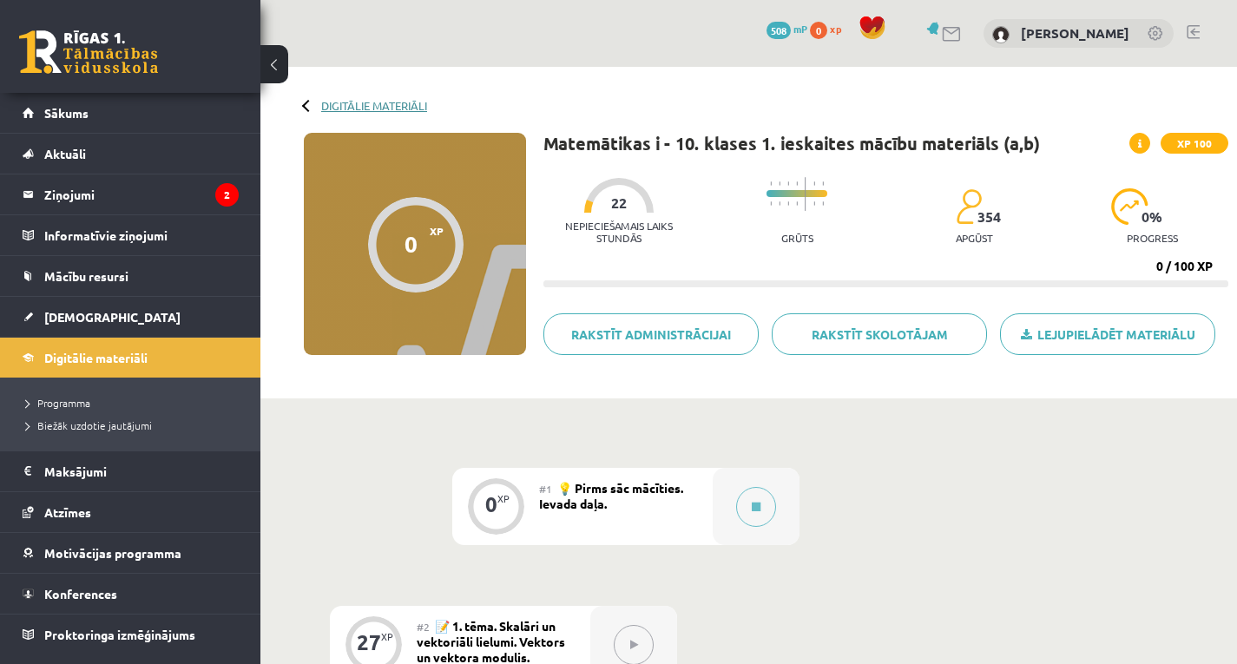
click at [403, 103] on link "Digitālie materiāli" at bounding box center [374, 105] width 106 height 13
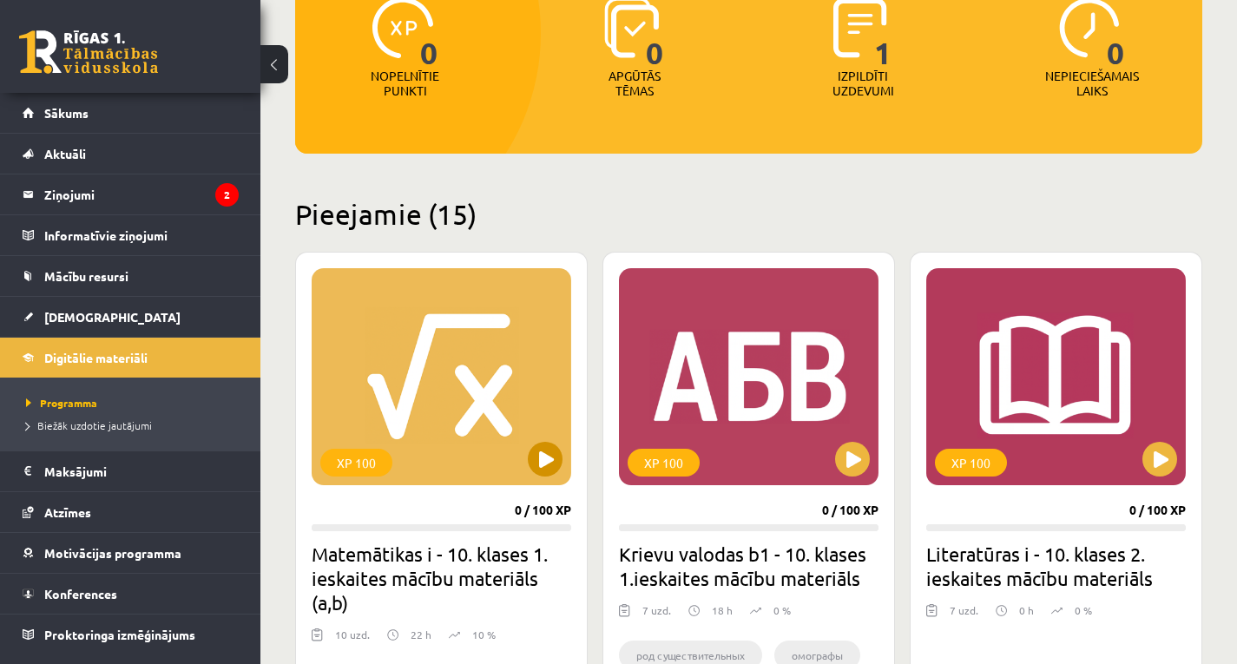
scroll to position [260, 0]
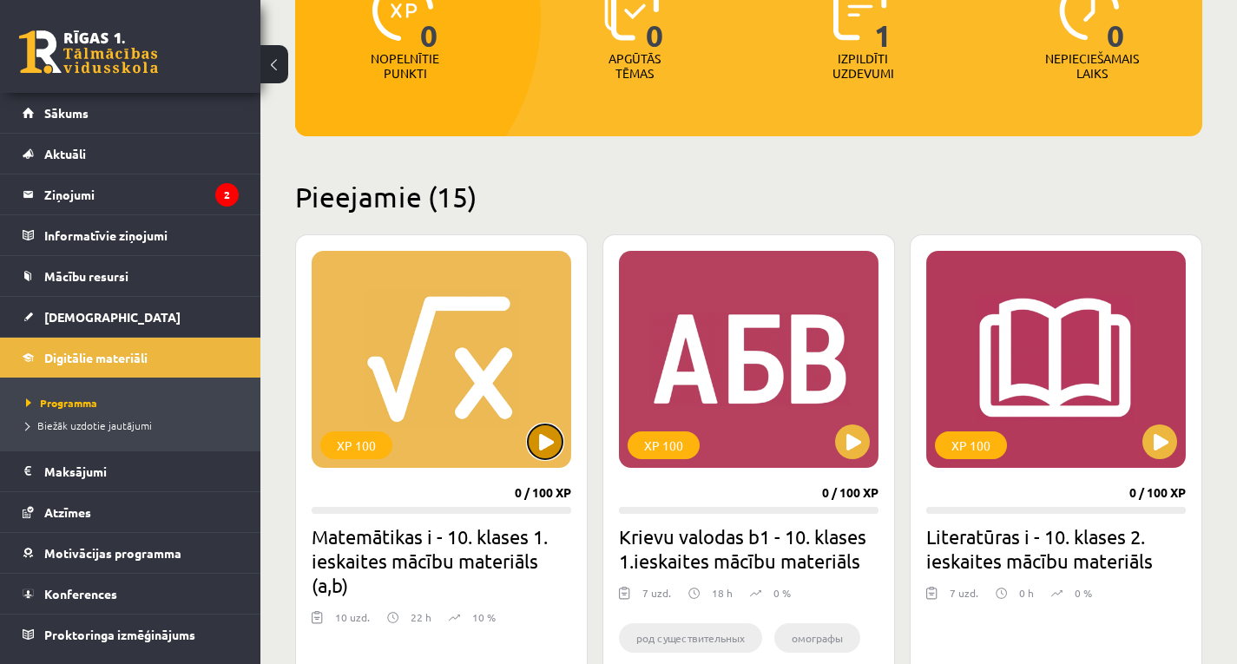
click at [531, 438] on button at bounding box center [545, 441] width 35 height 35
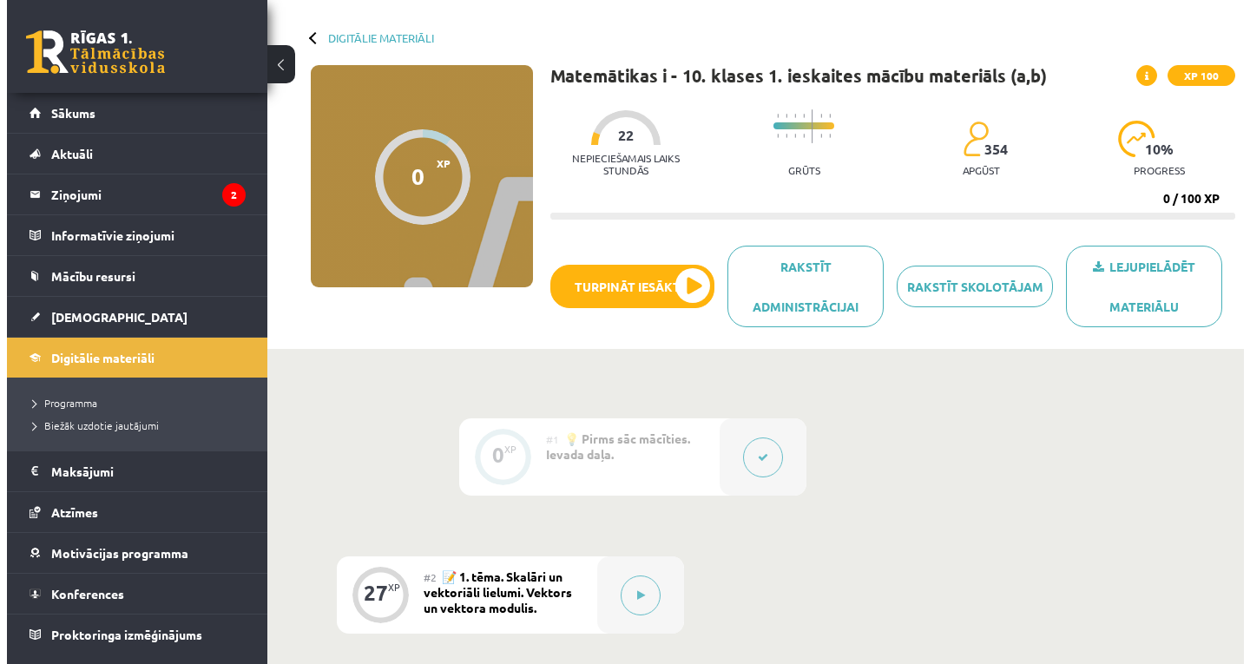
scroll to position [87, 0]
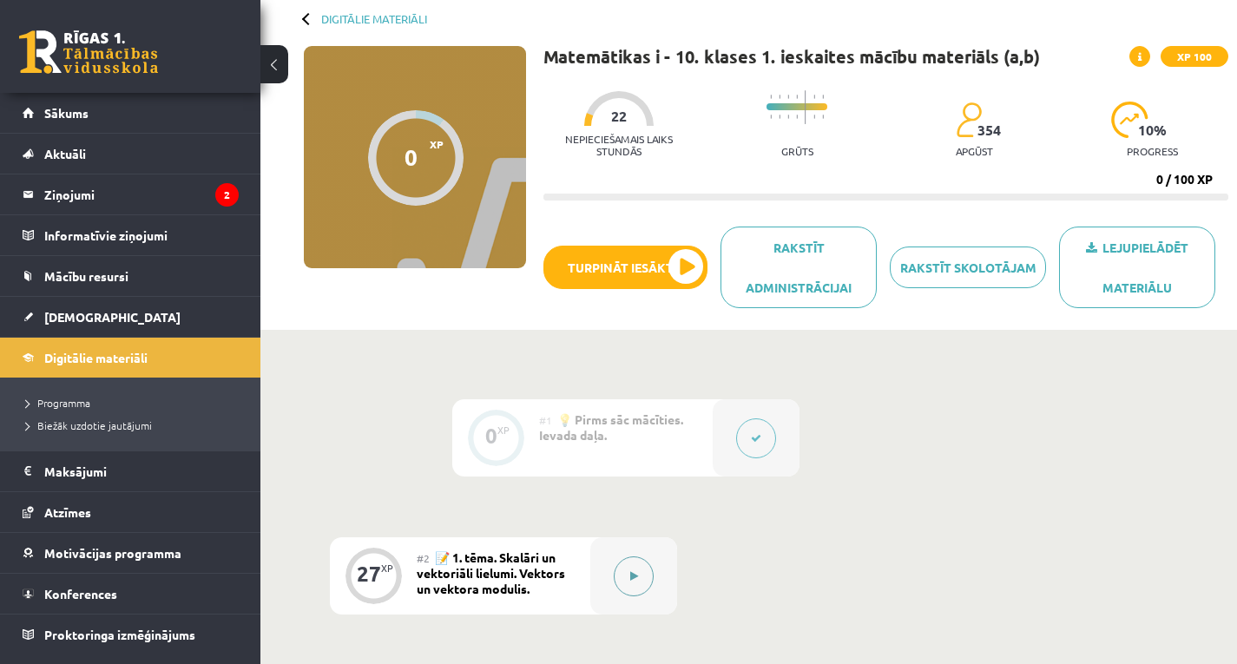
click at [637, 574] on icon at bounding box center [634, 576] width 8 height 10
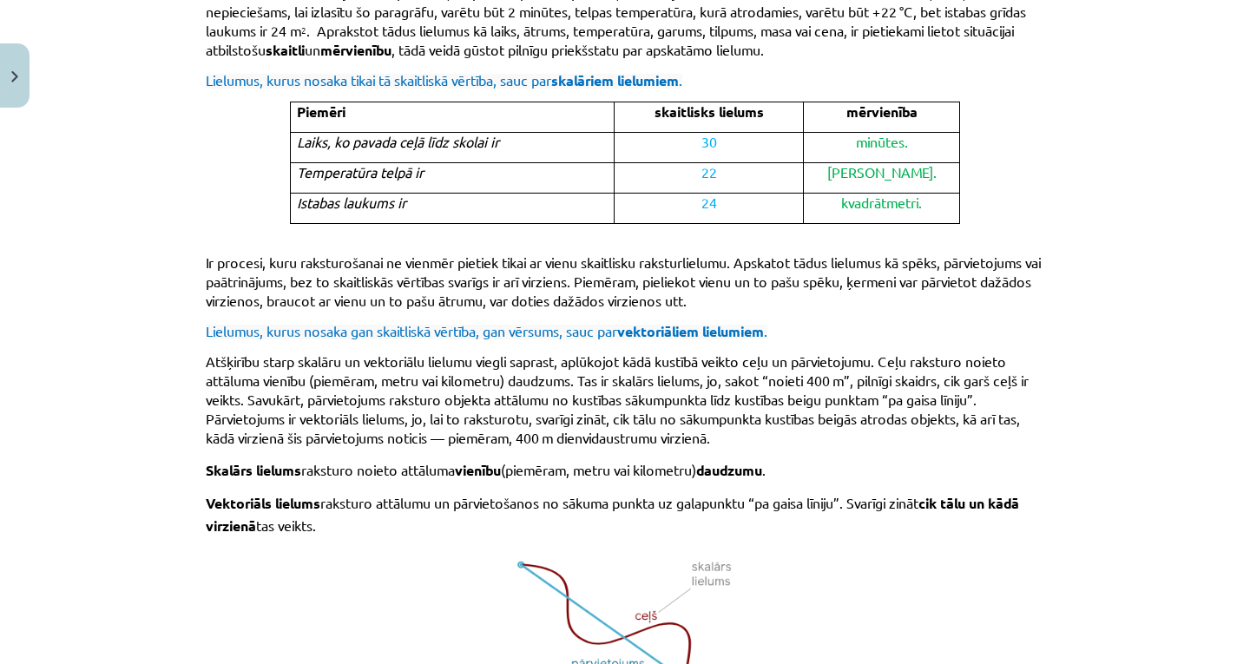
scroll to position [1120, 0]
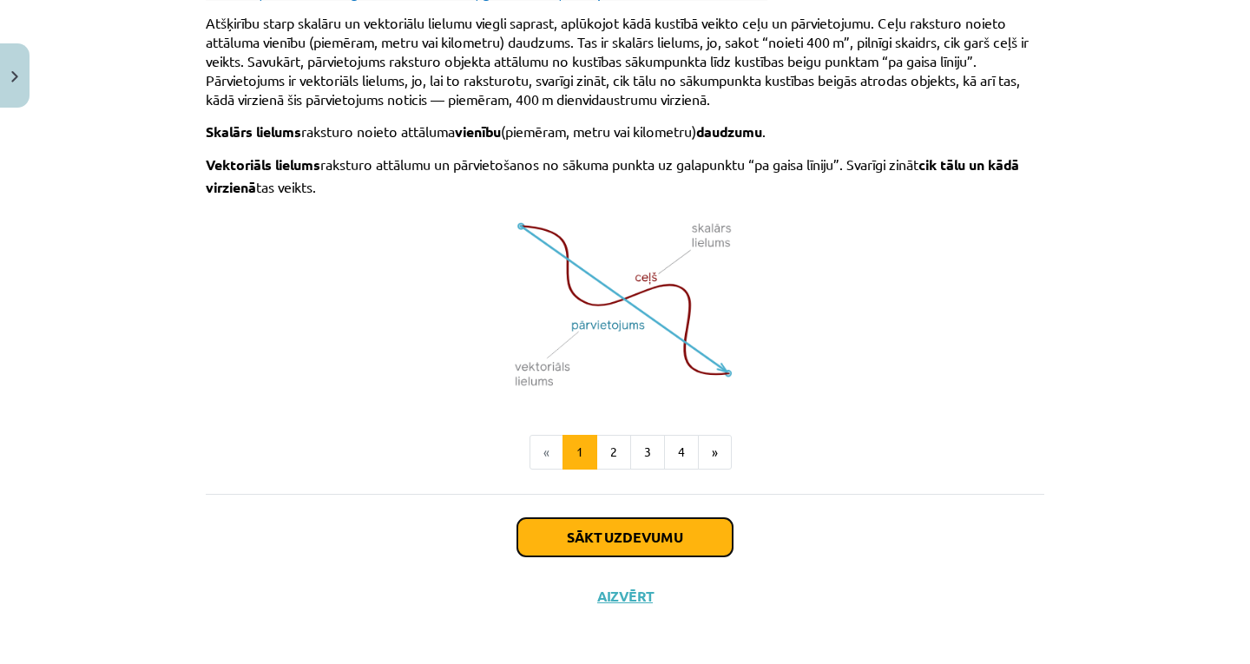
click at [575, 534] on button "Sākt uzdevumu" at bounding box center [624, 537] width 215 height 38
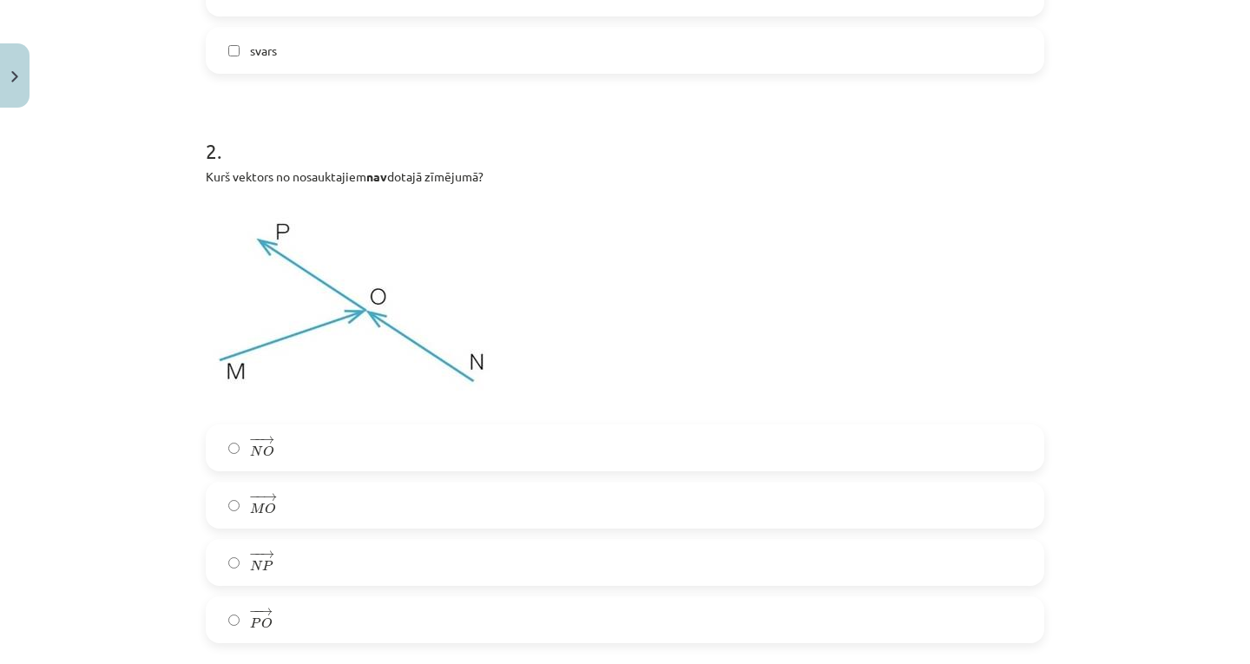
scroll to position [651, 0]
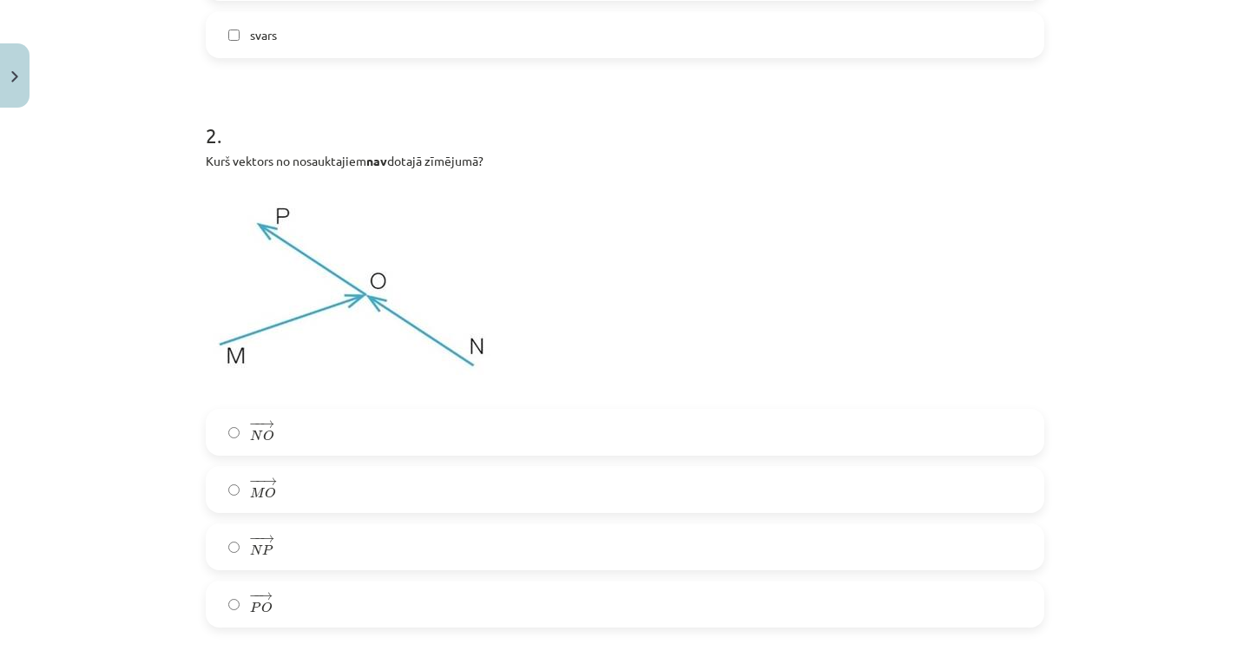
click at [308, 619] on label "− − → P O P O →" at bounding box center [624, 603] width 835 height 43
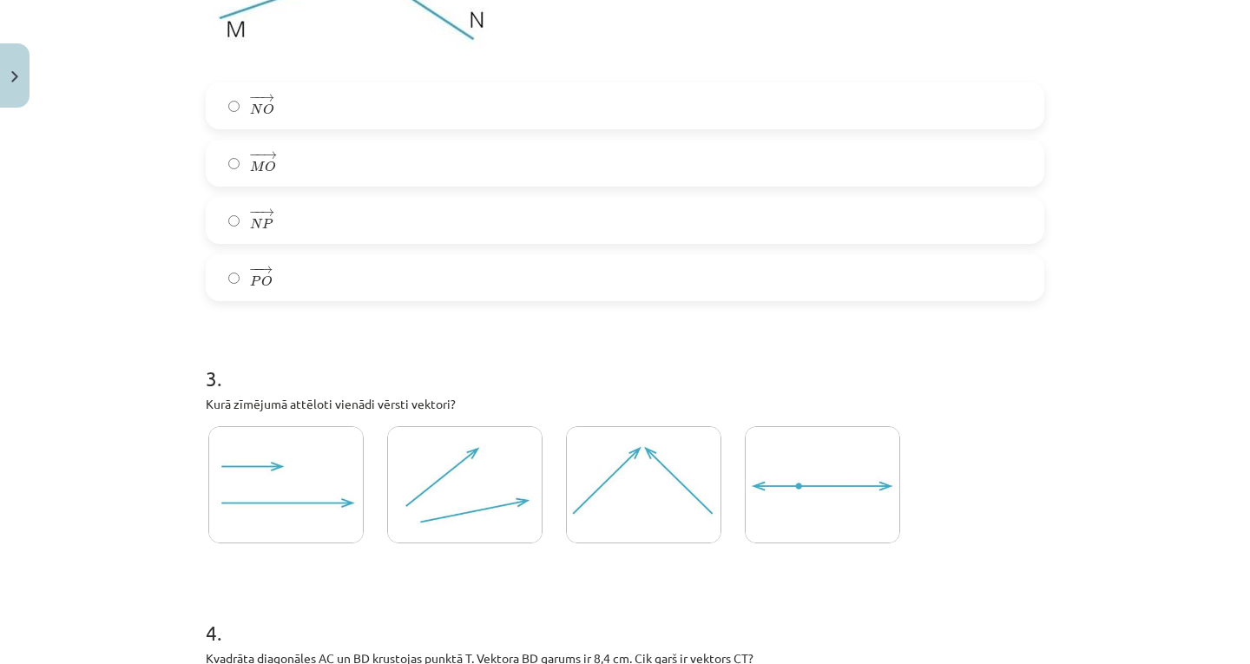
scroll to position [998, 0]
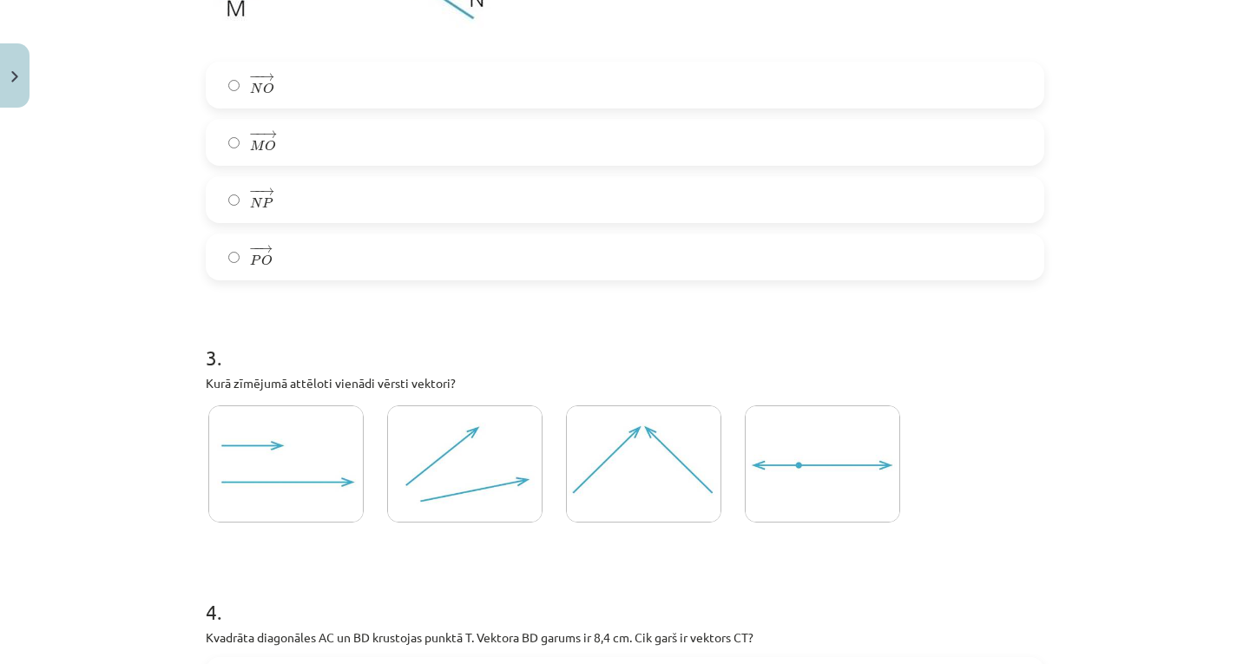
click at [279, 440] on img at bounding box center [285, 463] width 155 height 117
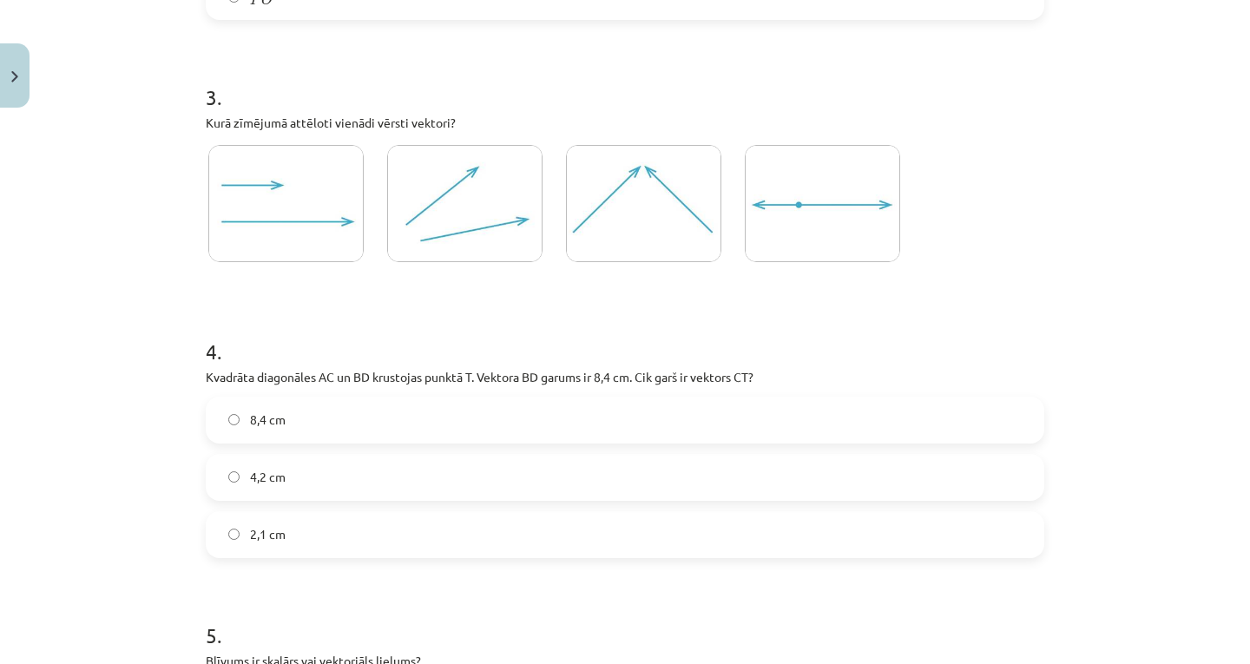
scroll to position [1345, 0]
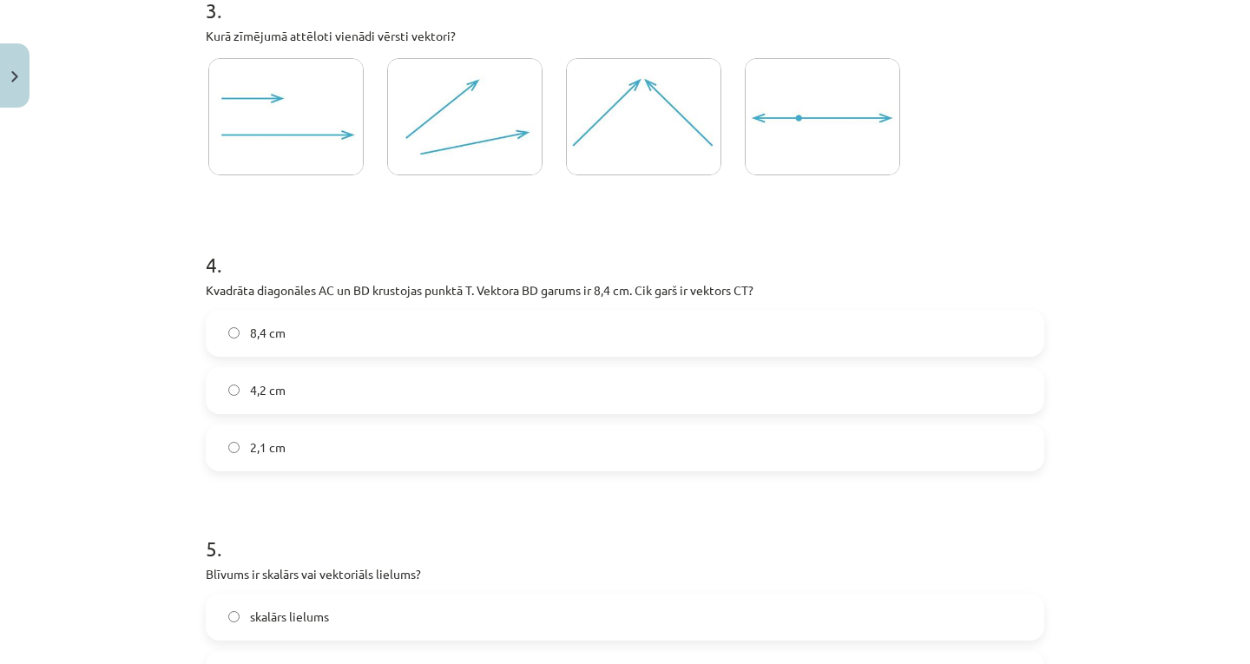
click at [441, 394] on label "4,2 cm" at bounding box center [624, 390] width 835 height 43
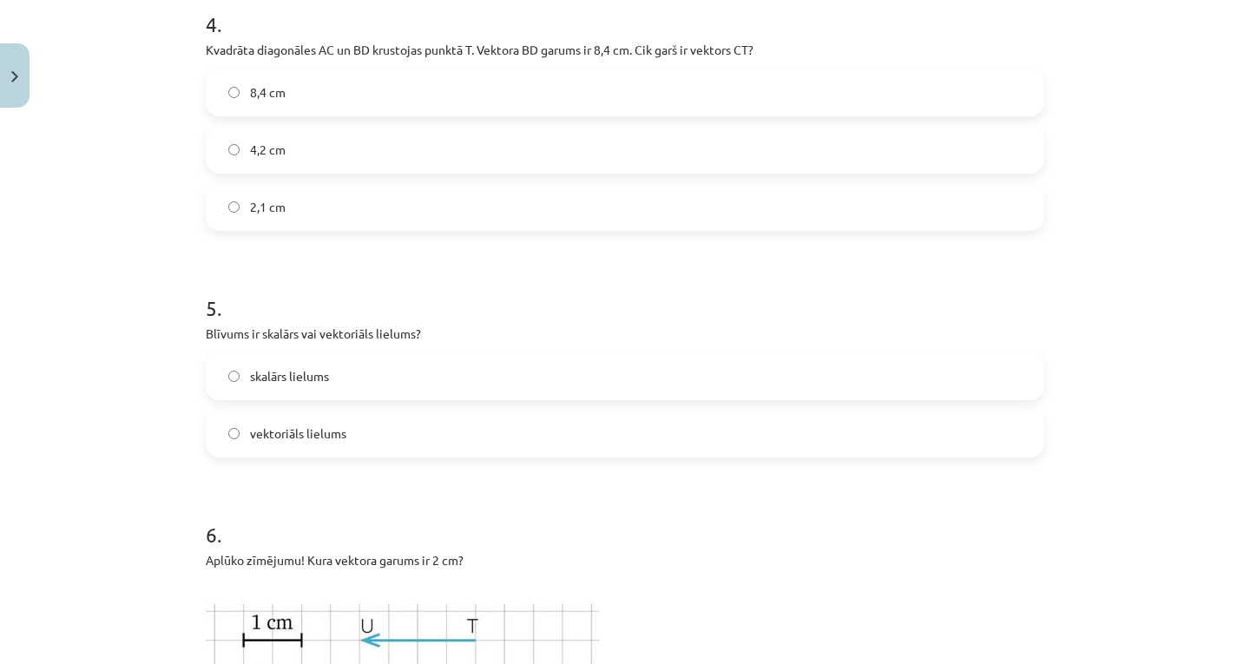
scroll to position [1606, 0]
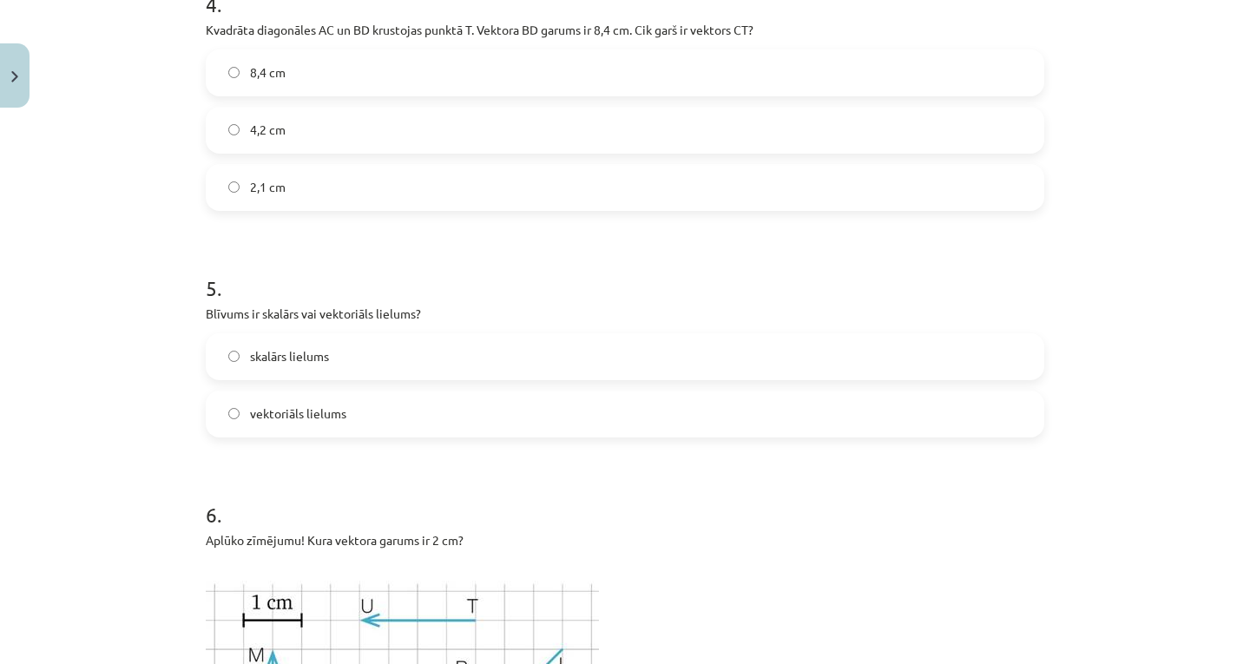
click at [292, 336] on label "skalārs lielums" at bounding box center [624, 356] width 835 height 43
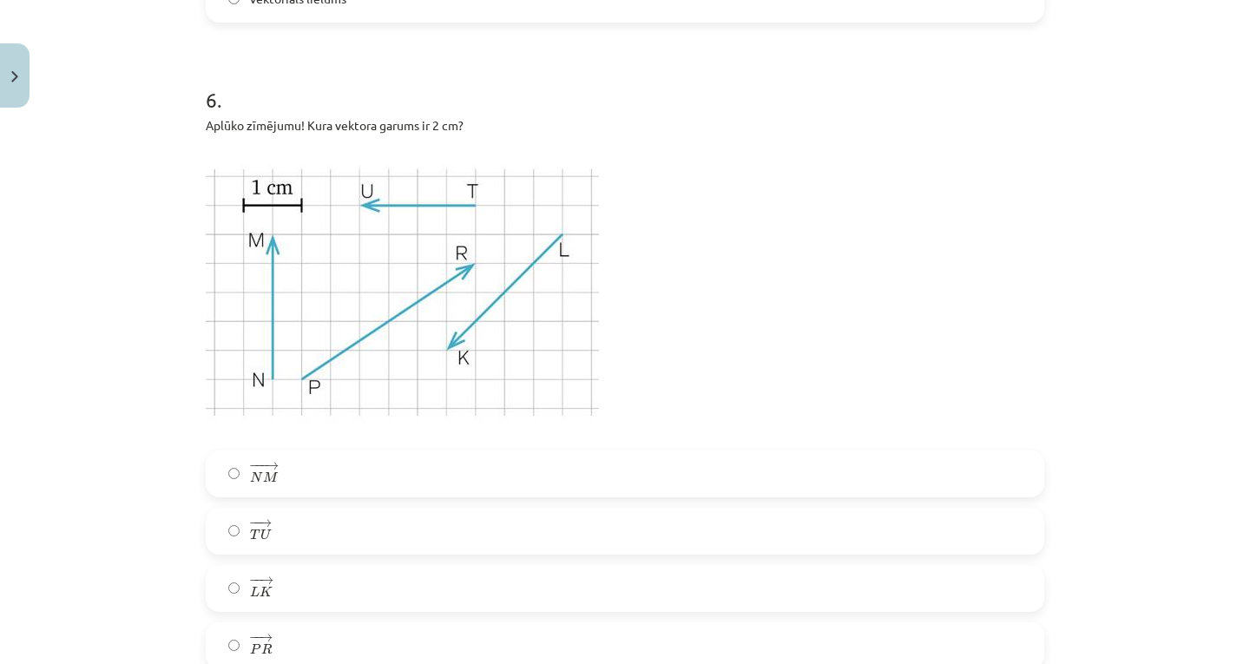
scroll to position [2040, 0]
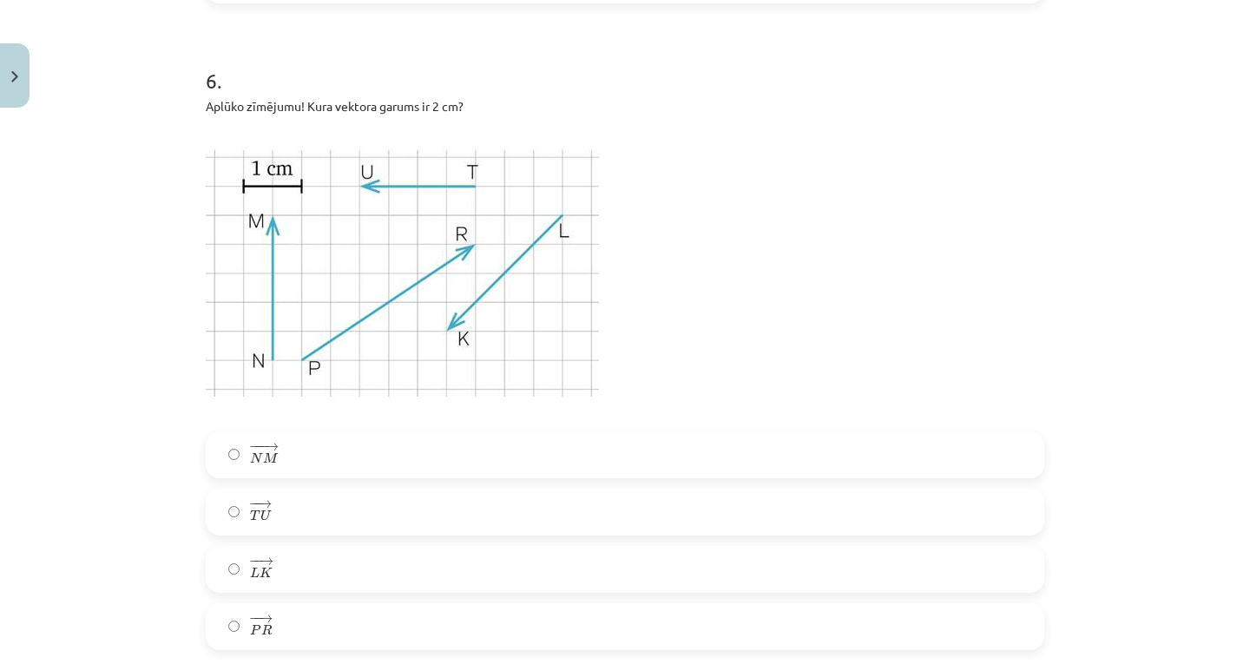
click at [305, 520] on label "− − → T U T U →" at bounding box center [624, 511] width 835 height 43
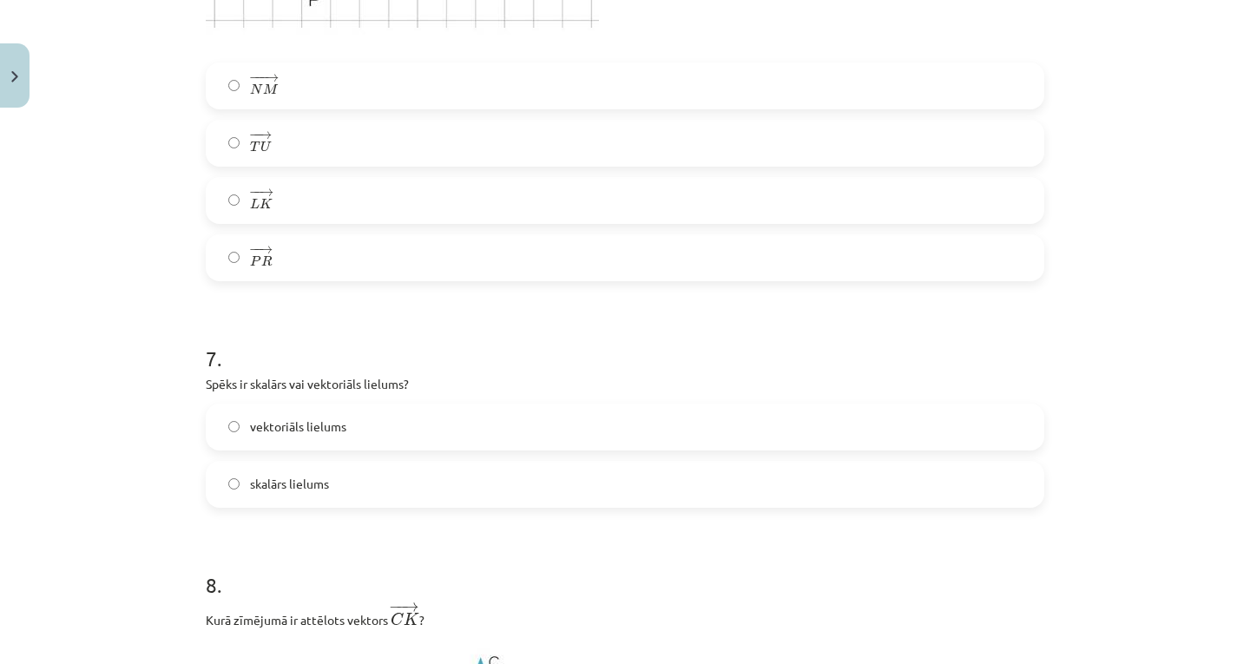
scroll to position [2473, 0]
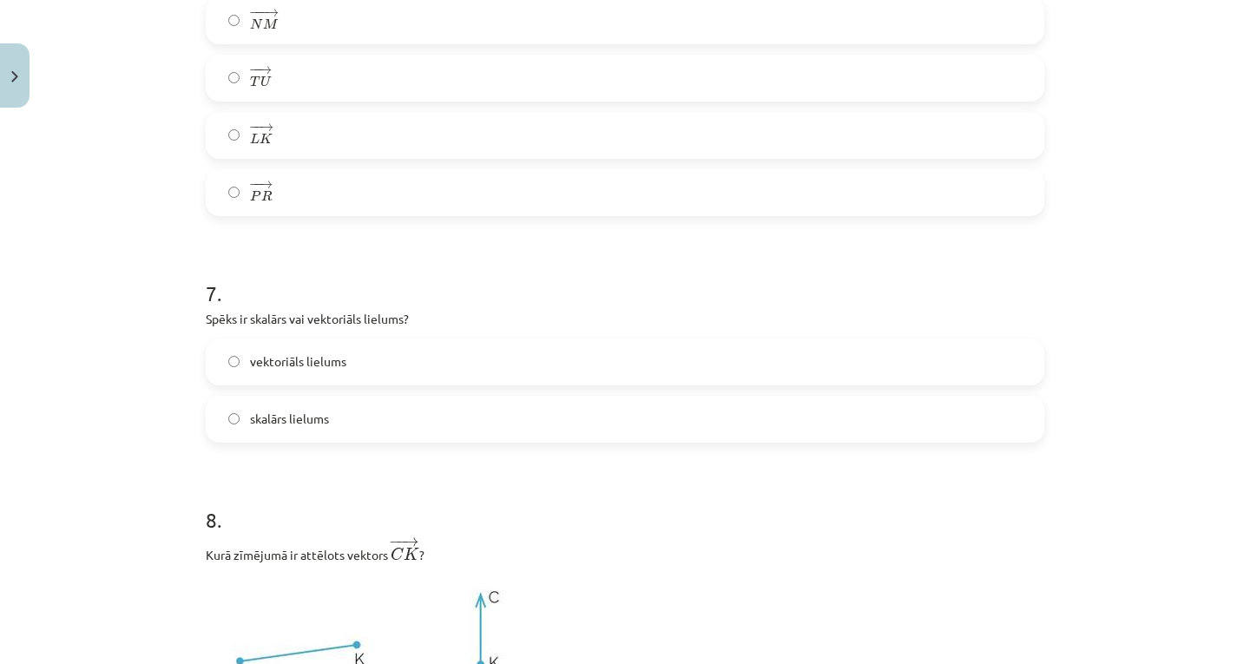
click at [327, 372] on label "vektoriāls lielums" at bounding box center [624, 361] width 835 height 43
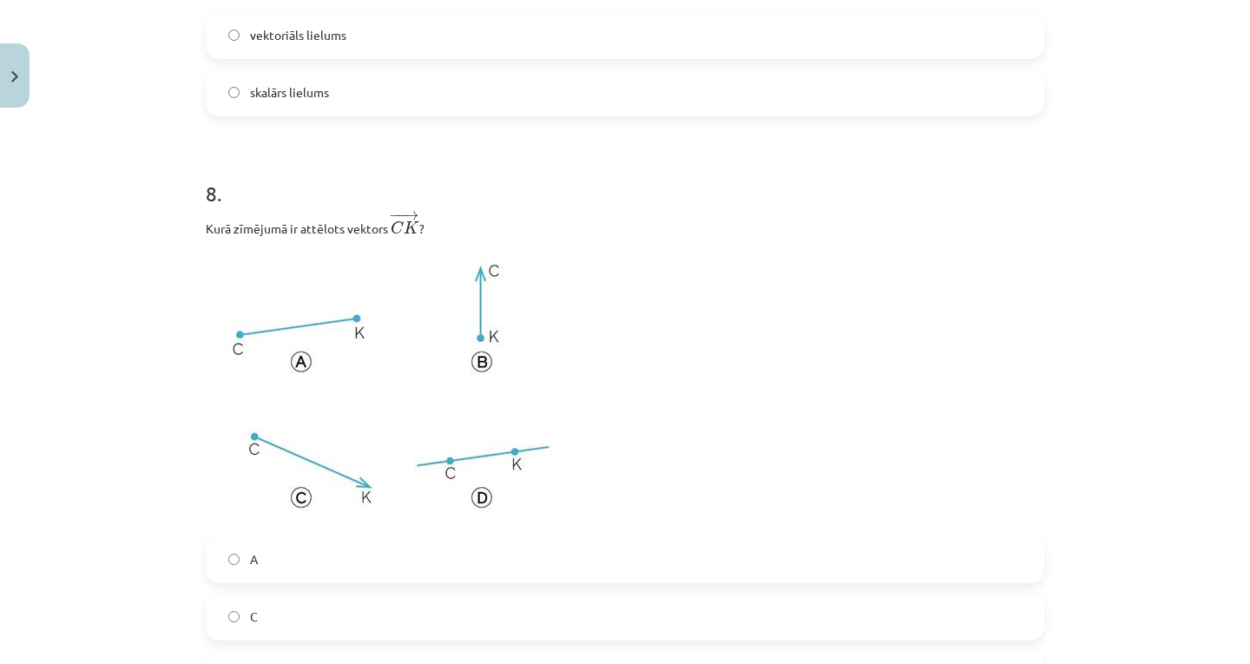
scroll to position [2821, 0]
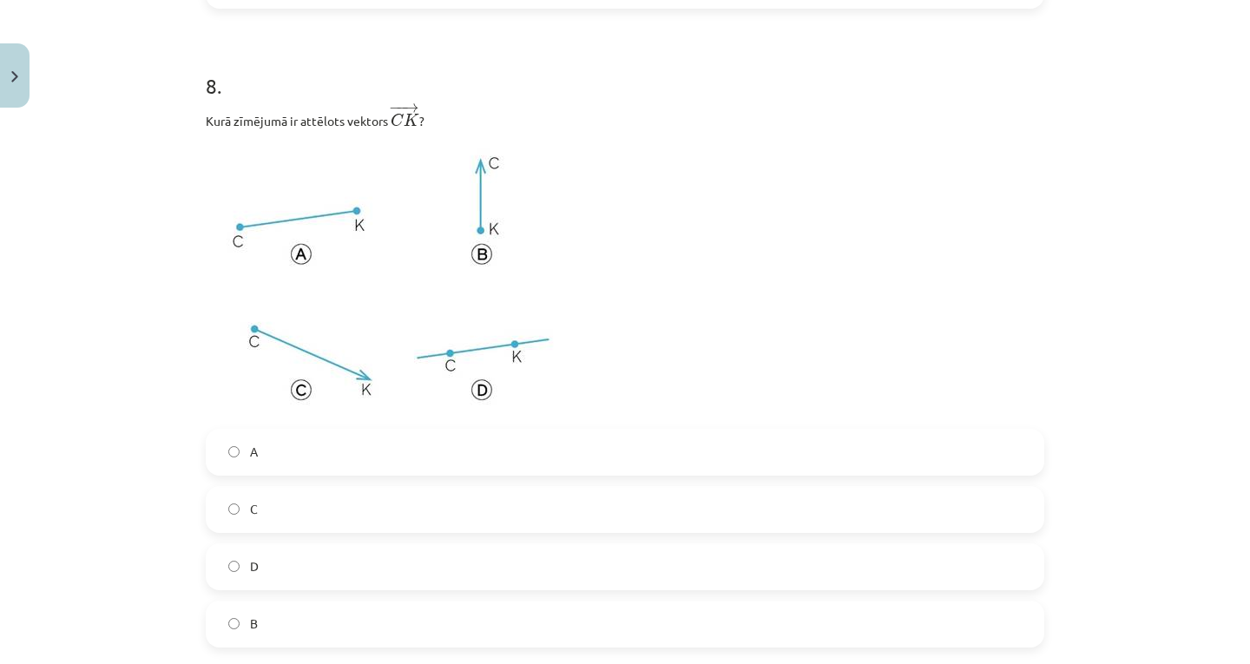
click at [290, 507] on label "C" at bounding box center [624, 509] width 835 height 43
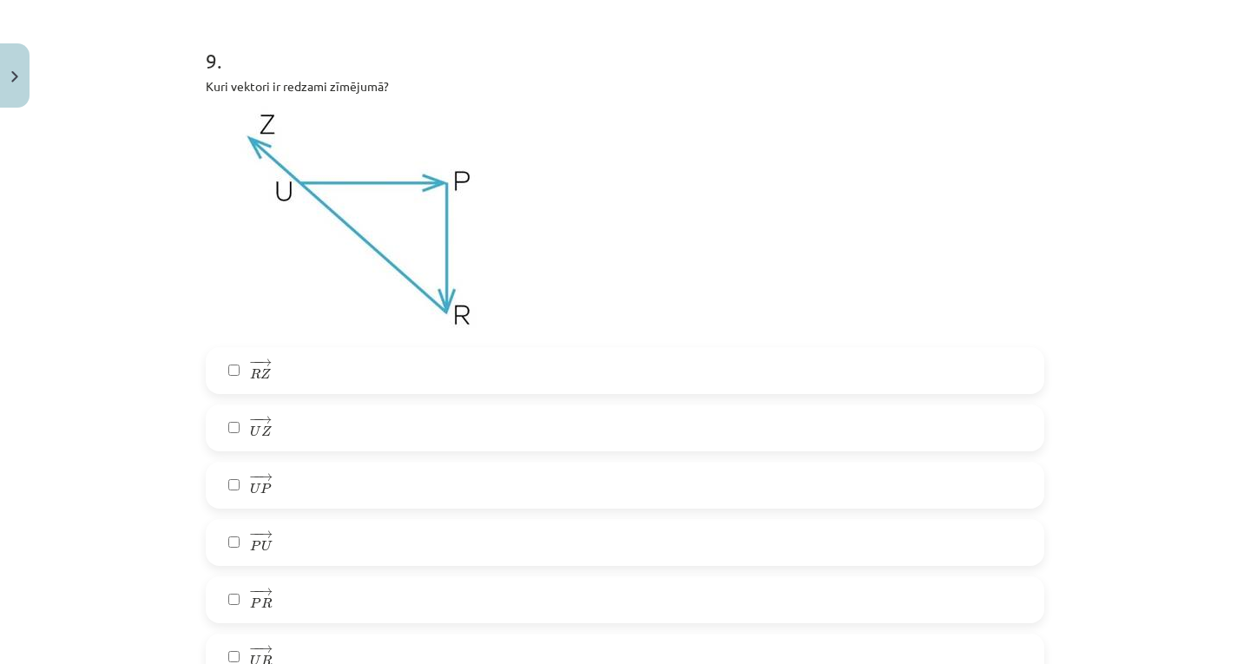
scroll to position [3602, 0]
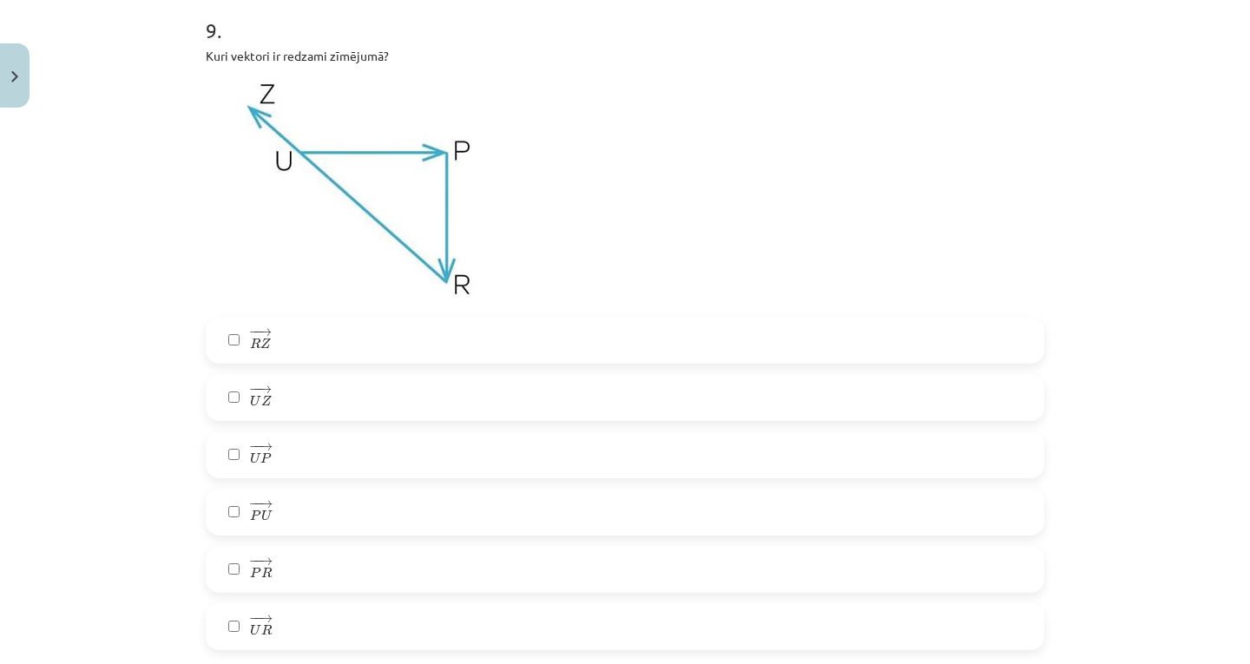
click at [290, 349] on label "− − → R Z R Z →" at bounding box center [624, 340] width 835 height 43
click at [277, 410] on label "− − → U Z U Z →" at bounding box center [624, 397] width 835 height 43
click at [304, 463] on label "− − → U P U P →" at bounding box center [624, 454] width 835 height 43
click at [273, 575] on label "− − → P R P R →" at bounding box center [624, 569] width 835 height 43
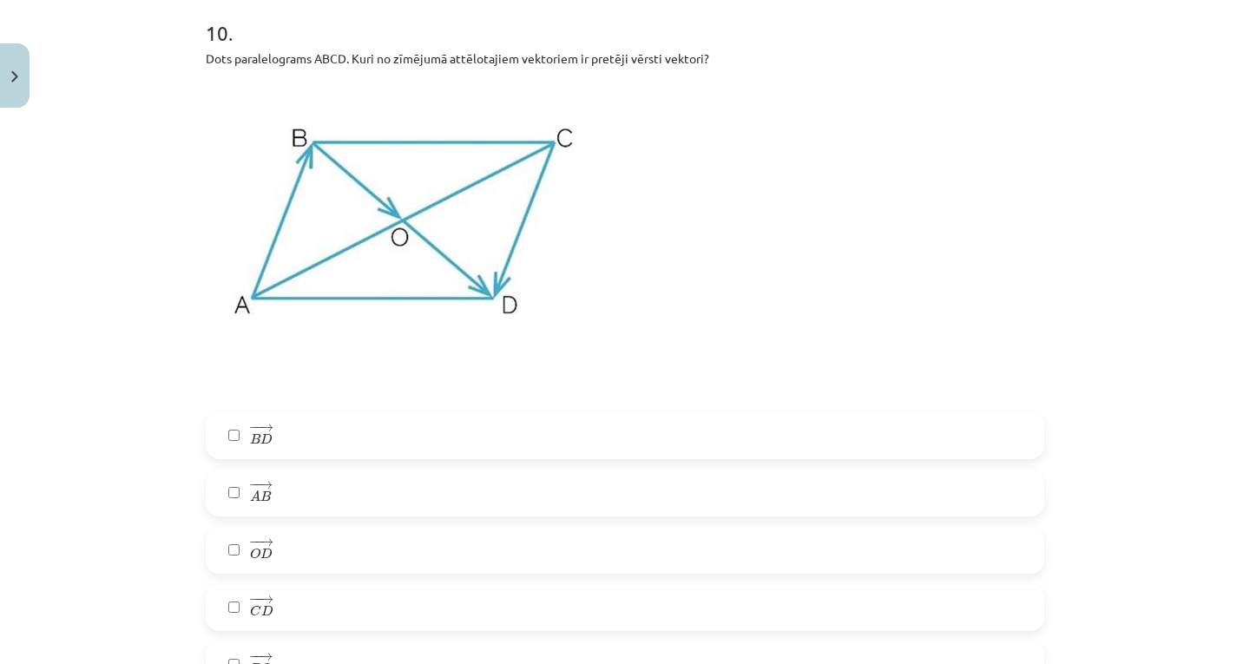
scroll to position [4383, 0]
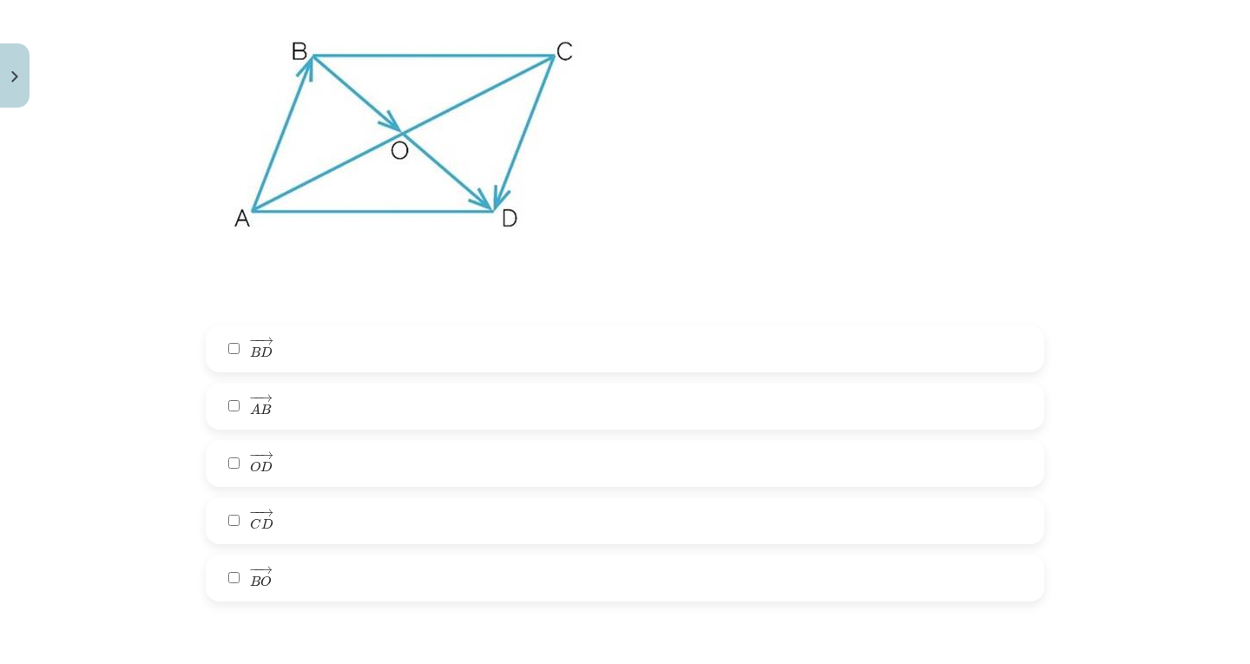
click at [218, 414] on label "− − → A B A B →" at bounding box center [624, 405] width 835 height 43
click at [236, 526] on label "− − → C D C D →" at bounding box center [624, 520] width 835 height 43
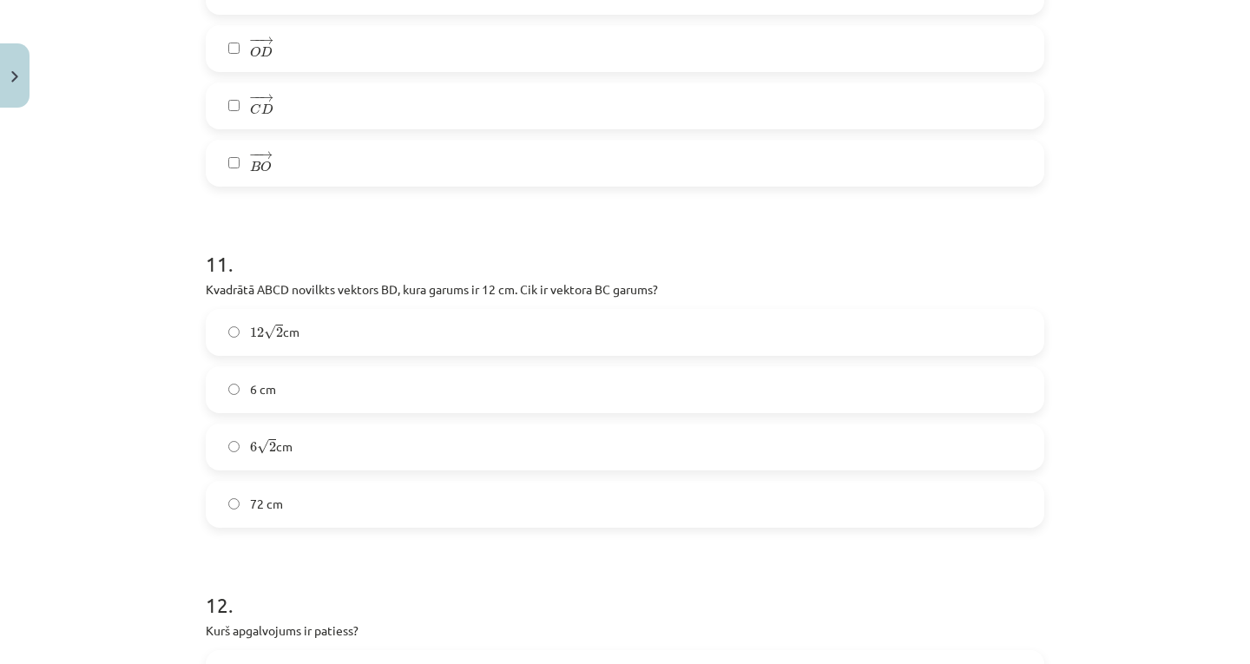
scroll to position [4817, 0]
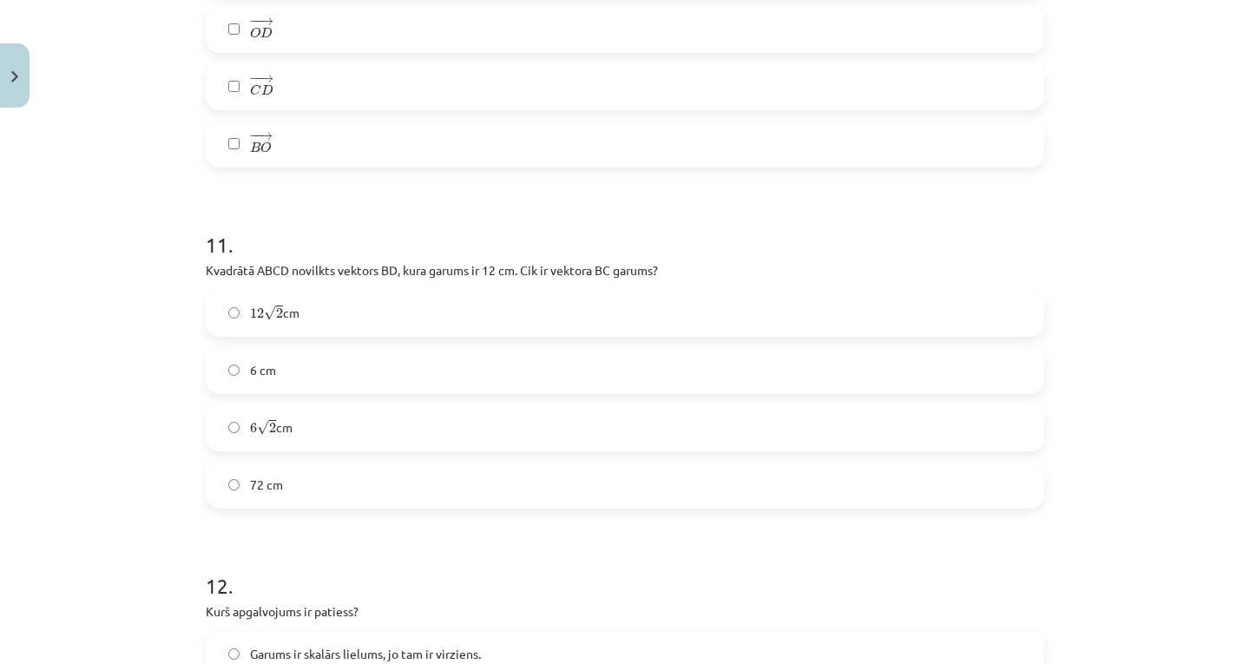
click at [325, 417] on label "6 √ 2 6 2 cm" at bounding box center [624, 427] width 835 height 43
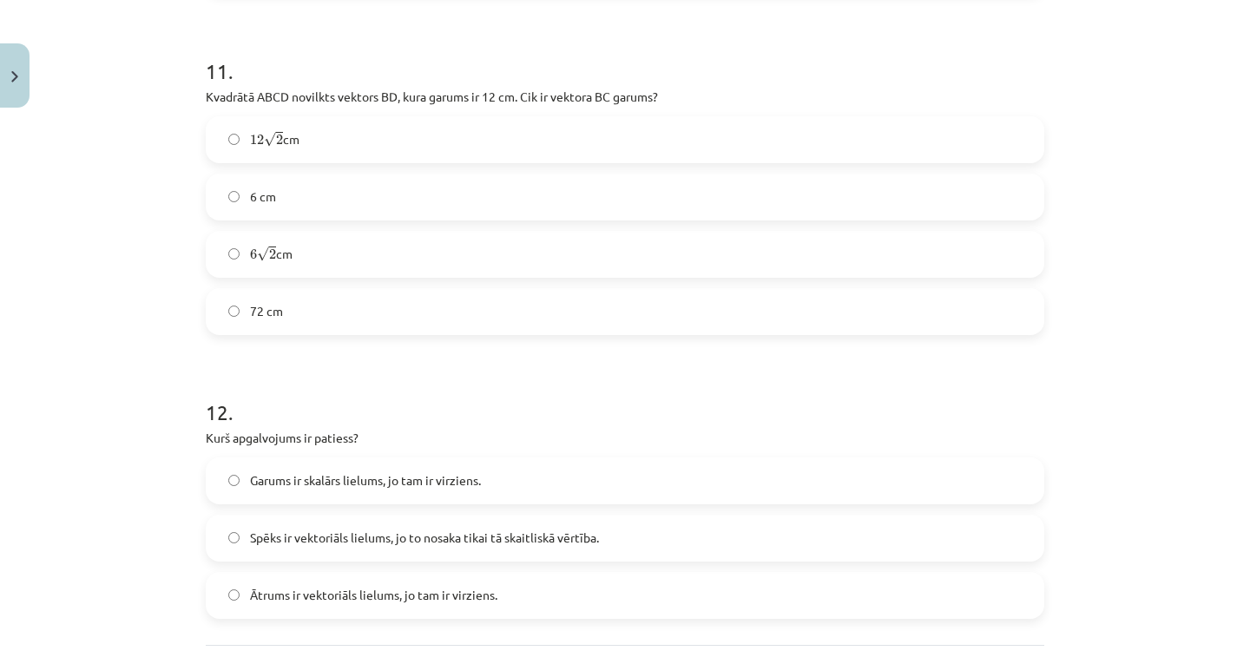
scroll to position [5077, 0]
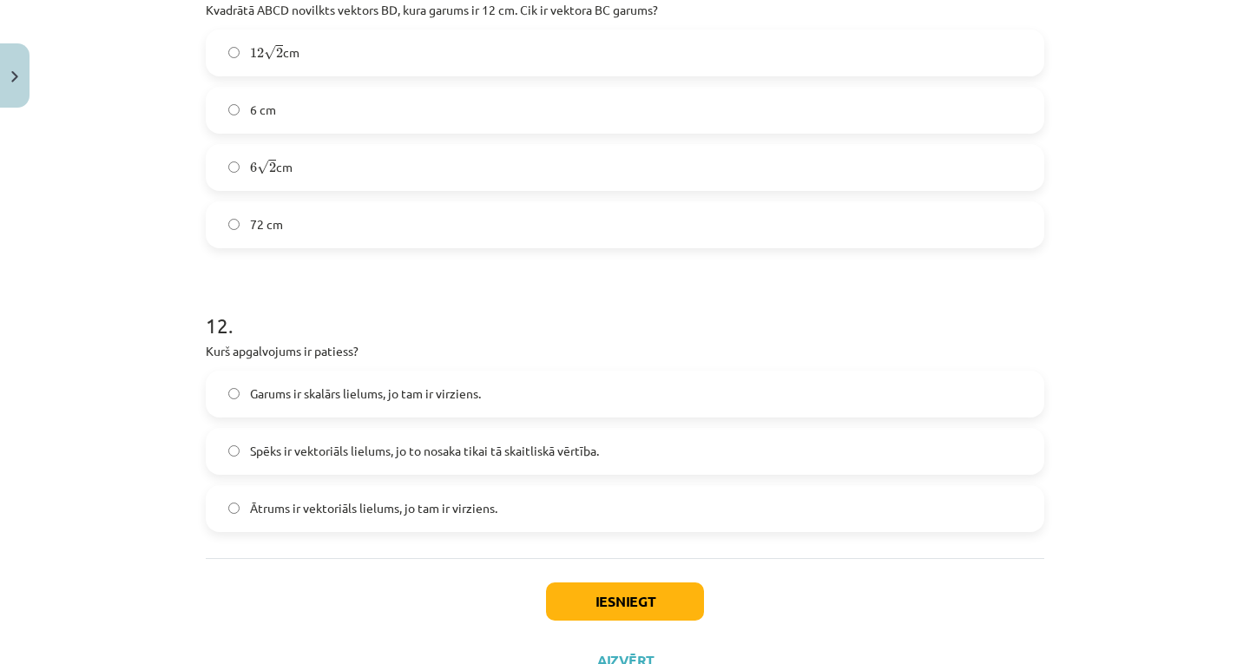
click at [411, 509] on span "Ātrums ir vektoriāls lielums, jo tam ir virziens." at bounding box center [373, 508] width 247 height 18
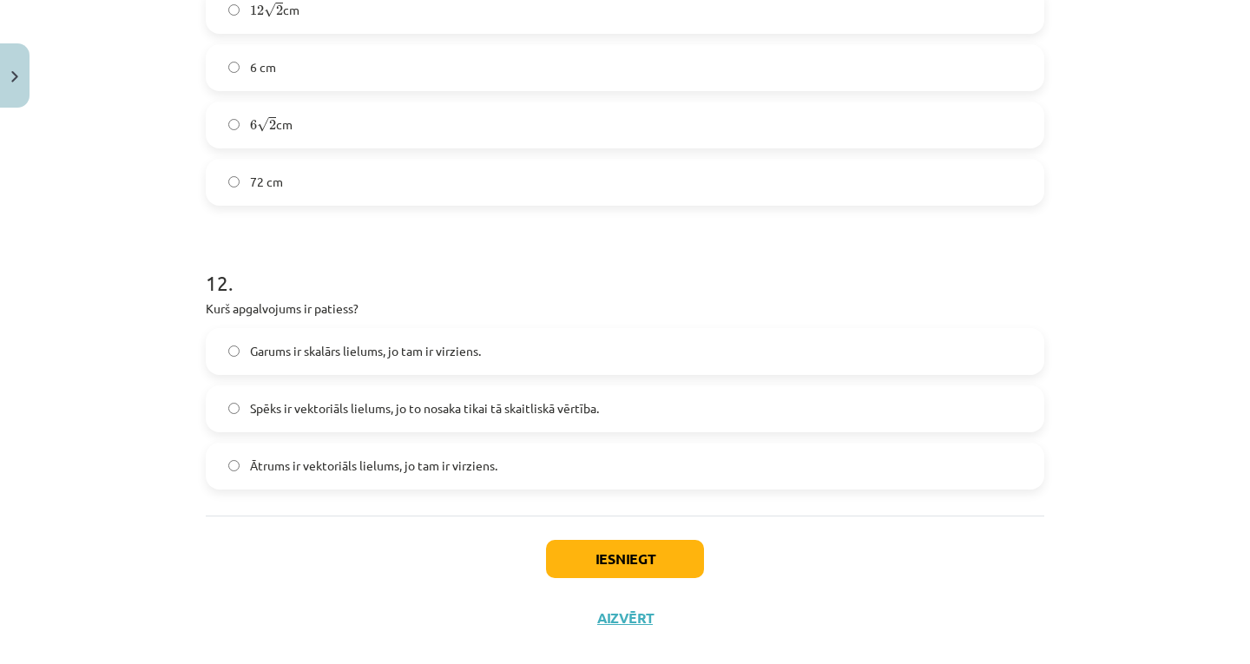
scroll to position [5147, 0]
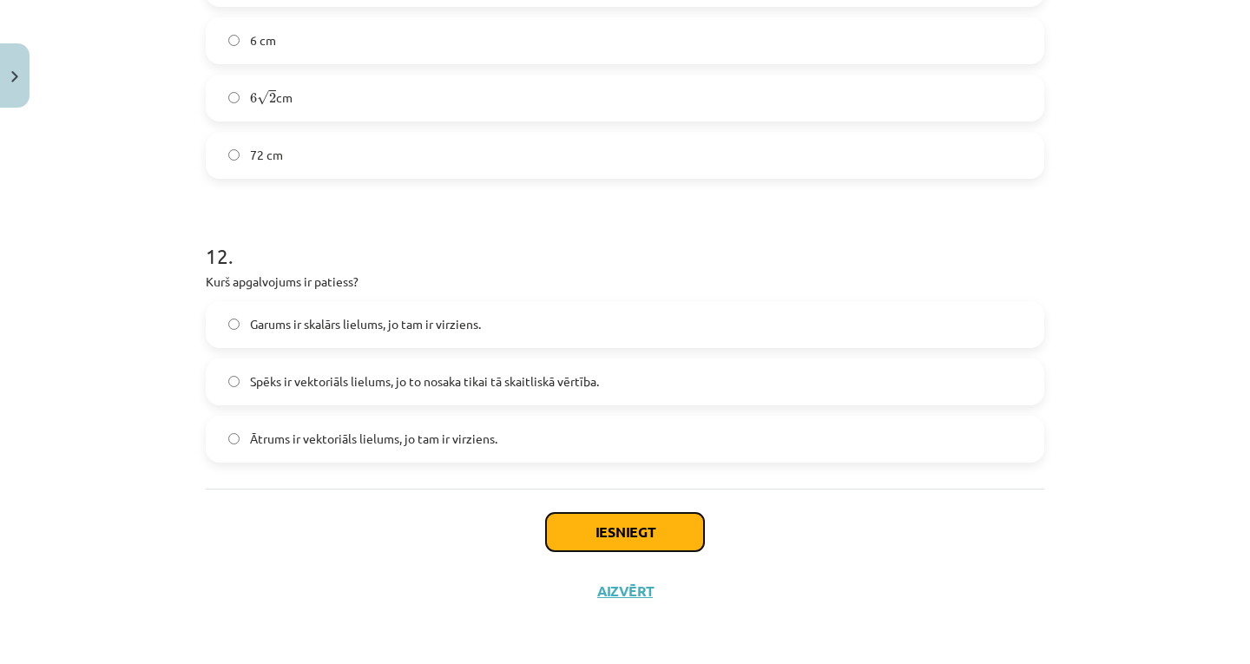
click at [588, 540] on button "Iesniegt" at bounding box center [625, 532] width 158 height 38
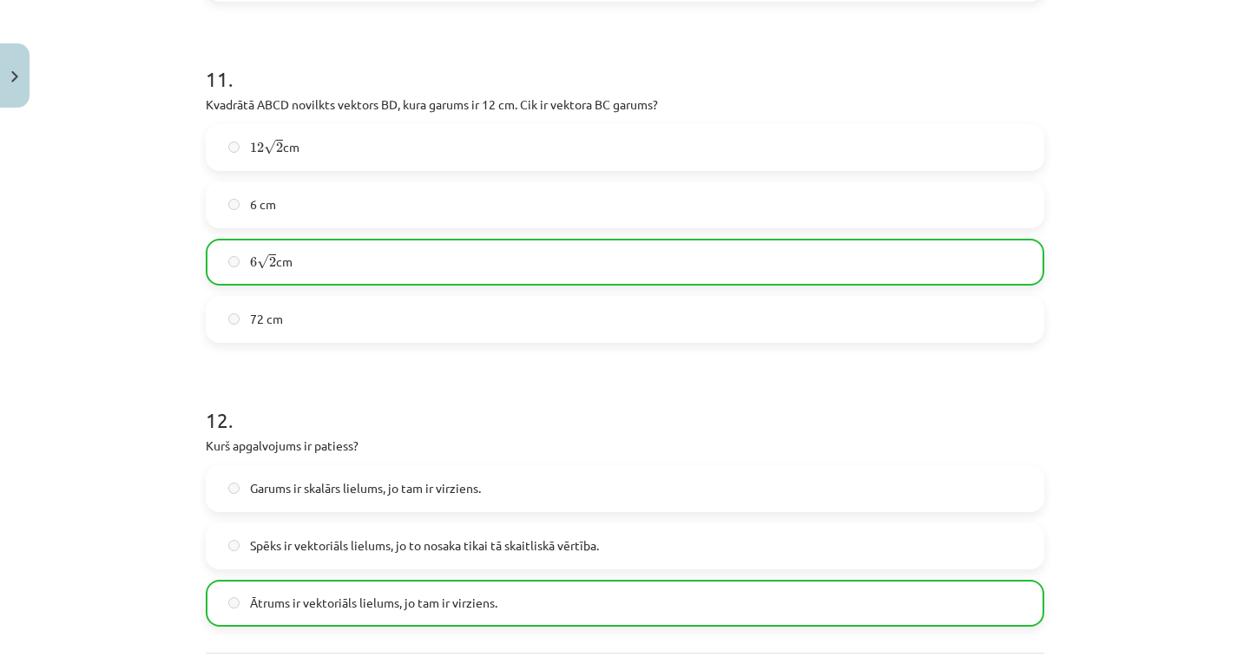
scroll to position [5202, 0]
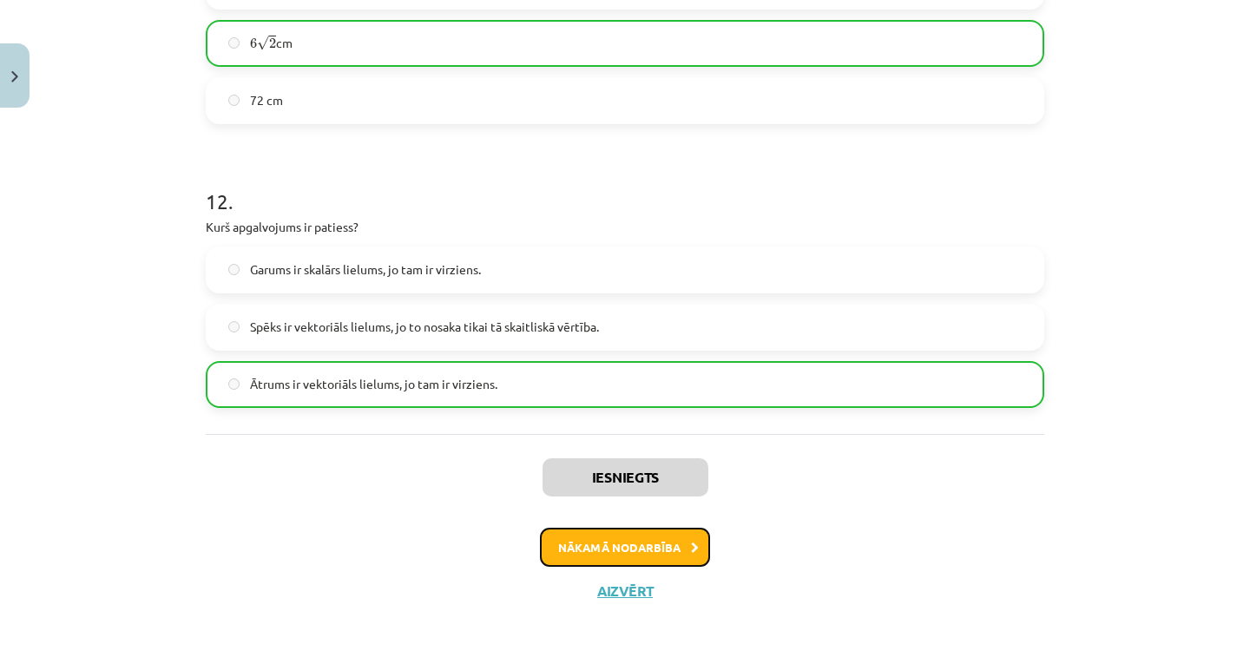
click at [644, 541] on button "Nākamā nodarbība" at bounding box center [625, 548] width 170 height 40
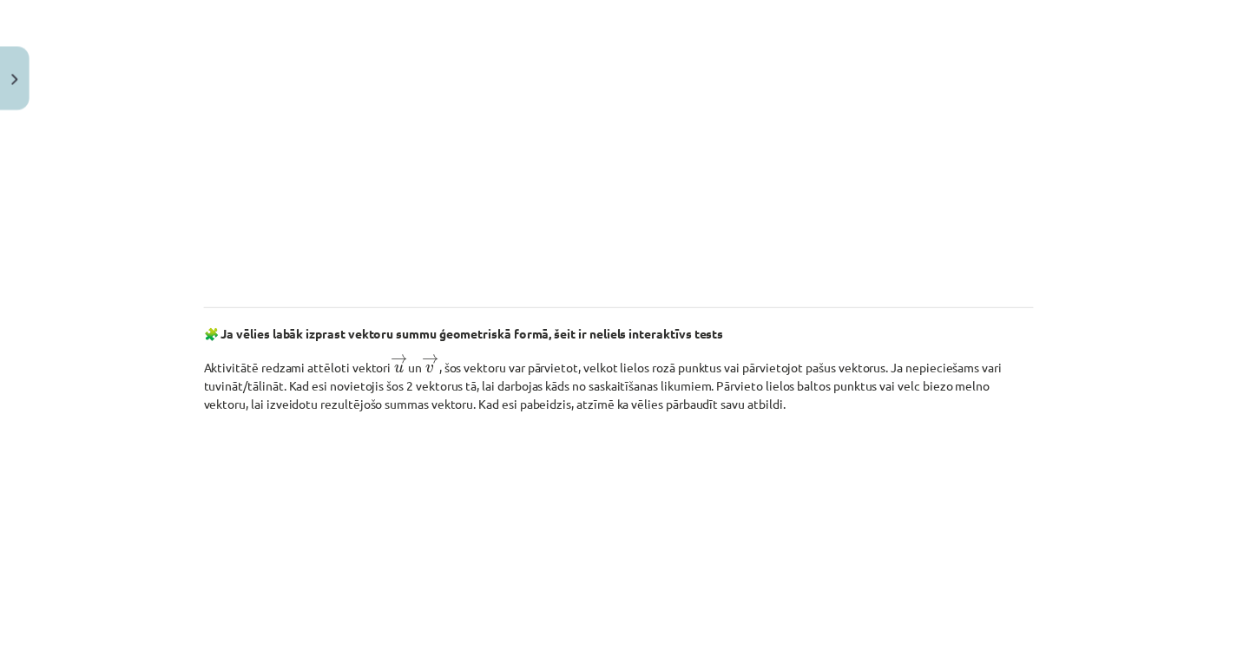
scroll to position [2633, 0]
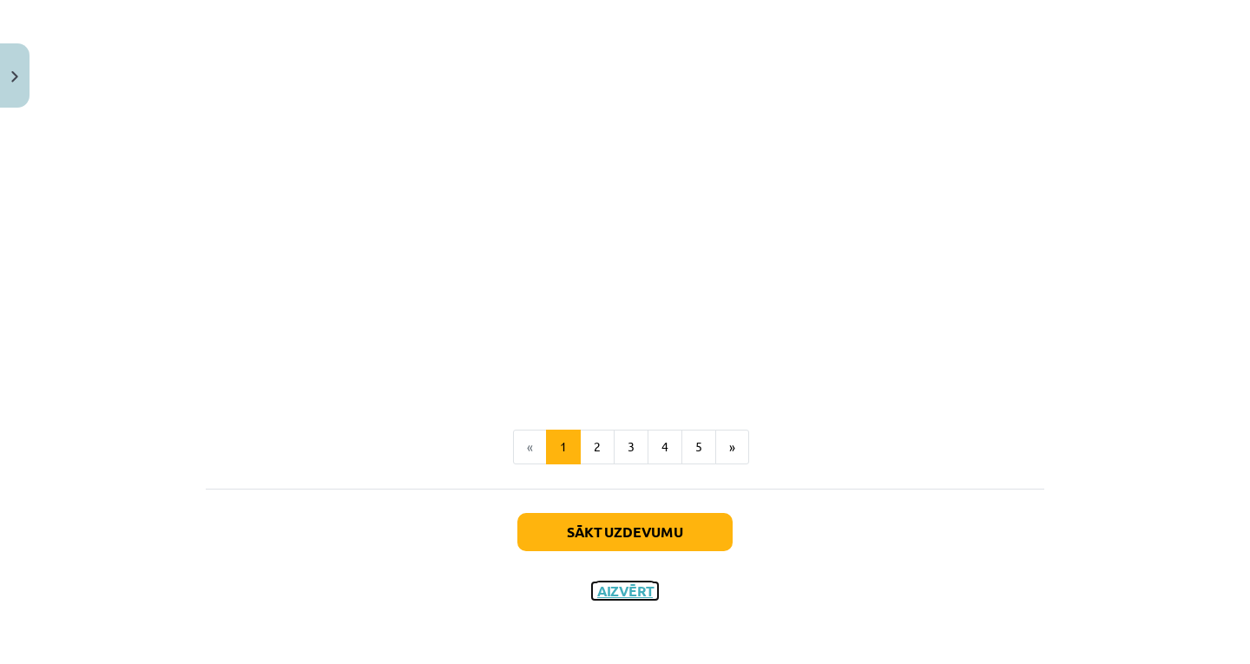
click at [624, 593] on button "Aizvērt" at bounding box center [625, 590] width 66 height 17
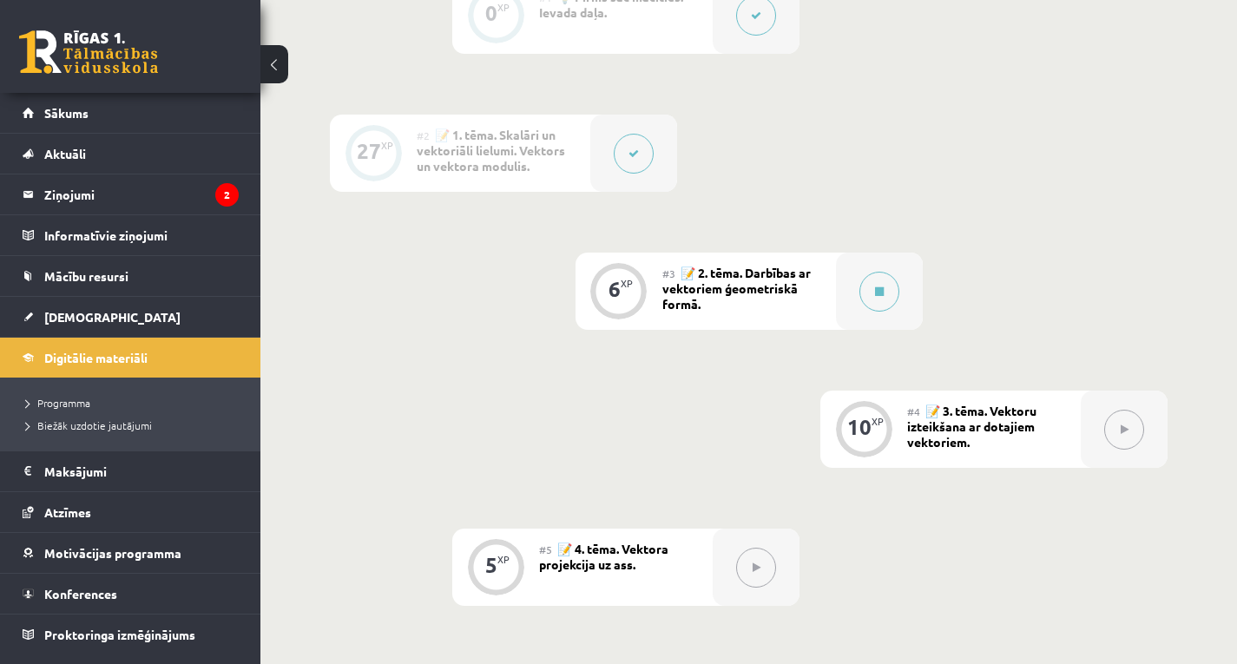
scroll to position [608, 0]
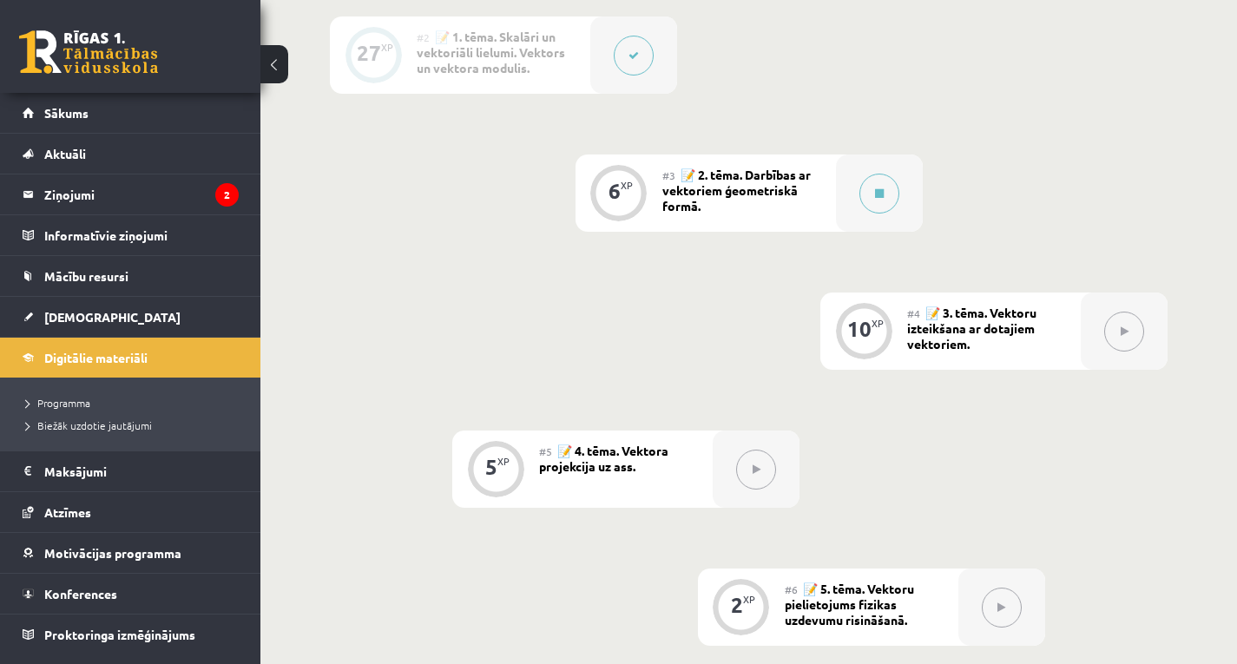
click at [616, 194] on div "6" at bounding box center [614, 191] width 12 height 16
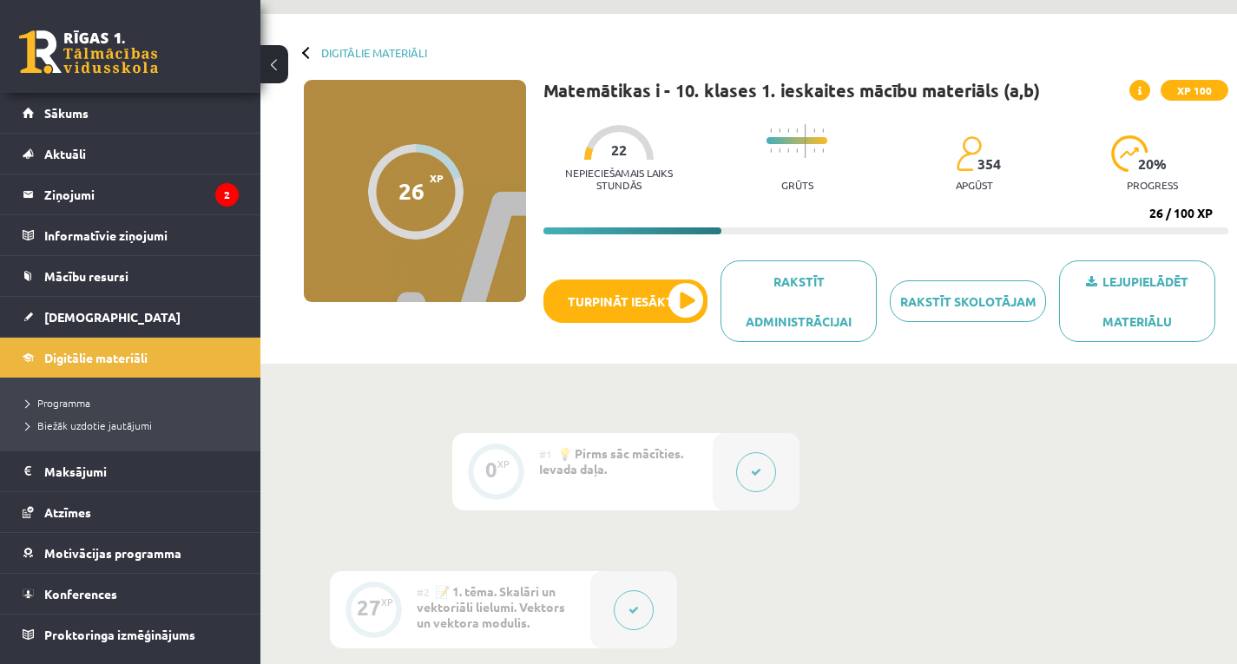
scroll to position [0, 0]
